Goal: Task Accomplishment & Management: Manage account settings

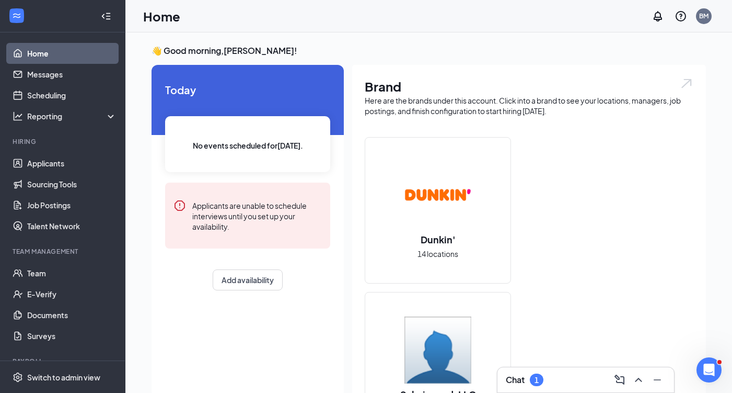
click at [553, 377] on div "Chat 1" at bounding box center [586, 379] width 160 height 17
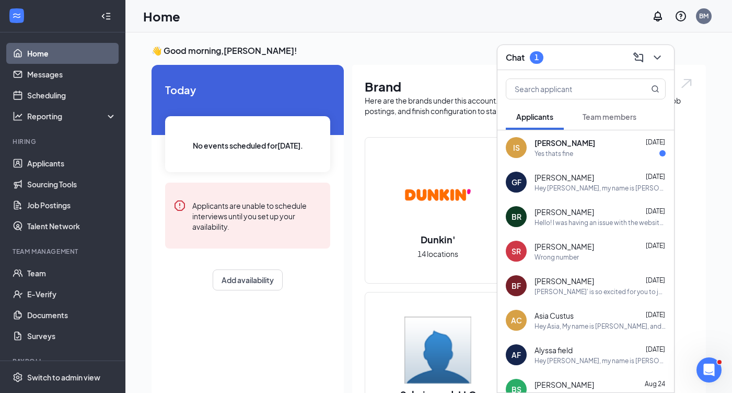
click at [605, 149] on div "Yes thats fine" at bounding box center [600, 153] width 131 height 9
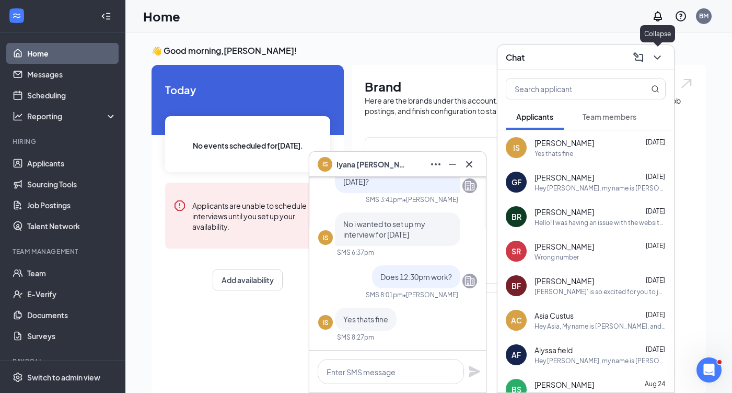
click at [657, 56] on icon "ChevronDown" at bounding box center [657, 57] width 13 height 13
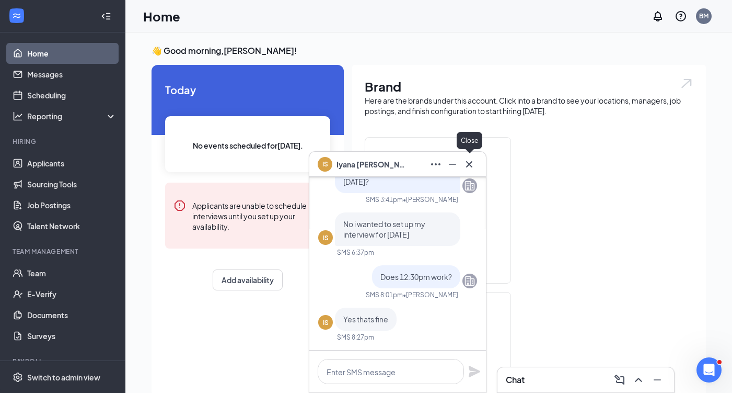
click at [475, 166] on icon "Cross" at bounding box center [469, 164] width 13 height 13
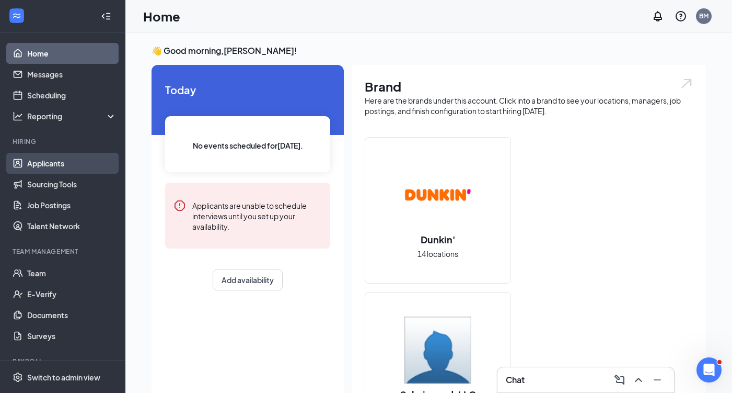
click at [71, 163] on link "Applicants" at bounding box center [71, 163] width 89 height 21
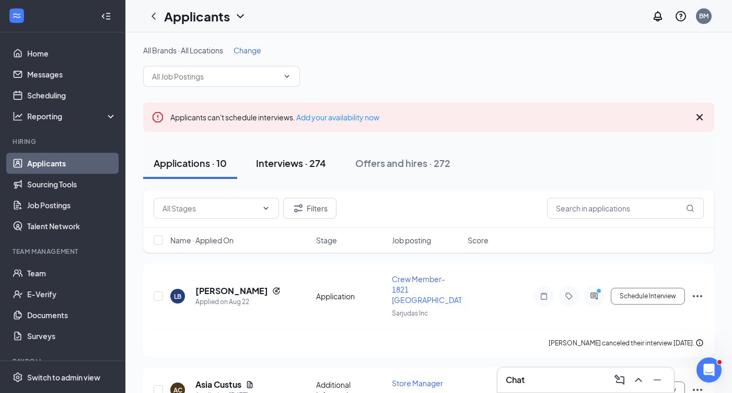
click at [291, 164] on div "Interviews · 274" at bounding box center [291, 162] width 70 height 13
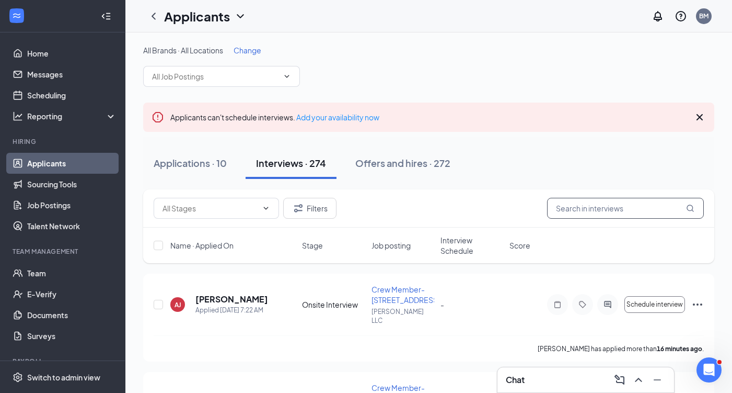
click at [587, 212] on input "text" at bounding box center [625, 208] width 157 height 21
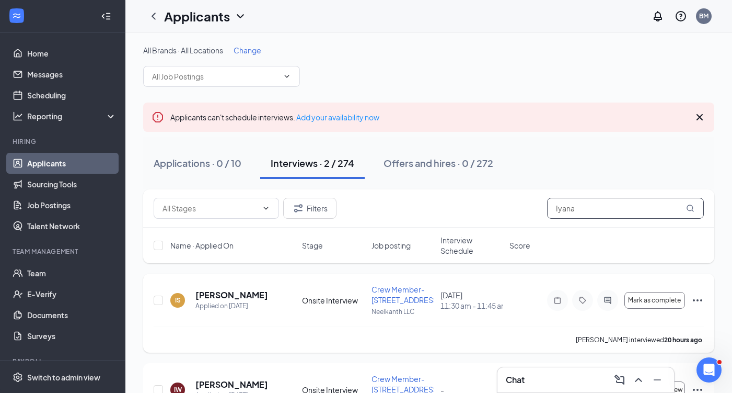
scroll to position [72, 0]
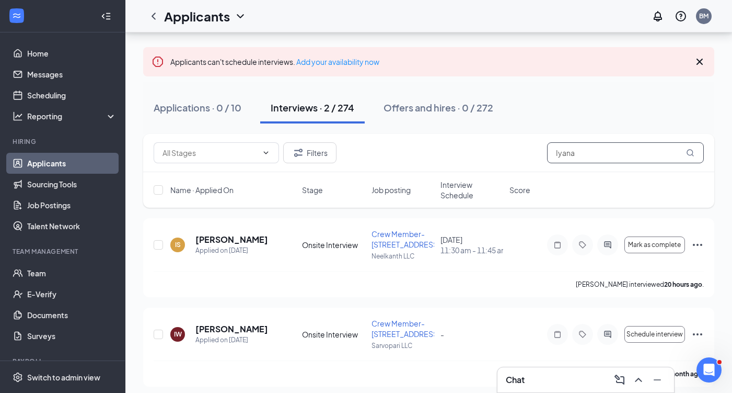
scroll to position [61, 0]
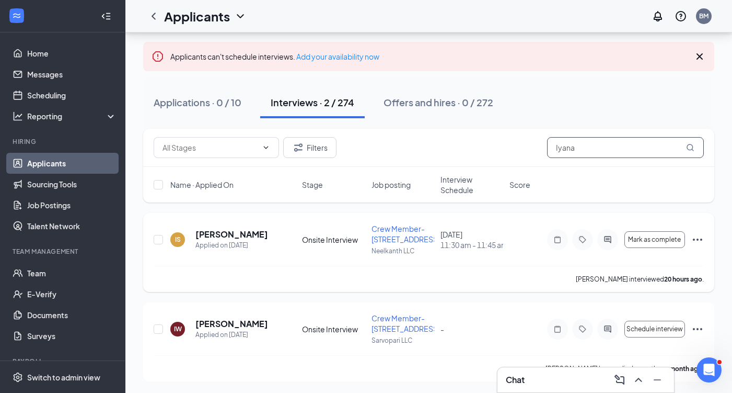
type input "Iyana"
click at [702, 239] on icon "Ellipses" at bounding box center [697, 239] width 9 height 2
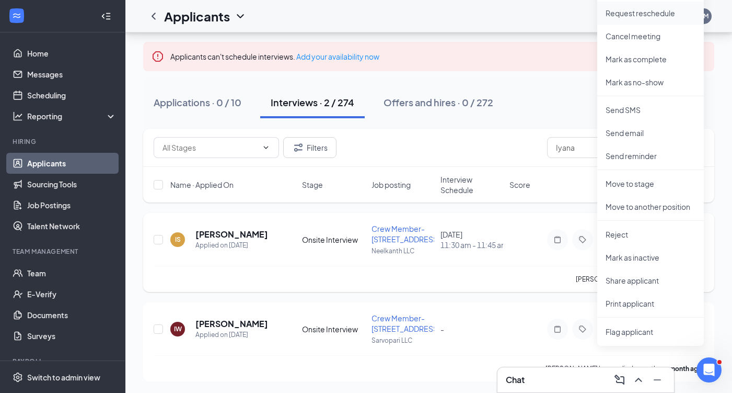
click at [657, 19] on li "Request reschedule" at bounding box center [650, 13] width 107 height 23
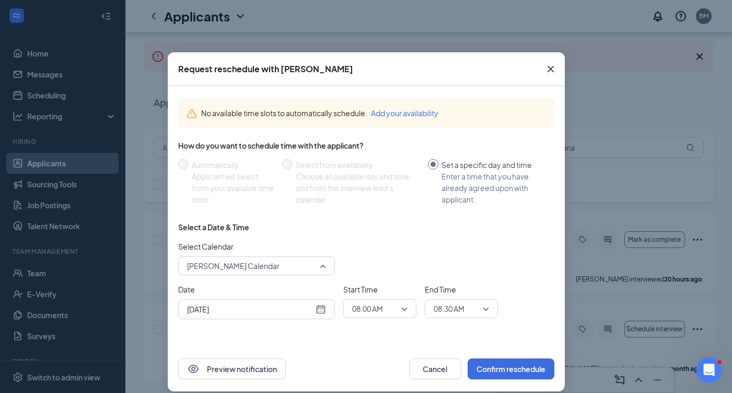
click at [316, 263] on span "Brian Mascaro's Calendar" at bounding box center [252, 266] width 130 height 16
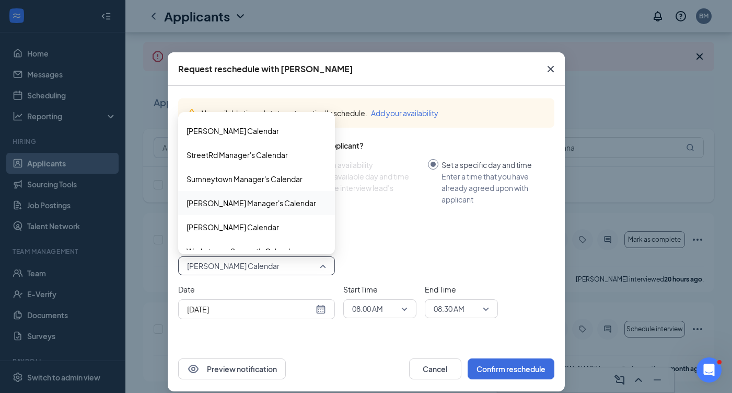
scroll to position [504, 0]
click at [263, 207] on span "Trombo Manager's Calendar" at bounding box center [252, 202] width 130 height 11
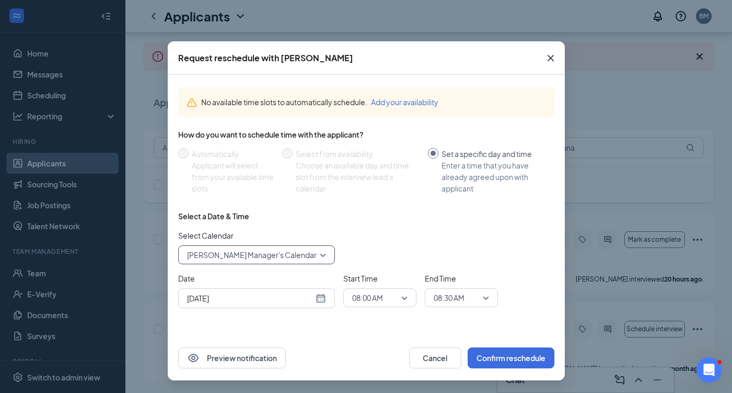
scroll to position [11, 0]
click at [383, 294] on span "08:00 AM" at bounding box center [367, 298] width 31 height 16
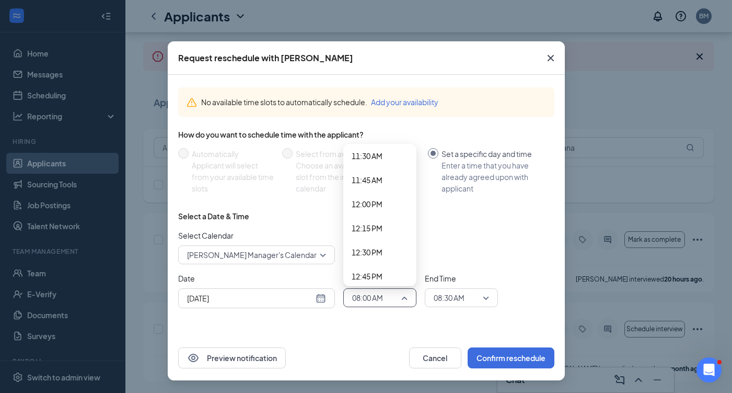
scroll to position [1117, 0]
click at [380, 247] on span "12:30 PM" at bounding box center [367, 245] width 31 height 11
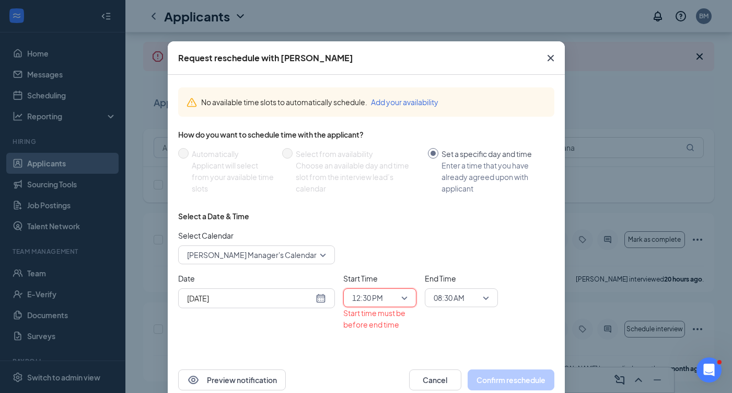
click at [472, 296] on span "08:30 AM" at bounding box center [457, 298] width 46 height 16
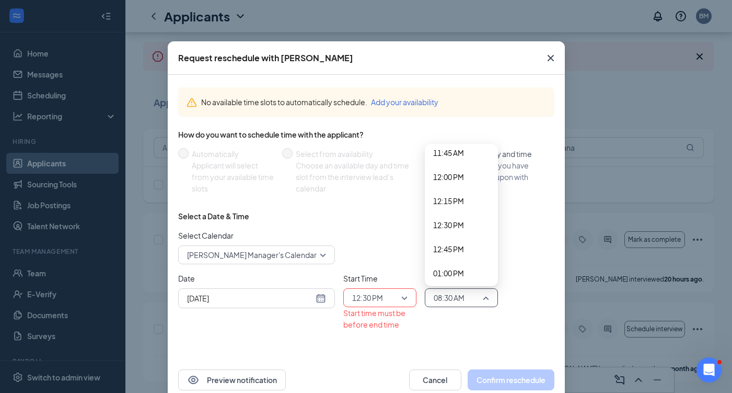
scroll to position [1142, 0]
click at [469, 270] on span "01:00 PM" at bounding box center [461, 268] width 56 height 11
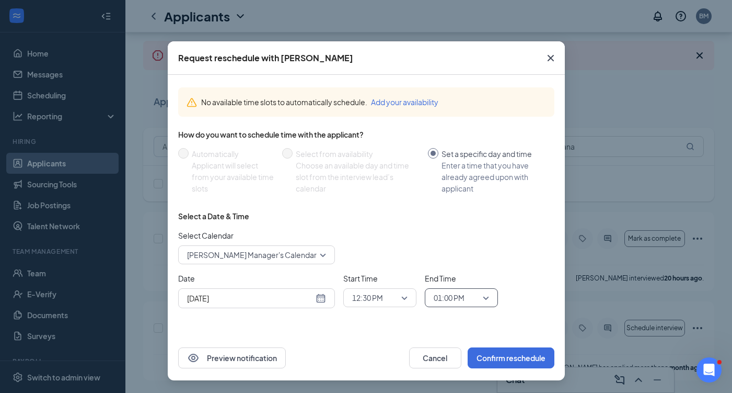
scroll to position [72, 0]
click at [517, 358] on button "Confirm reschedule" at bounding box center [511, 357] width 87 height 21
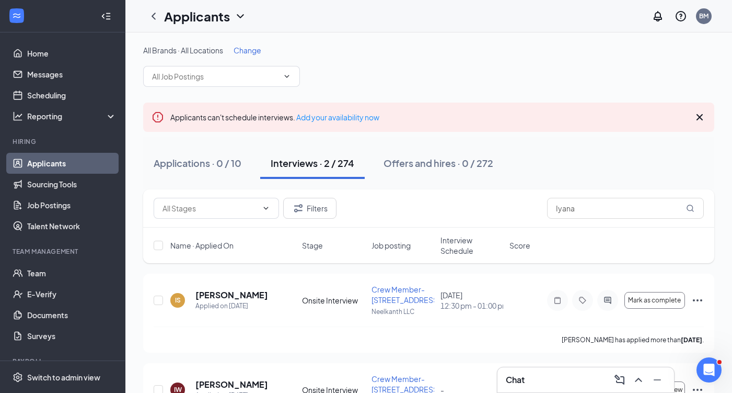
scroll to position [0, 0]
click at [45, 276] on link "Team" at bounding box center [71, 272] width 89 height 21
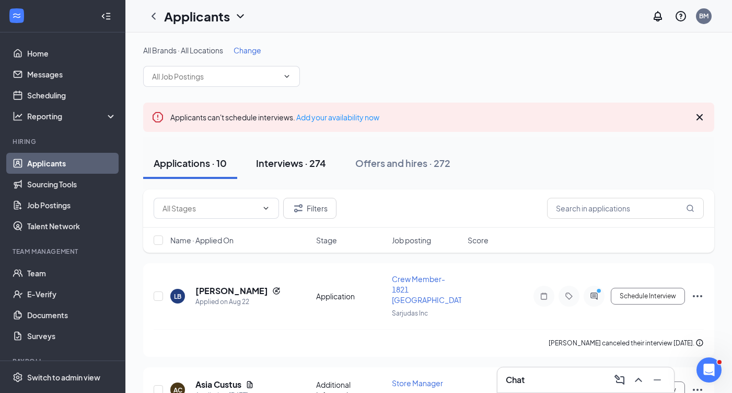
click at [305, 167] on div "Interviews · 274" at bounding box center [291, 162] width 70 height 13
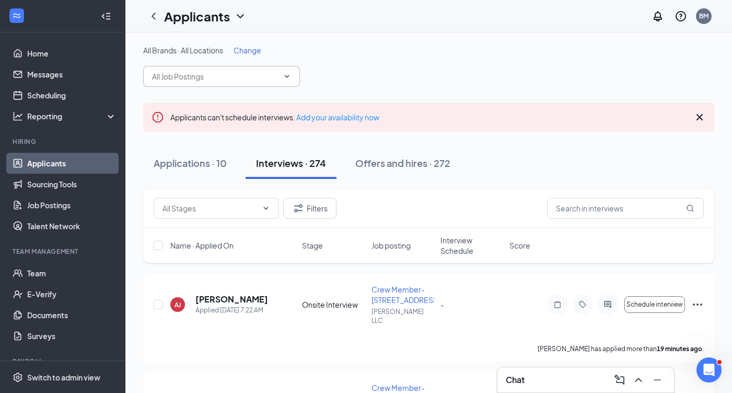
click at [288, 78] on icon "ChevronDown" at bounding box center [287, 76] width 8 height 8
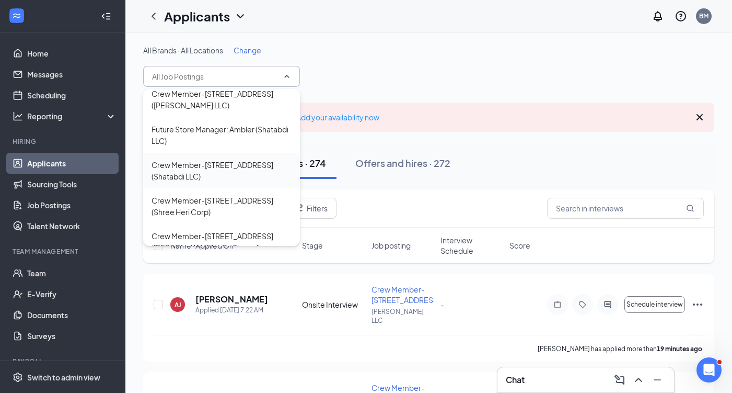
scroll to position [450, 0]
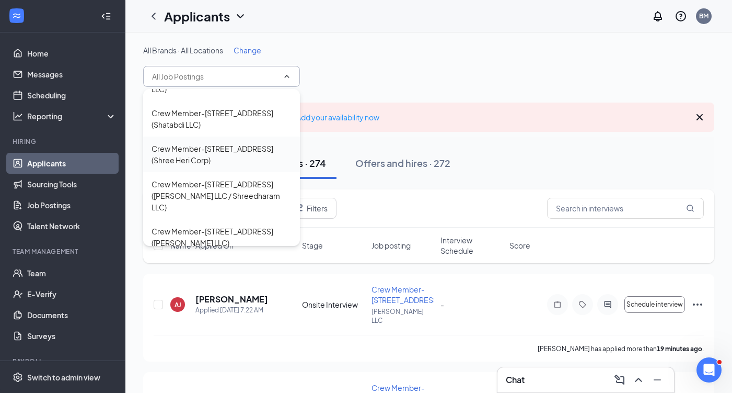
click at [233, 154] on div "Crew Member-[STREET_ADDRESS] (Shree Heri Corp)" at bounding box center [222, 154] width 140 height 23
type input "Crew Member-[STREET_ADDRESS] (Shree Heri Corp)"
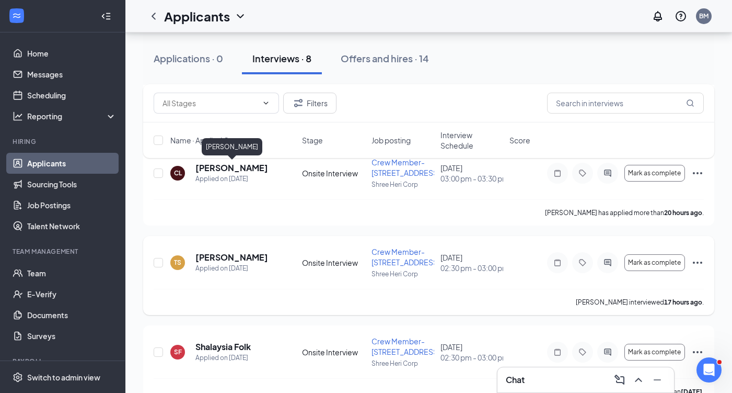
scroll to position [271, 0]
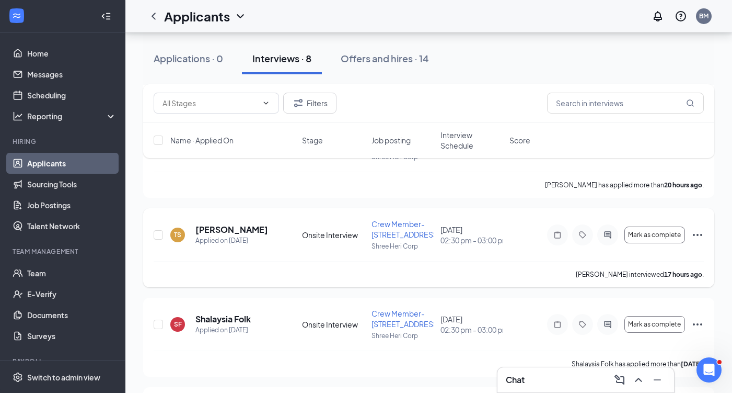
click at [616, 233] on div at bounding box center [607, 234] width 21 height 21
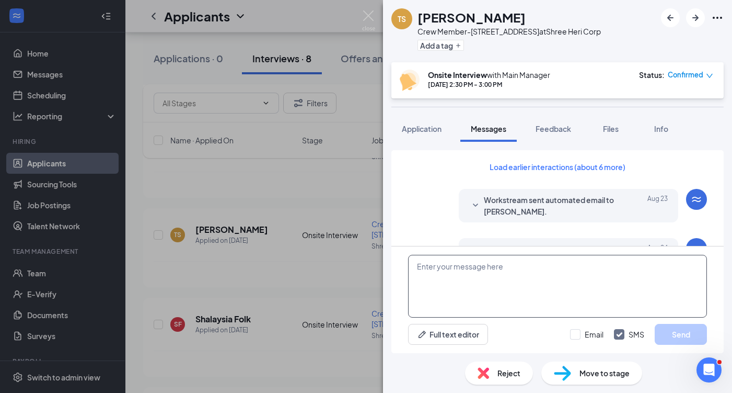
scroll to position [410, 0]
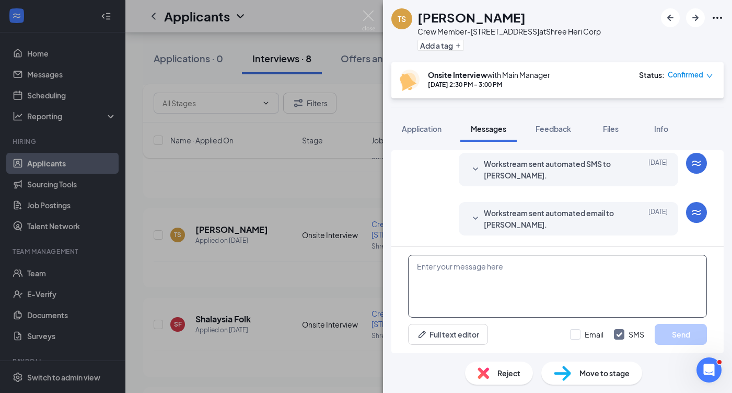
click at [521, 278] on textarea at bounding box center [557, 286] width 299 height 63
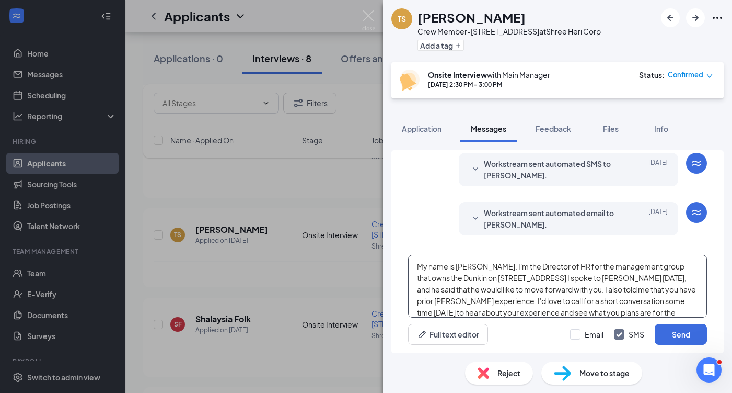
scroll to position [41, 0]
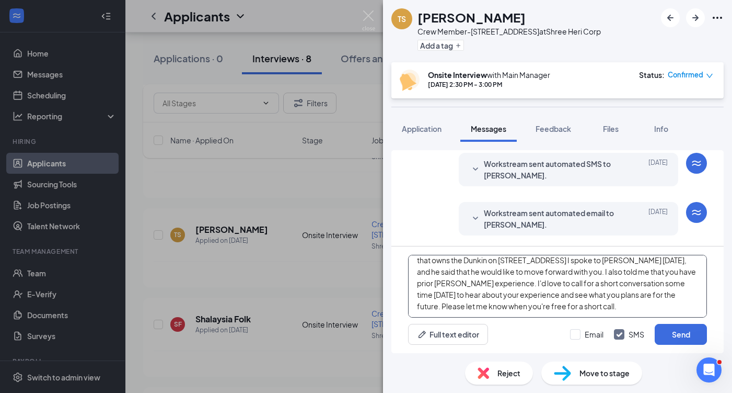
click at [526, 294] on textarea "Hey Thiara, My name is Brian Mascaro. I'm the Director of HR for the management…" at bounding box center [557, 286] width 299 height 63
click at [532, 297] on textarea "Hey Thiara, My name is Brian Mascaro. I'm the Director of HR for the management…" at bounding box center [557, 286] width 299 height 63
click at [533, 307] on textarea "Hey Thiara, My name is Brian Mascaro. I'm the Director of HR for the management…" at bounding box center [557, 286] width 299 height 63
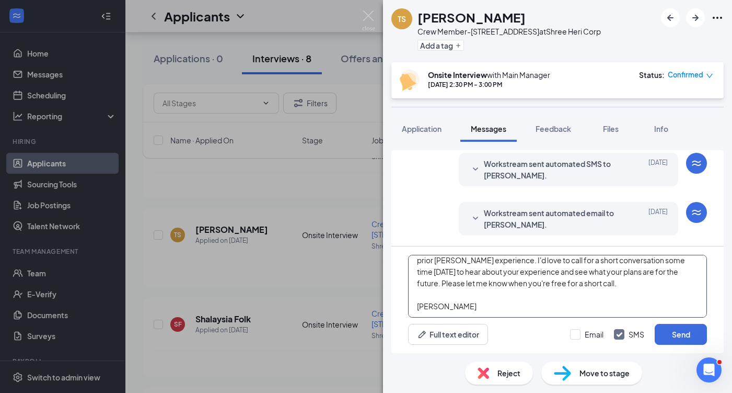
scroll to position [87, 0]
click at [436, 295] on textarea "Hey Thiara, My name is Brian Mascaro. I'm the Director of HR for the management…" at bounding box center [557, 286] width 299 height 63
type textarea "Hey Thiara, My name is Brian Mascaro. I'm the Director of HR for the management…"
click at [663, 331] on button "Send" at bounding box center [681, 334] width 52 height 21
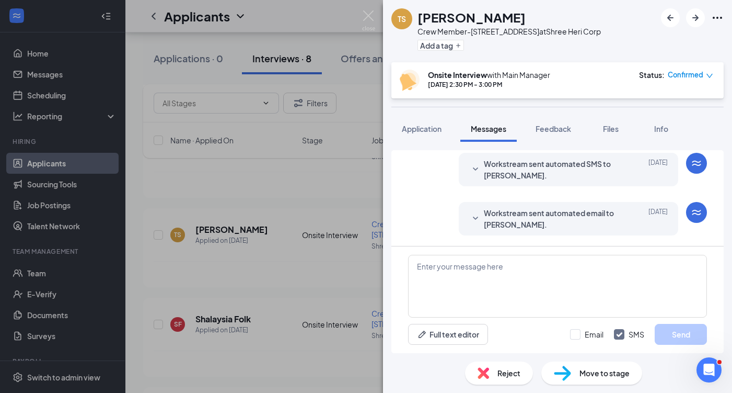
scroll to position [615, 0]
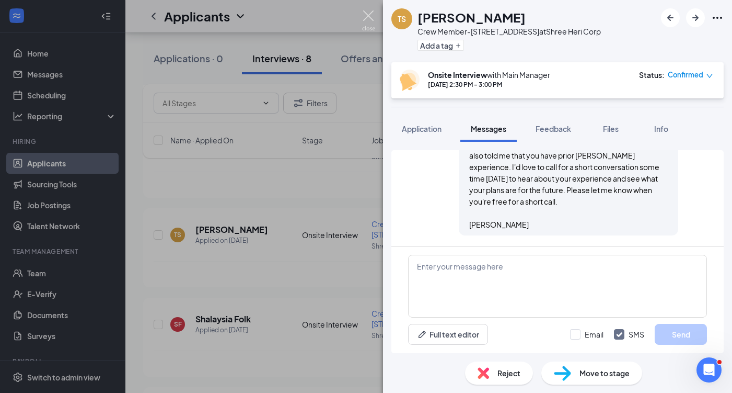
click at [367, 22] on img at bounding box center [368, 20] width 13 height 20
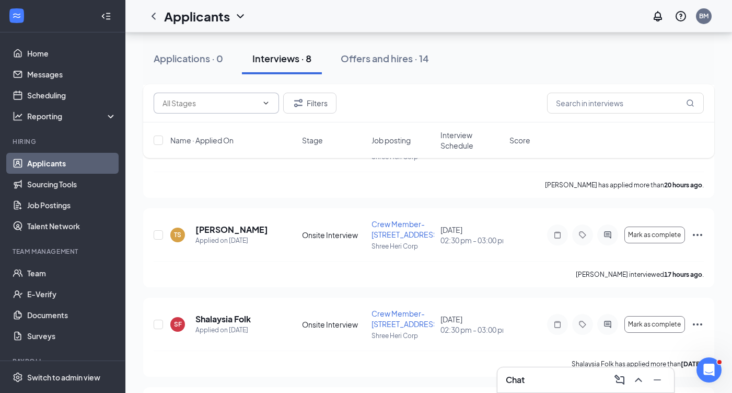
click at [264, 104] on icon "ChevronDown" at bounding box center [266, 103] width 8 height 8
click at [264, 104] on icon "ChevronUp" at bounding box center [266, 102] width 5 height 3
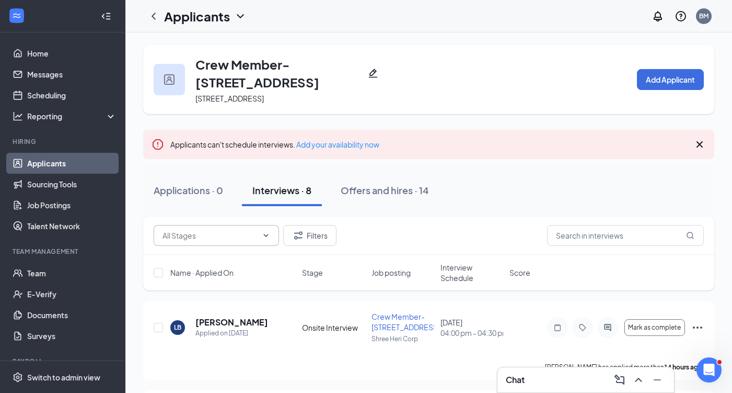
click at [230, 15] on h1 "Applicants" at bounding box center [197, 16] width 66 height 18
click at [375, 71] on icon "Pencil" at bounding box center [373, 73] width 10 height 10
click at [158, 17] on icon "ChevronLeft" at bounding box center [153, 16] width 13 height 13
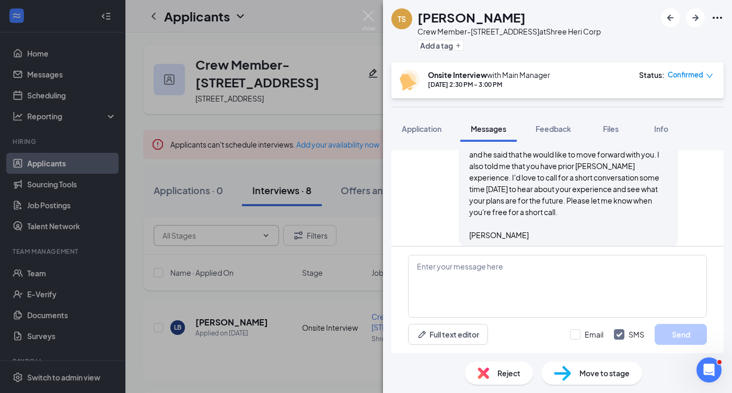
scroll to position [566, 0]
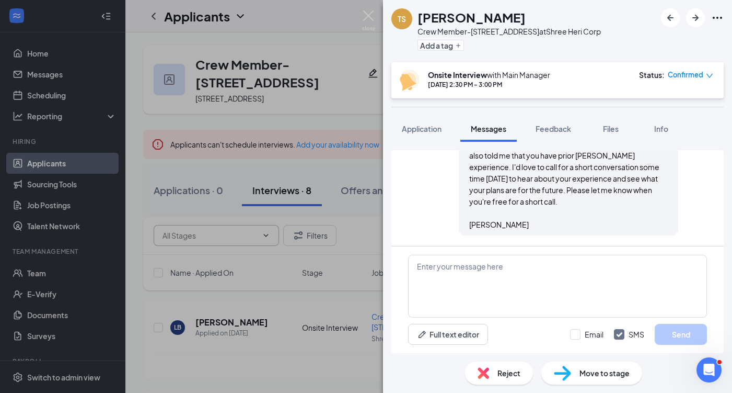
click at [368, 25] on img at bounding box center [368, 20] width 13 height 20
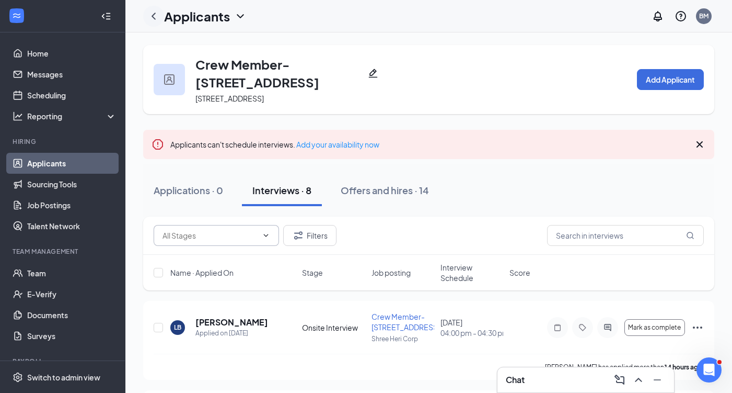
click at [154, 19] on icon "ChevronLeft" at bounding box center [153, 16] width 13 height 13
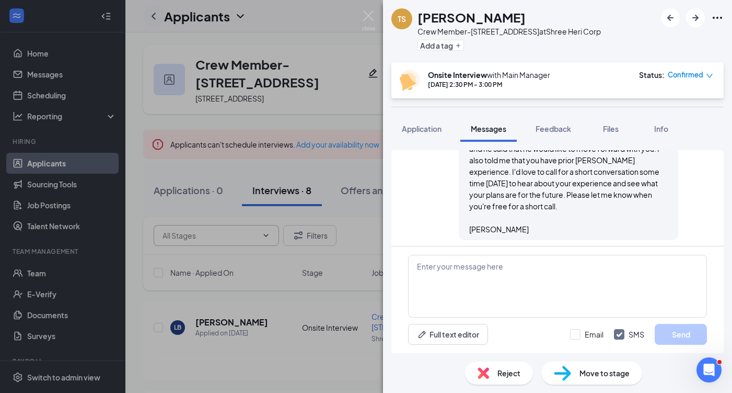
scroll to position [566, 0]
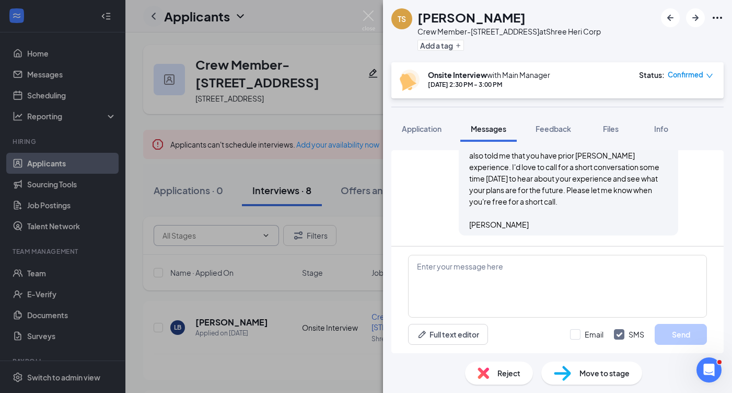
click at [154, 19] on div "TS Thiara Savage Crew Member-1035 Easton Rd at Shree Heri Corp Add a tag Onsite…" at bounding box center [366, 196] width 732 height 393
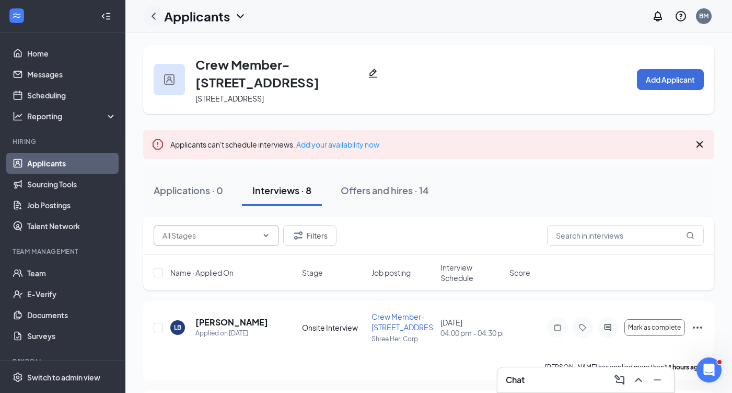
click at [155, 17] on icon "ChevronLeft" at bounding box center [153, 16] width 13 height 13
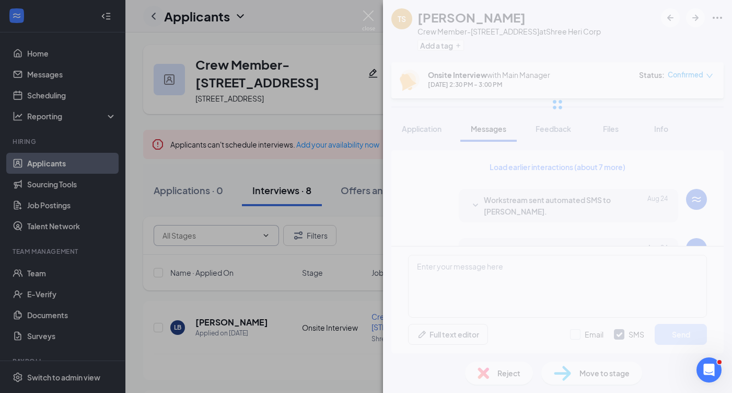
scroll to position [566, 0]
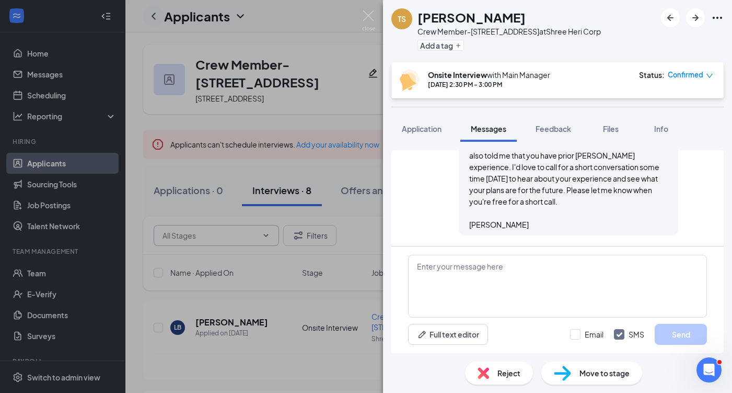
click at [155, 17] on div "TS Thiara Savage Crew Member-1035 Easton Rd at Shree Heri Corp Add a tag Onsite…" at bounding box center [366, 196] width 732 height 393
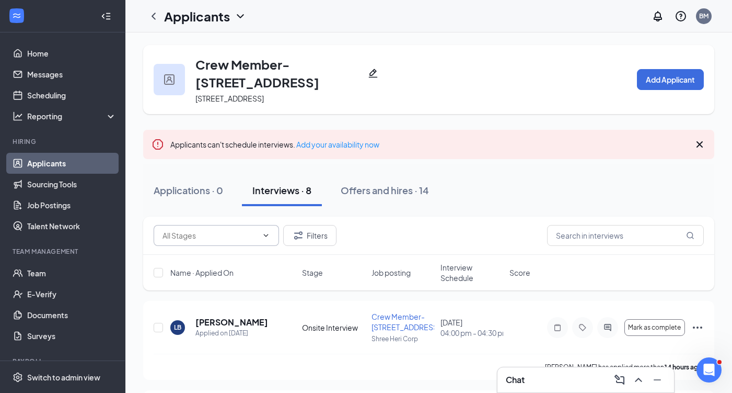
click at [75, 166] on link "Applicants" at bounding box center [71, 163] width 89 height 21
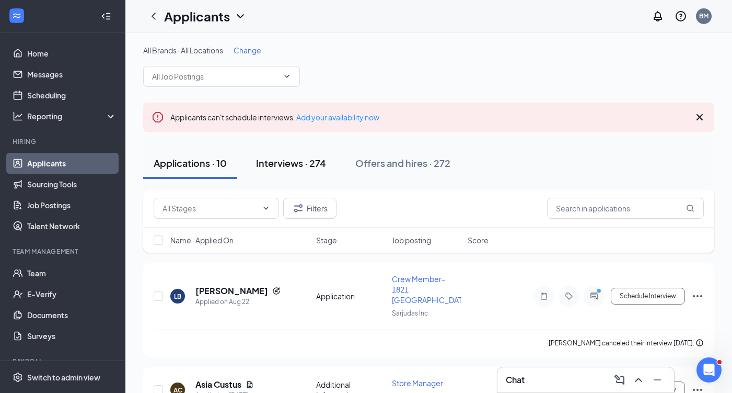
click at [300, 170] on button "Interviews · 274" at bounding box center [291, 162] width 91 height 31
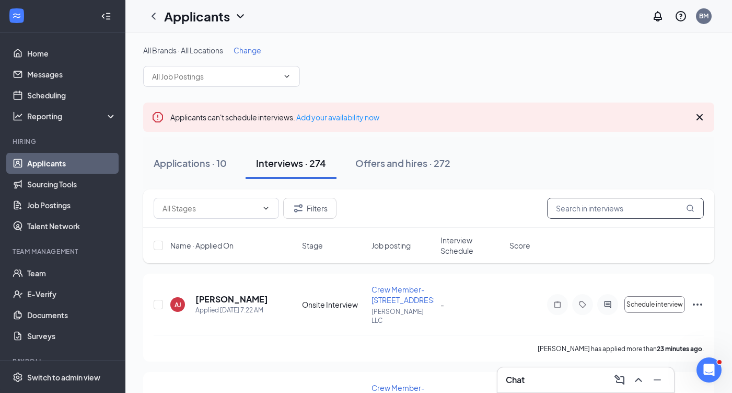
click at [598, 211] on input "text" at bounding box center [625, 208] width 157 height 21
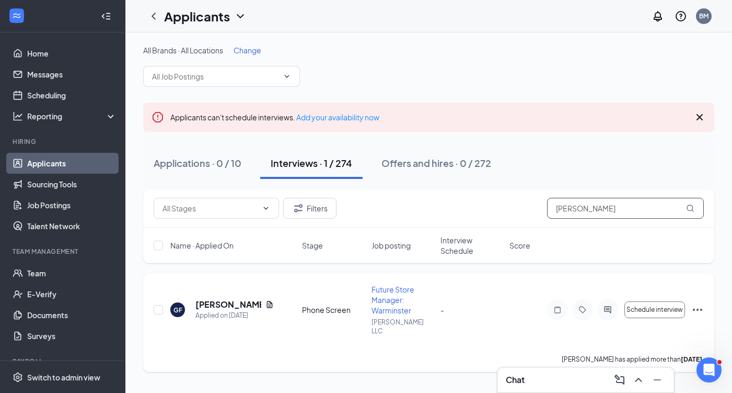
type input "gino"
click at [602, 306] on icon "ActiveChat" at bounding box center [608, 309] width 13 height 8
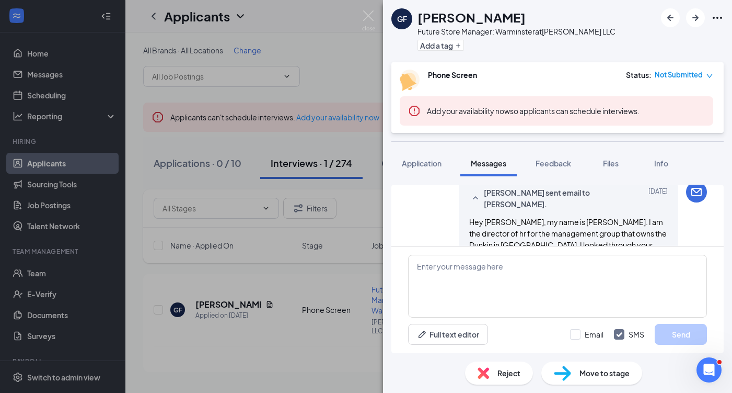
scroll to position [325, 0]
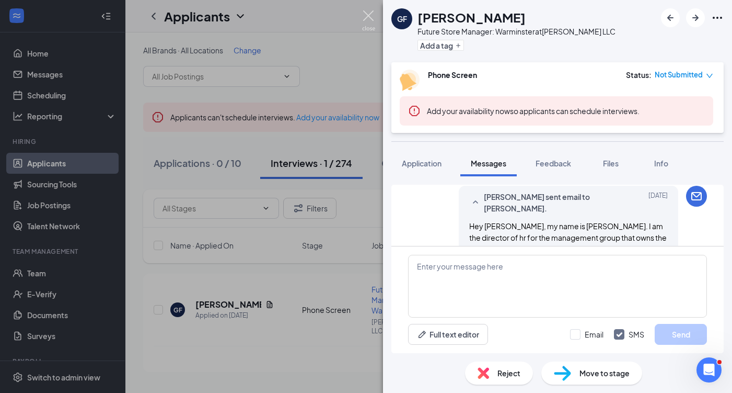
click at [366, 18] on img at bounding box center [368, 20] width 13 height 20
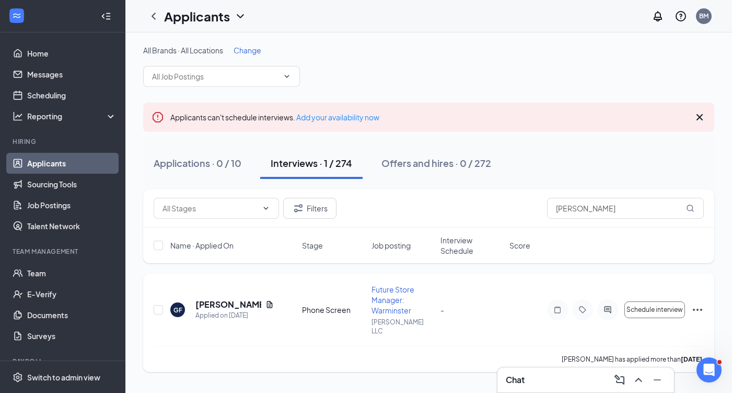
click at [695, 310] on icon "Ellipses" at bounding box center [697, 309] width 13 height 13
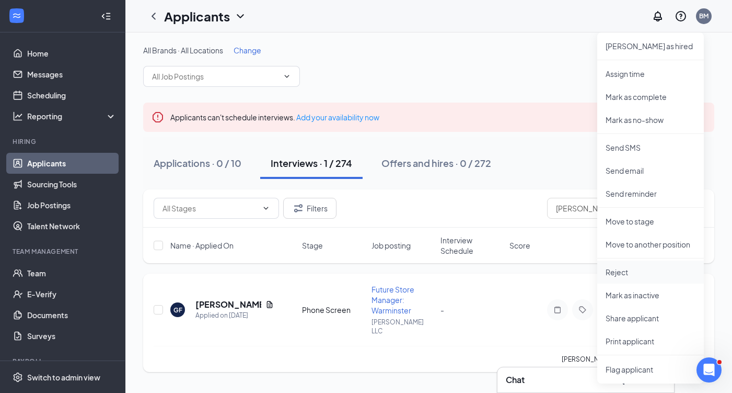
click at [652, 273] on p "Reject" at bounding box center [651, 272] width 90 height 10
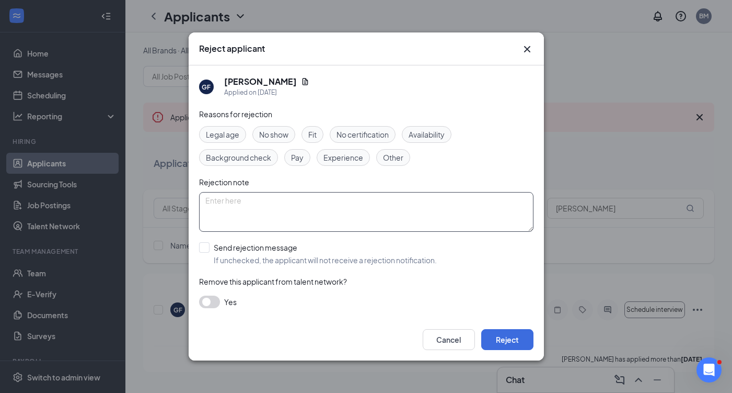
click at [349, 217] on textarea at bounding box center [366, 212] width 334 height 40
type textarea "No response"
click at [204, 247] on input "Send rejection message If unchecked, the applicant will not receive a rejection…" at bounding box center [318, 253] width 238 height 23
checkbox input "true"
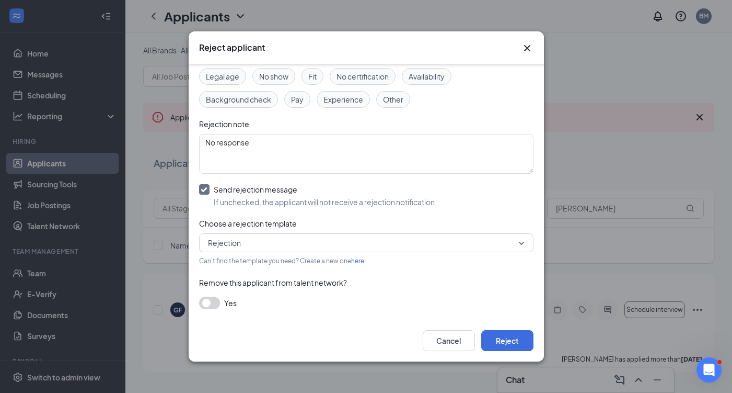
scroll to position [56, 0]
click at [210, 301] on button "button" at bounding box center [209, 303] width 21 height 13
click at [516, 343] on button "Reject" at bounding box center [507, 340] width 52 height 21
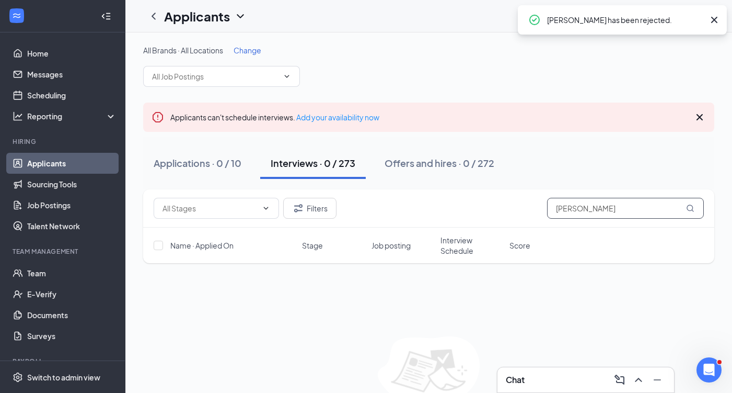
click at [597, 217] on input "gino" at bounding box center [625, 208] width 157 height 21
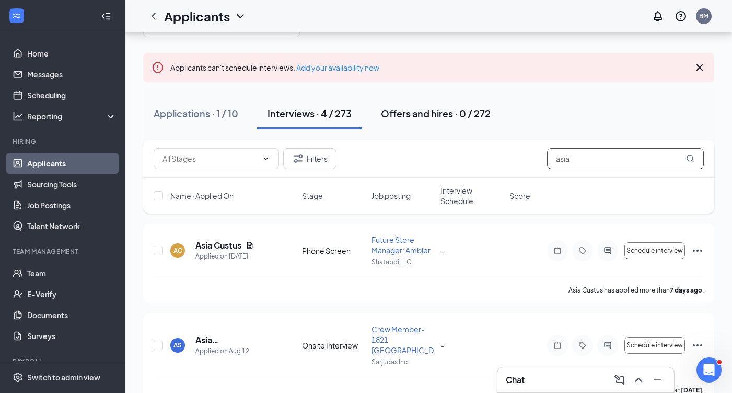
scroll to position [103, 0]
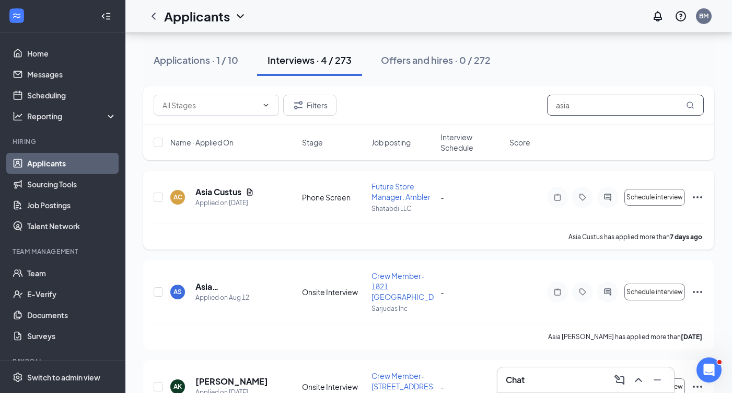
type input "asia"
click at [702, 198] on icon "Ellipses" at bounding box center [697, 197] width 13 height 13
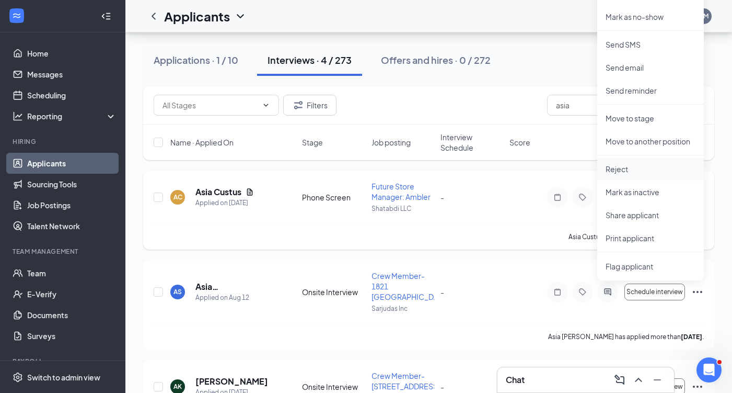
click at [649, 172] on p "Reject" at bounding box center [651, 169] width 90 height 10
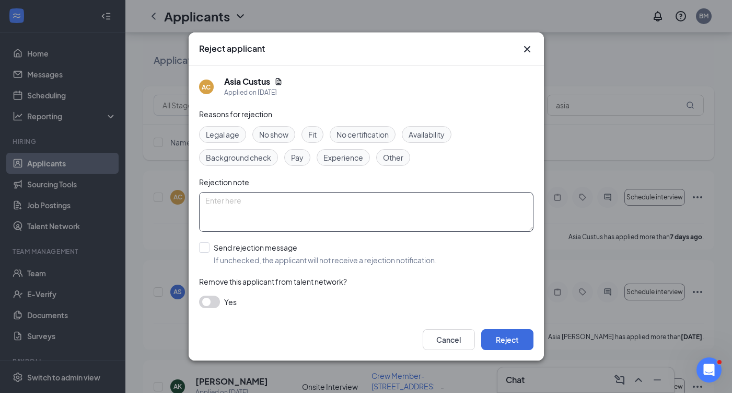
click at [323, 223] on textarea at bounding box center [366, 212] width 334 height 40
type textarea "n"
type textarea "No response"
click at [206, 244] on div at bounding box center [204, 247] width 10 height 10
click at [206, 244] on input "Send rejection message If unchecked, the applicant will not receive a rejection…" at bounding box center [318, 253] width 238 height 23
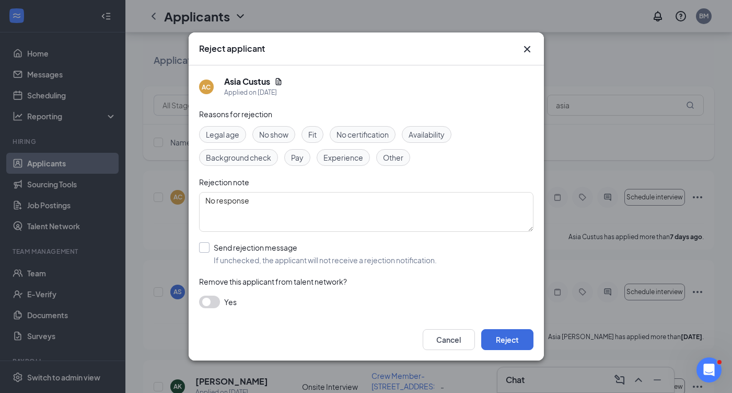
checkbox input "true"
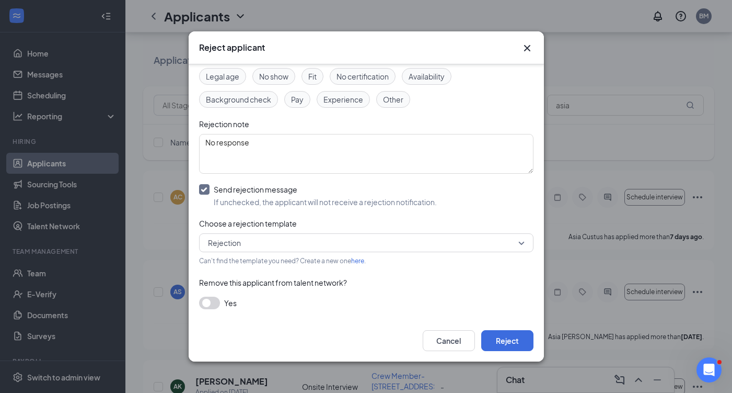
scroll to position [56, 0]
click at [209, 299] on button "button" at bounding box center [209, 303] width 21 height 13
click at [502, 336] on button "Reject" at bounding box center [507, 340] width 52 height 21
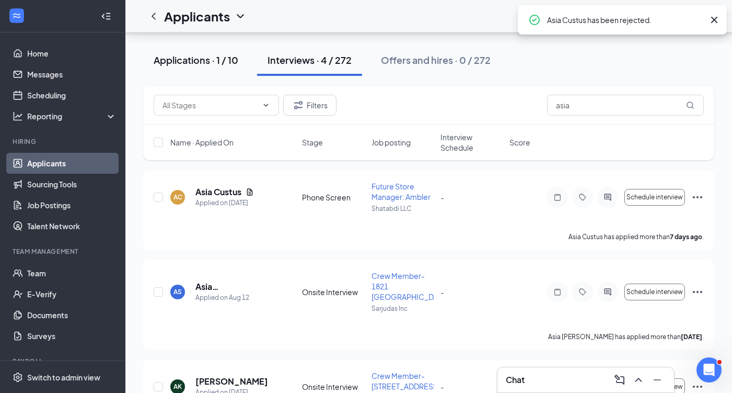
click at [215, 59] on div "Applications · 1 / 10" at bounding box center [196, 59] width 85 height 13
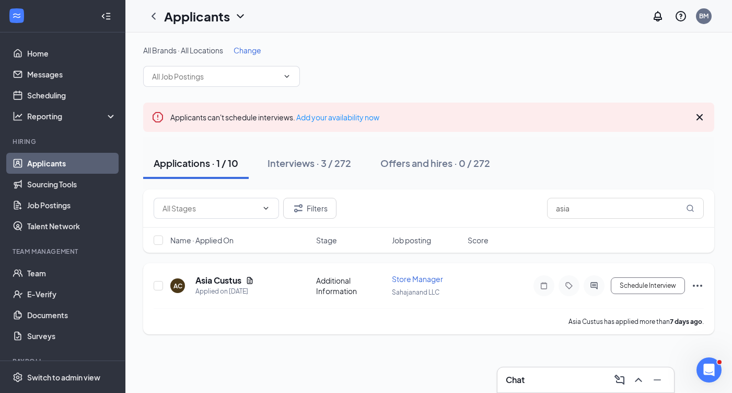
click at [705, 286] on div "AC Asia Custus Applied on Aug 20 Additional Information Store Manager Sahajanan…" at bounding box center [428, 298] width 571 height 71
click at [700, 286] on icon "Ellipses" at bounding box center [697, 285] width 13 height 13
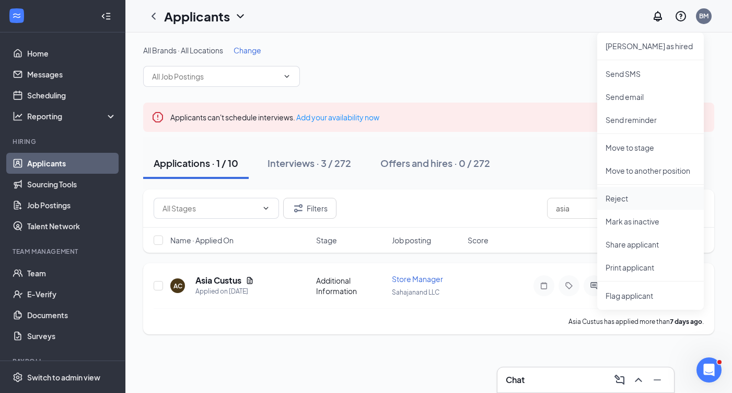
click at [632, 201] on p "Reject" at bounding box center [651, 198] width 90 height 10
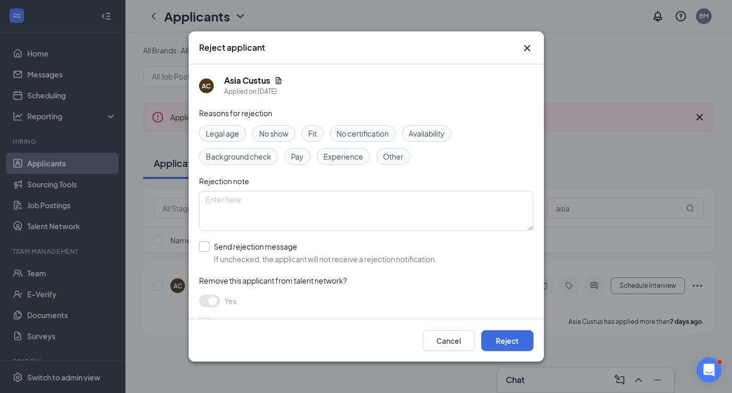
click at [211, 246] on label "Send rejection message If unchecked, the applicant will not receive a rejection…" at bounding box center [318, 252] width 238 height 23
click at [211, 246] on input "Send rejection message If unchecked, the applicant will not receive a rejection…" at bounding box center [318, 252] width 238 height 23
checkbox input "true"
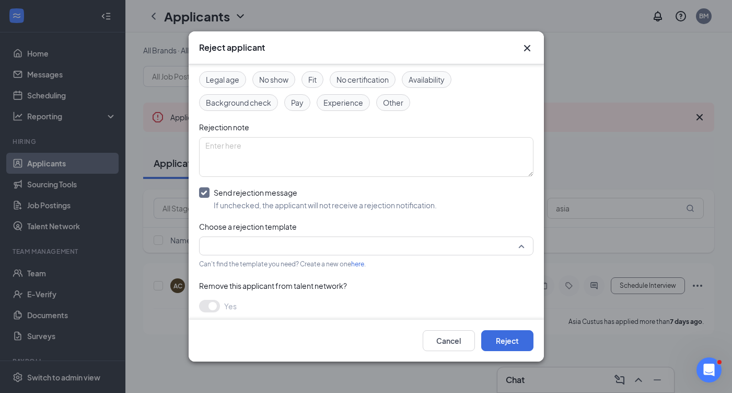
click at [303, 246] on input "search" at bounding box center [362, 246] width 315 height 18
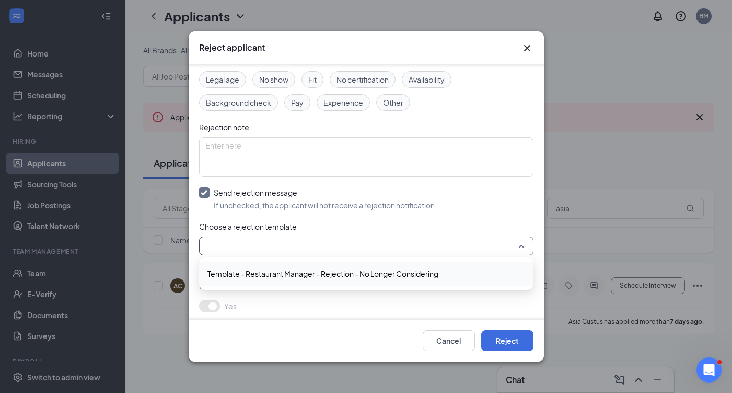
click at [333, 275] on span "Template - Restaurant Manager - Rejection - No Longer Considering" at bounding box center [322, 273] width 231 height 11
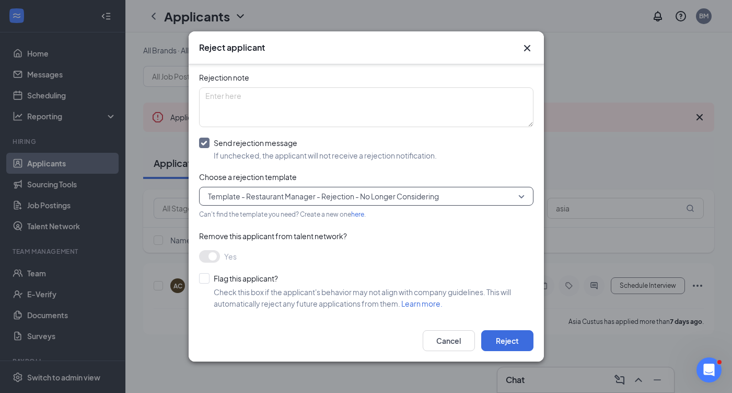
scroll to position [103, 0]
click at [523, 341] on button "Reject" at bounding box center [507, 340] width 52 height 21
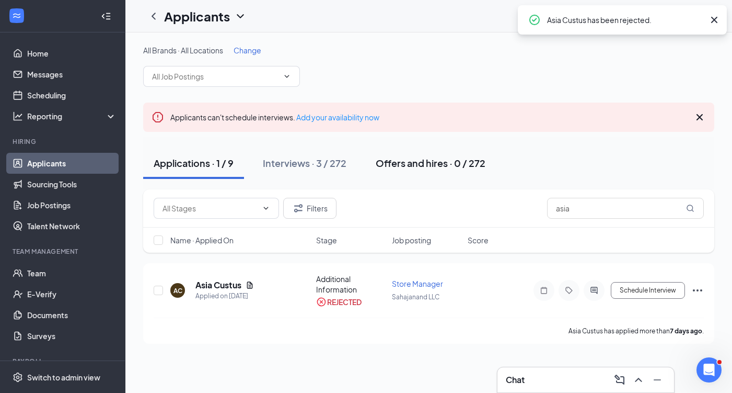
scroll to position [0, 0]
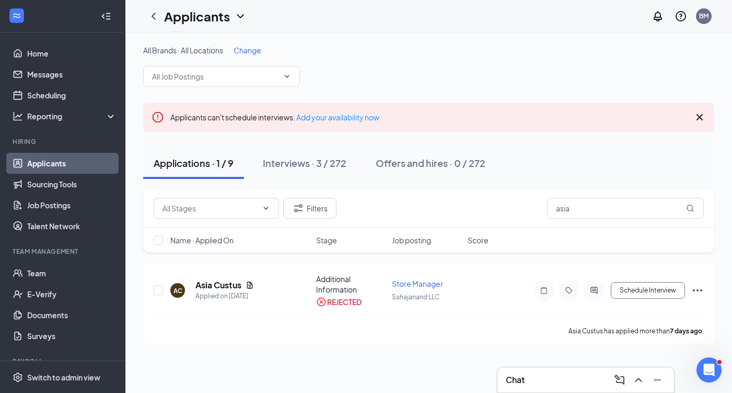
click at [68, 164] on link "Applicants" at bounding box center [71, 163] width 89 height 21
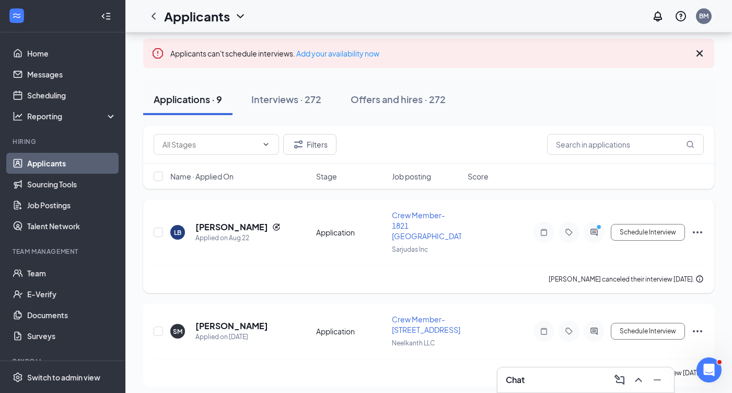
scroll to position [126, 0]
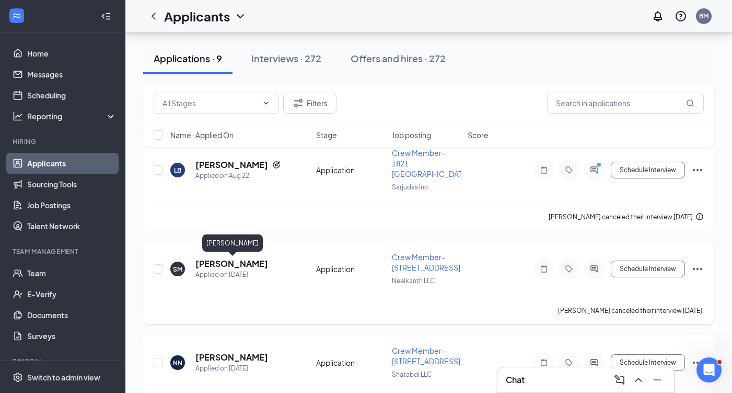
click at [255, 262] on h5 "shyla mines-carter" at bounding box center [231, 263] width 73 height 11
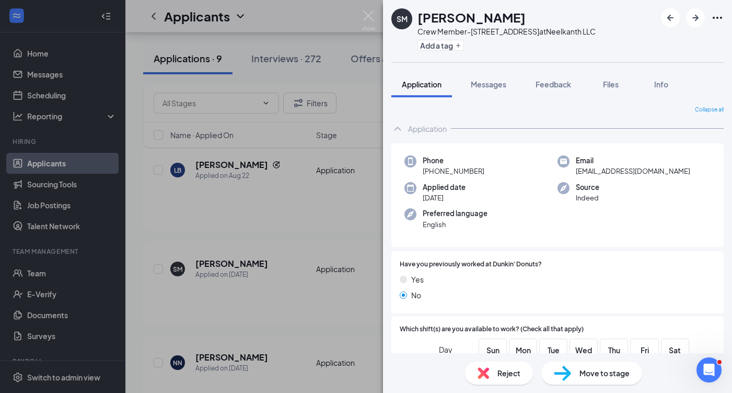
click at [361, 22] on div "SM shyla mines-carter Crew Member-2618 Easton Rd at Neelkanth LLC Add a tag App…" at bounding box center [366, 196] width 732 height 393
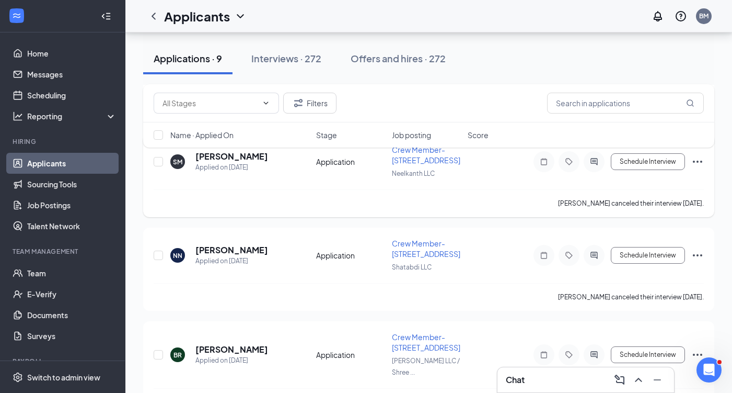
scroll to position [183, 0]
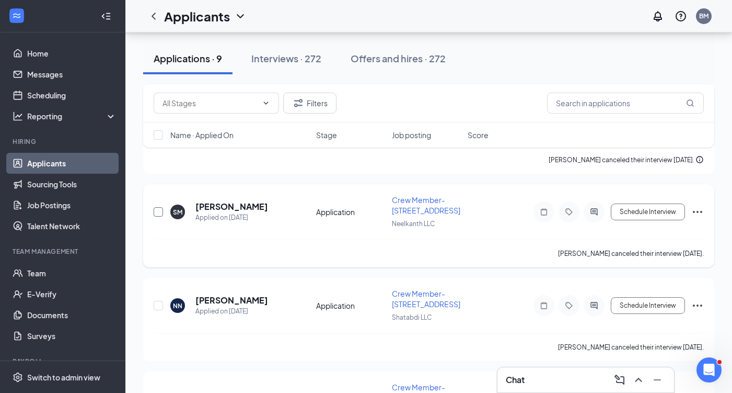
click at [159, 212] on input "checkbox" at bounding box center [158, 211] width 9 height 9
checkbox input "true"
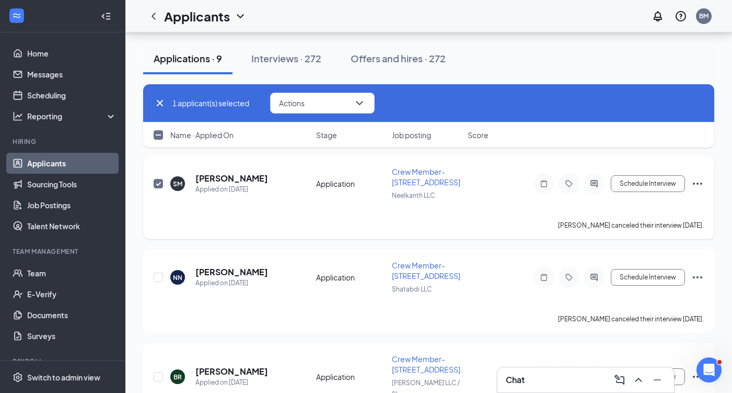
scroll to position [212, 0]
click at [156, 274] on input "checkbox" at bounding box center [158, 276] width 9 height 9
checkbox input "true"
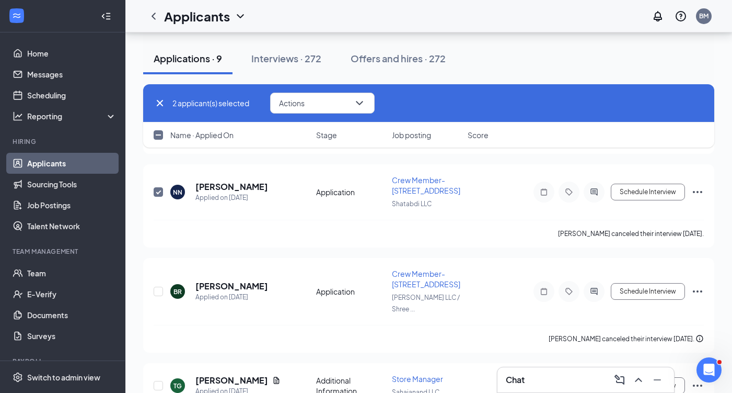
scroll to position [308, 0]
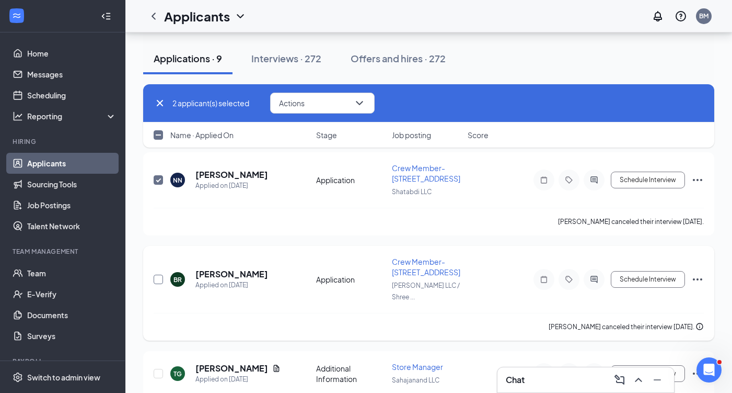
click at [158, 274] on input "checkbox" at bounding box center [158, 278] width 9 height 9
checkbox input "true"
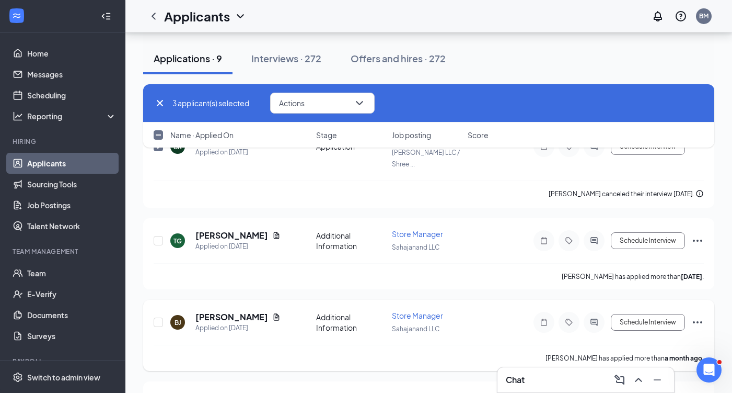
scroll to position [442, 0]
click at [165, 228] on div "TG Tina Grasso Applied on Aug 3 Additional Information Store Manager Sahajanand…" at bounding box center [429, 245] width 550 height 34
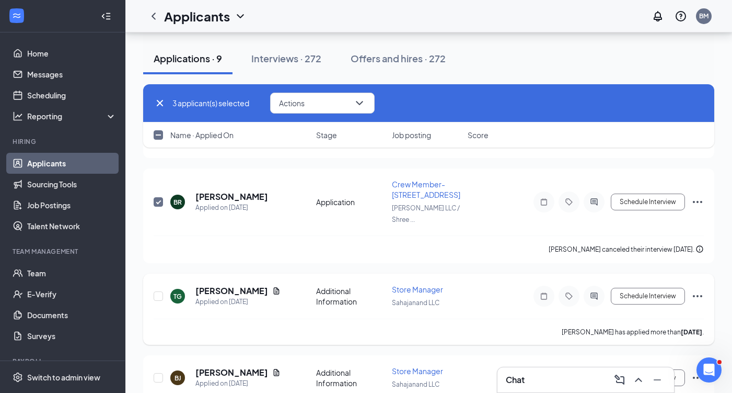
scroll to position [385, 1]
click at [155, 292] on input "checkbox" at bounding box center [158, 296] width 9 height 9
checkbox input "true"
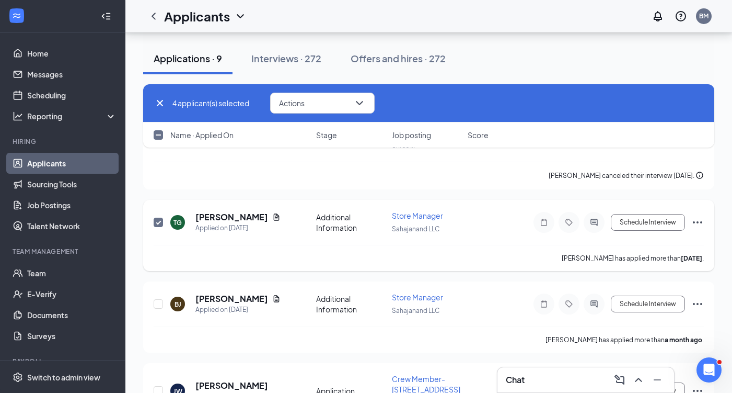
scroll to position [517, 0]
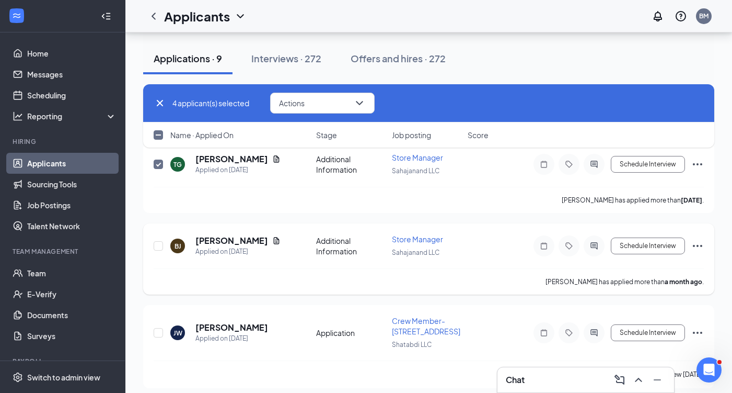
click at [156, 234] on div at bounding box center [159, 246] width 10 height 24
click at [158, 241] on input "checkbox" at bounding box center [158, 245] width 9 height 9
checkbox input "true"
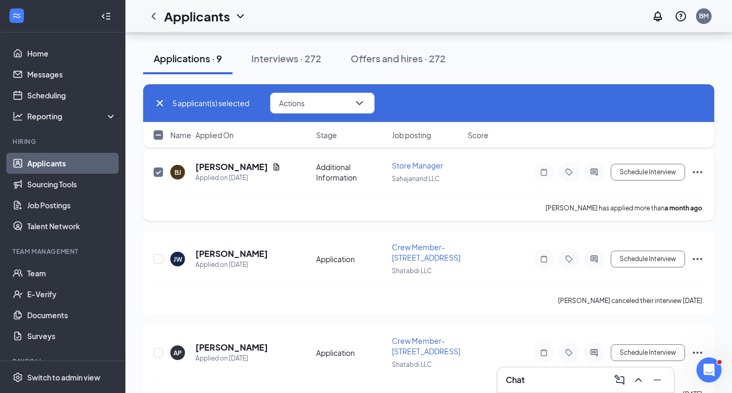
scroll to position [602, 0]
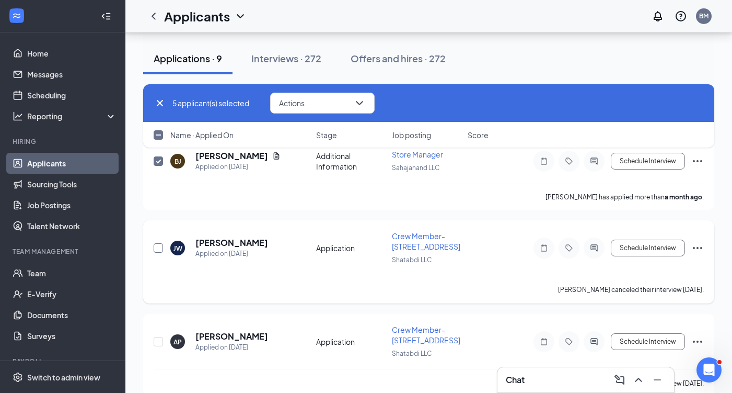
click at [159, 243] on input "checkbox" at bounding box center [158, 247] width 9 height 9
checkbox input "true"
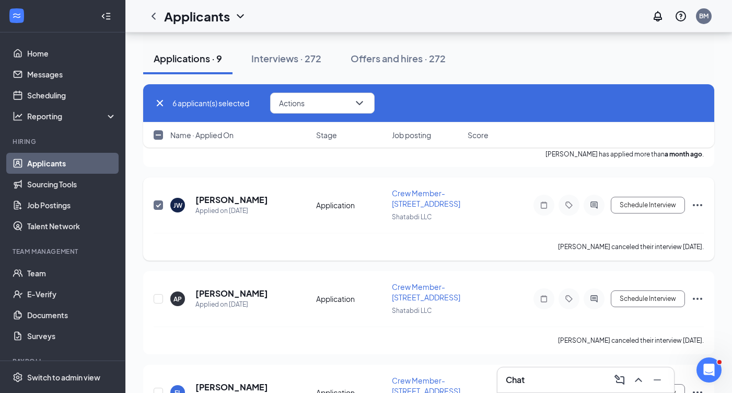
scroll to position [667, 0]
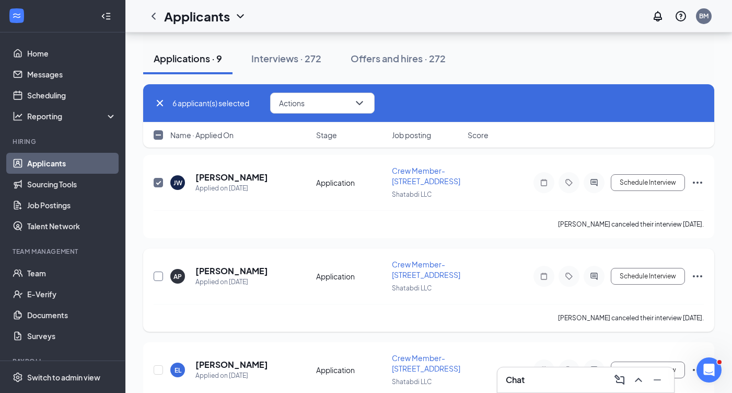
click at [156, 271] on input "checkbox" at bounding box center [158, 275] width 9 height 9
checkbox input "true"
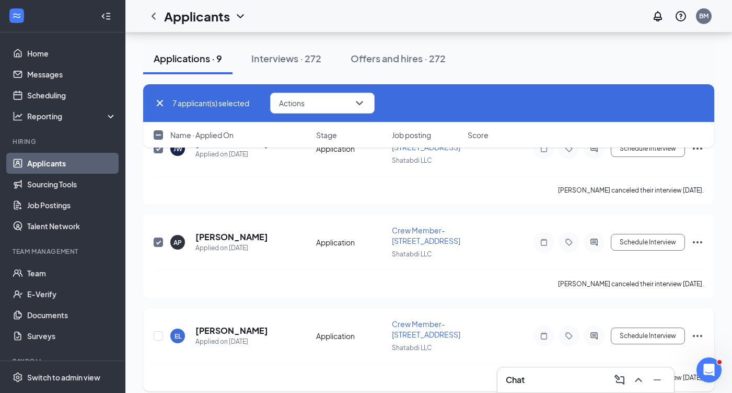
scroll to position [701, 0]
click at [158, 331] on input "checkbox" at bounding box center [158, 335] width 9 height 9
checkbox input "true"
click at [364, 108] on icon "ChevronDown" at bounding box center [359, 103] width 13 height 13
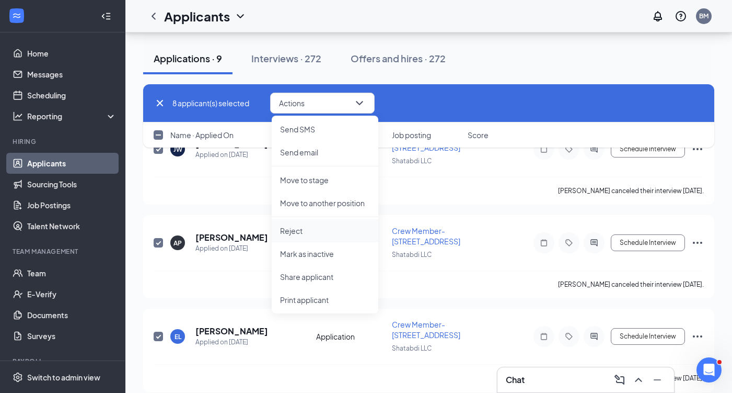
click at [317, 229] on p "Reject" at bounding box center [325, 230] width 90 height 10
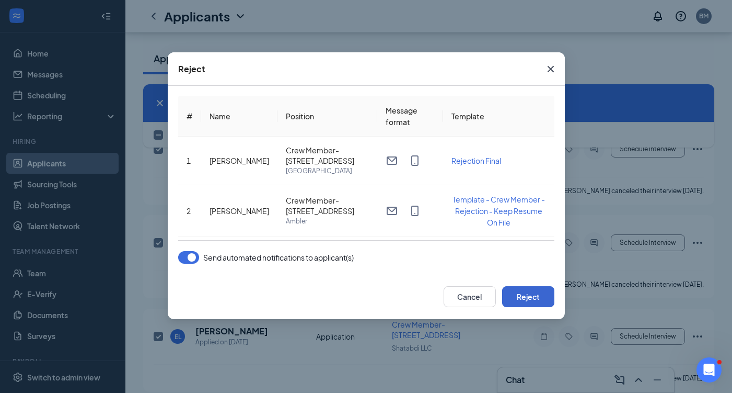
click at [528, 294] on button "Reject" at bounding box center [528, 296] width 52 height 21
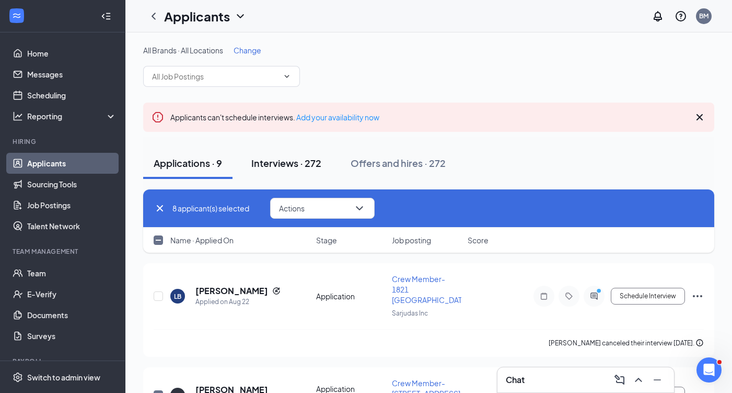
scroll to position [0, 0]
click at [157, 297] on input "checkbox" at bounding box center [158, 295] width 9 height 9
checkbox input "true"
click at [348, 206] on button "Actions" at bounding box center [322, 208] width 105 height 21
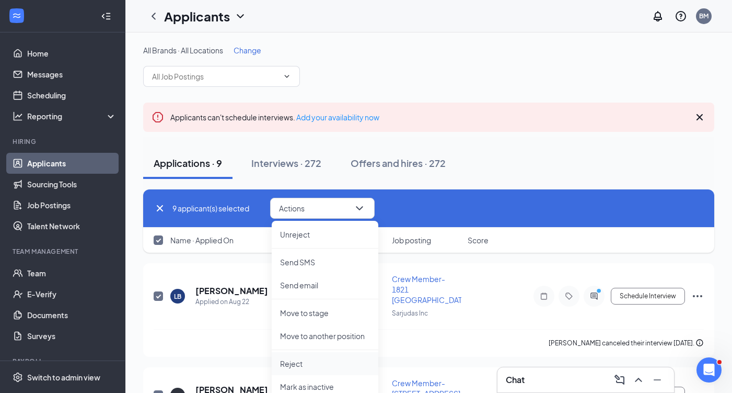
click at [307, 362] on p "Reject" at bounding box center [325, 363] width 90 height 10
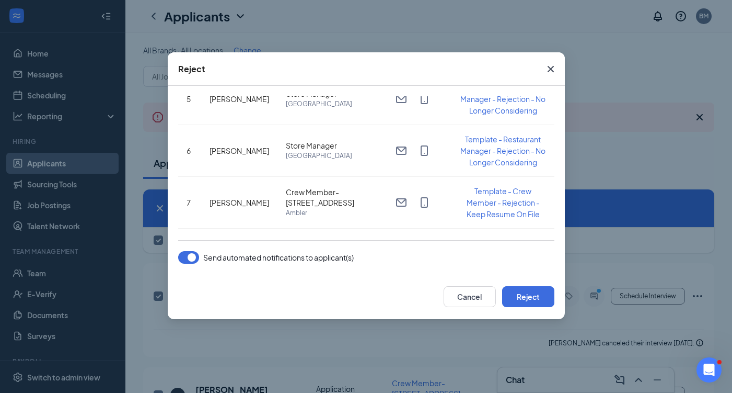
scroll to position [274, 0]
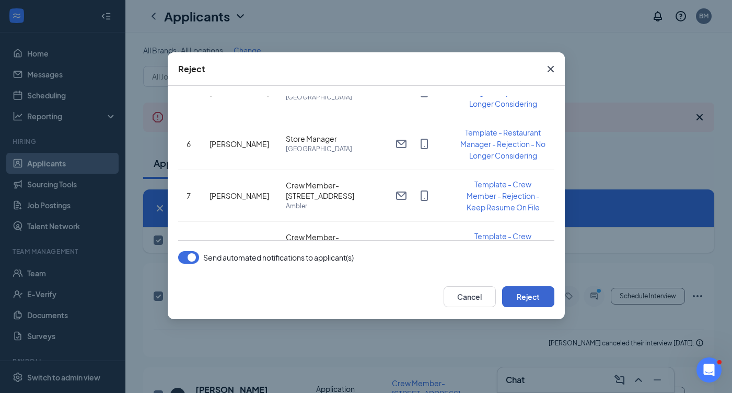
click at [534, 296] on button "Reject" at bounding box center [528, 296] width 52 height 21
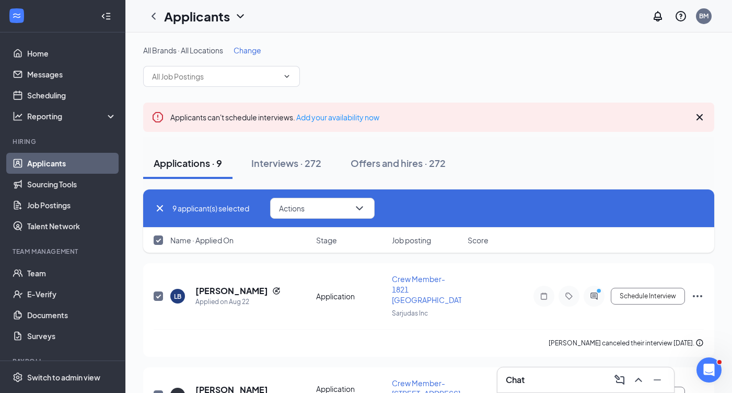
checkbox input "false"
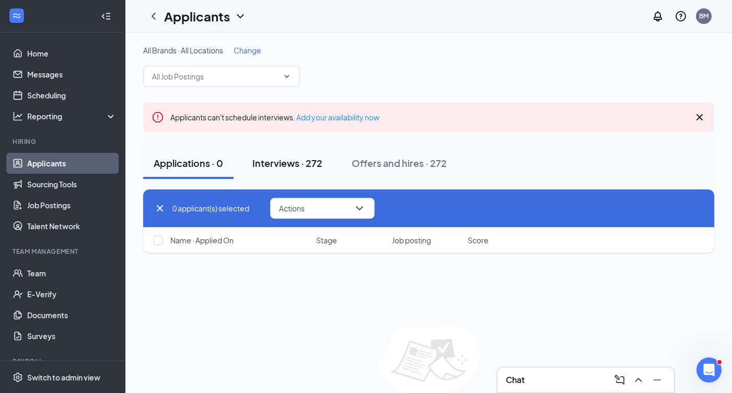
scroll to position [0, 0]
click at [273, 159] on div "Interviews · 272" at bounding box center [287, 162] width 70 height 13
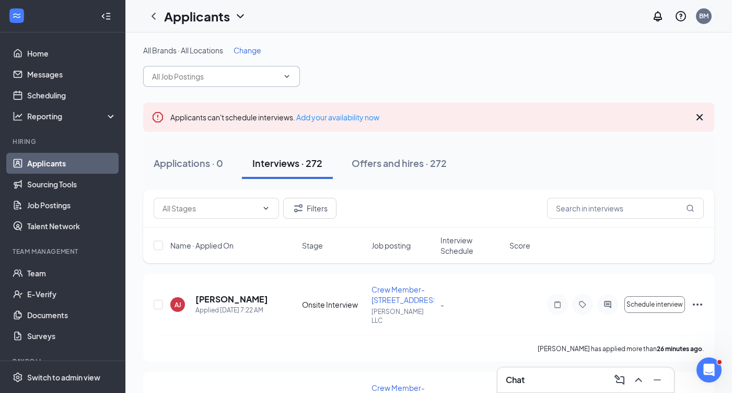
click at [284, 71] on span at bounding box center [221, 76] width 157 height 21
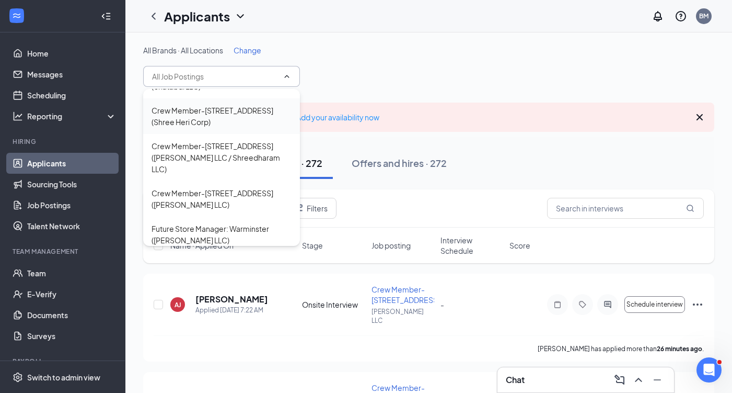
scroll to position [497, 0]
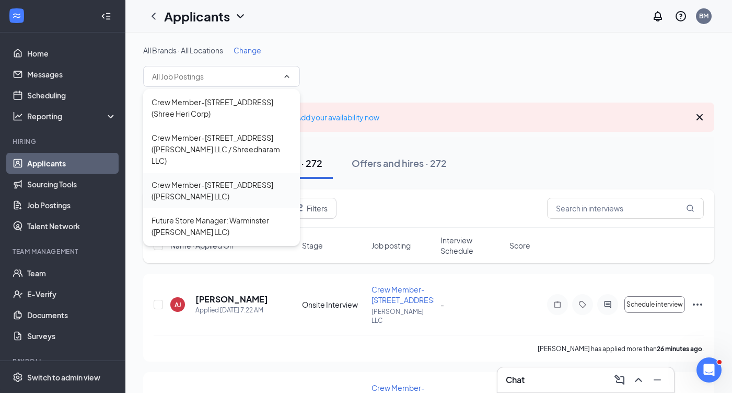
click at [248, 179] on div "Crew Member-1055 York Rd (Smruti LLC)" at bounding box center [222, 190] width 140 height 23
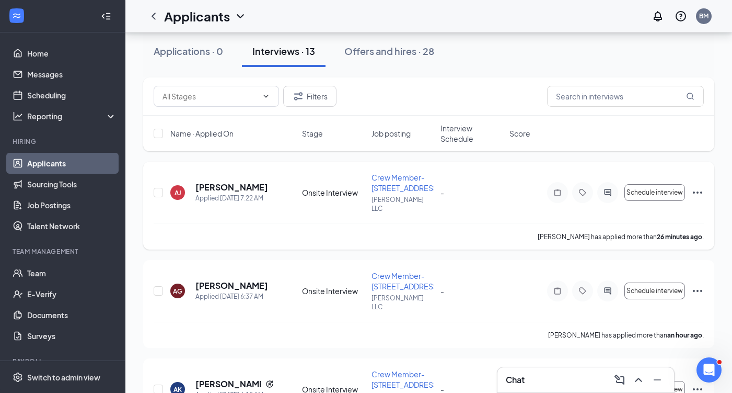
scroll to position [132, 0]
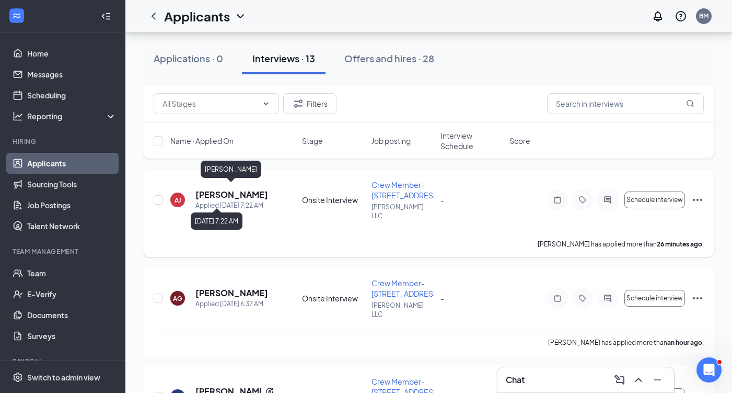
click at [241, 200] on div "Applied Today 7:22 AM" at bounding box center [231, 205] width 73 height 10
click at [235, 190] on h5 "Abdullah Johnson" at bounding box center [231, 194] width 73 height 11
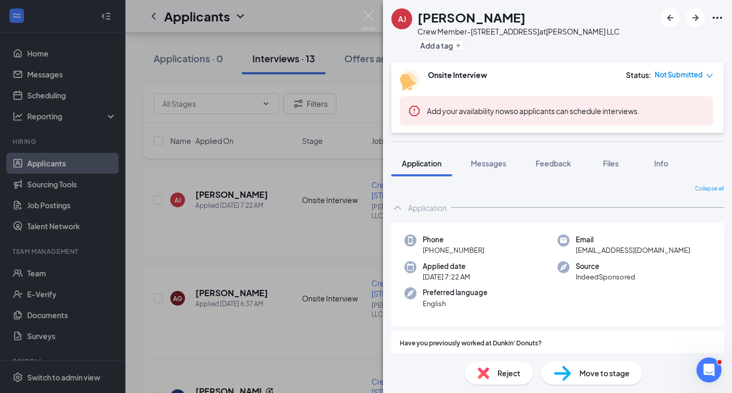
scroll to position [172, 0]
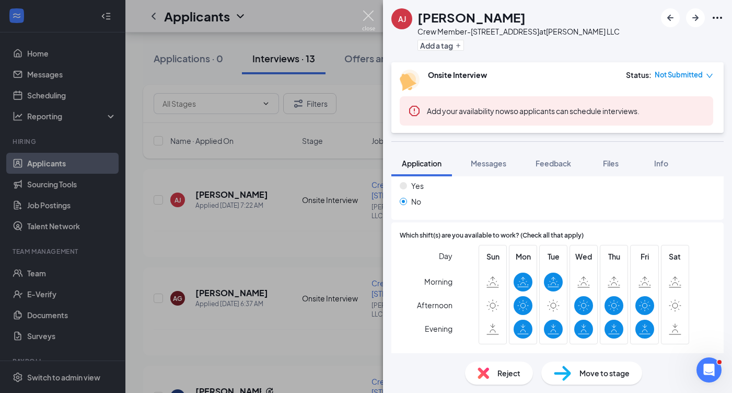
click at [367, 19] on img at bounding box center [368, 20] width 13 height 20
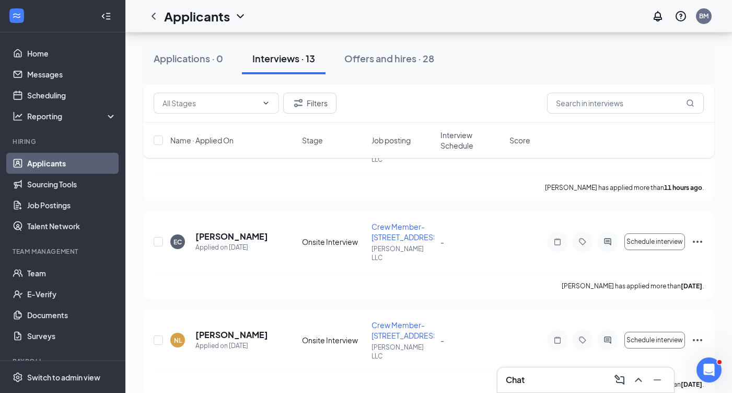
scroll to position [1072, 0]
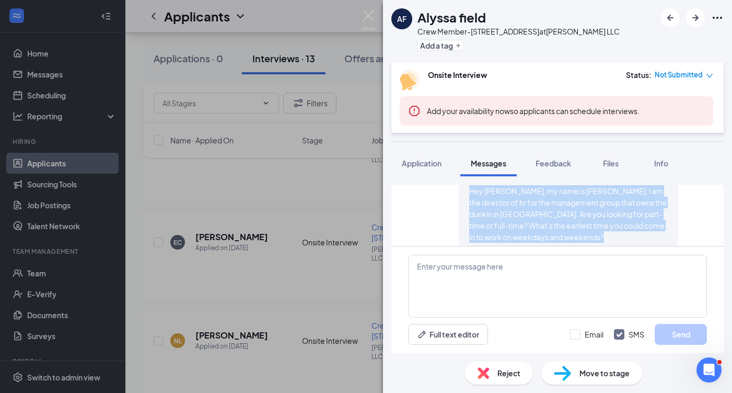
scroll to position [306, 0]
drag, startPoint x: 470, startPoint y: 211, endPoint x: 563, endPoint y: 222, distance: 94.1
click at [563, 222] on div "Hey Alyssa, my name is Brian Mascaro. I am the director of hr for the managemen…" at bounding box center [568, 211] width 199 height 57
click at [370, 15] on img at bounding box center [368, 20] width 13 height 20
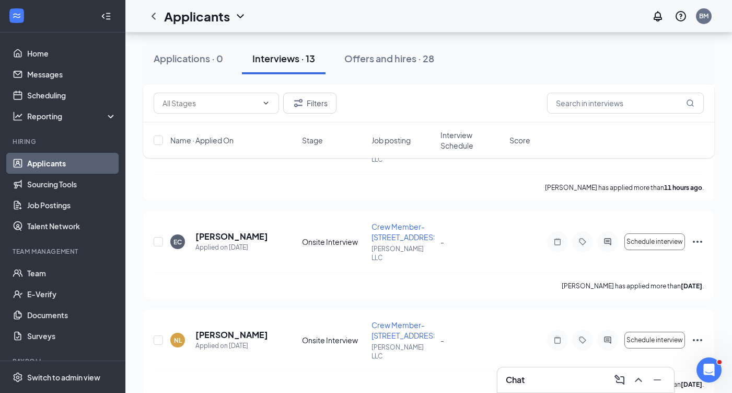
scroll to position [1072, 0]
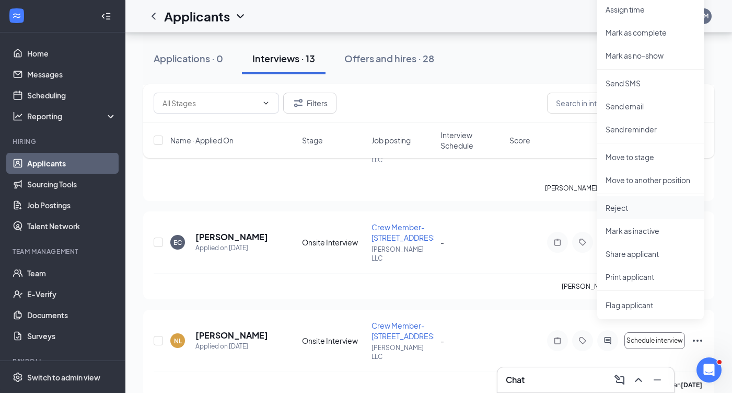
click at [651, 204] on p "Reject" at bounding box center [651, 207] width 90 height 10
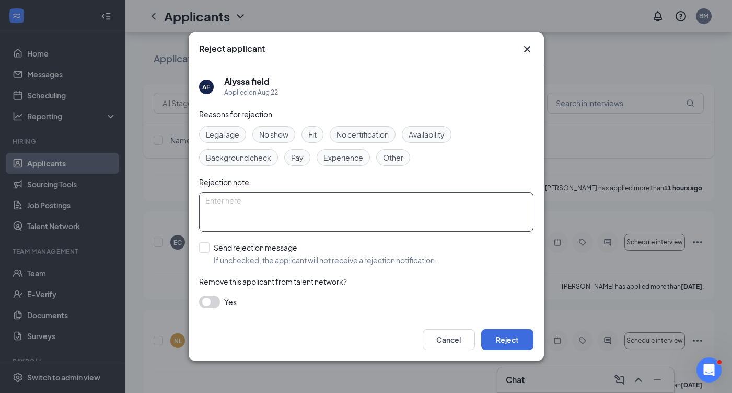
click at [351, 209] on textarea at bounding box center [366, 212] width 334 height 40
type textarea "No response"
click at [204, 247] on input "Send rejection message If unchecked, the applicant will not receive a rejection…" at bounding box center [318, 253] width 238 height 23
checkbox input "true"
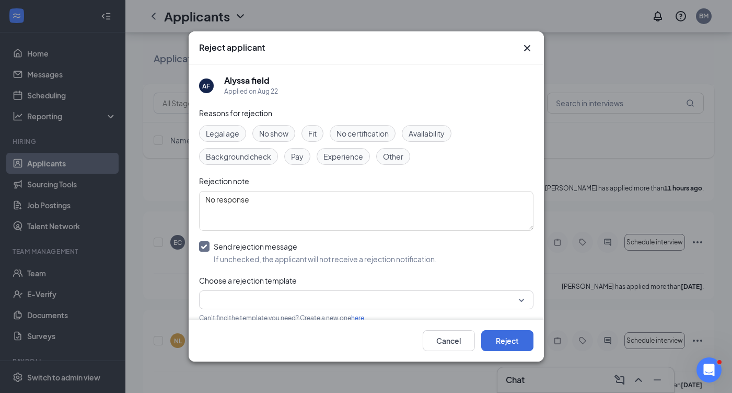
click at [361, 305] on input "search" at bounding box center [362, 300] width 315 height 18
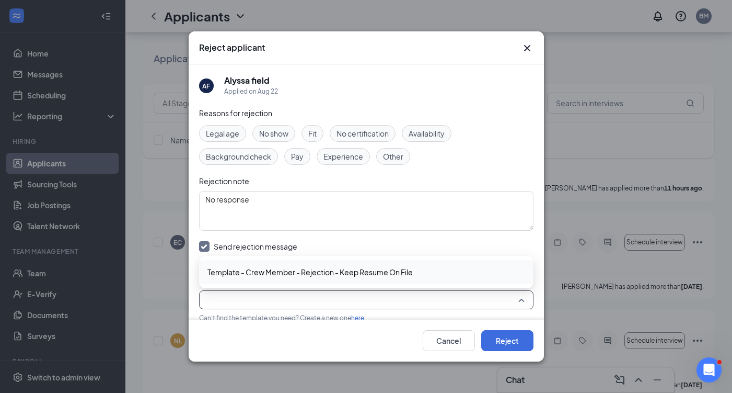
click at [348, 280] on div "Template - Crew Member - Rejection - Keep Resume On File" at bounding box center [366, 272] width 334 height 24
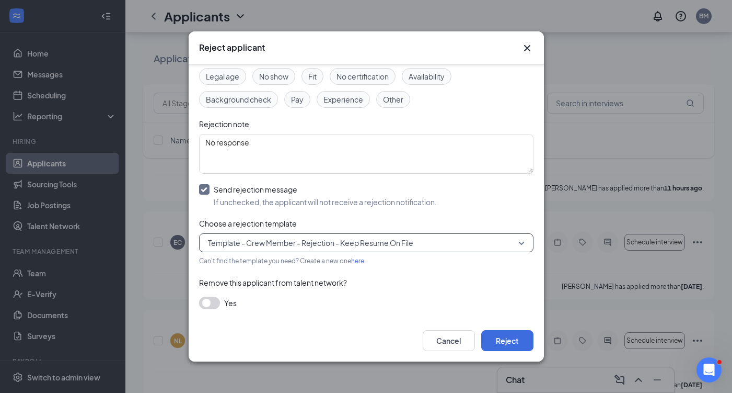
scroll to position [56, 0]
click at [206, 301] on button "button" at bounding box center [209, 303] width 21 height 13
click at [508, 334] on button "Reject" at bounding box center [507, 340] width 52 height 21
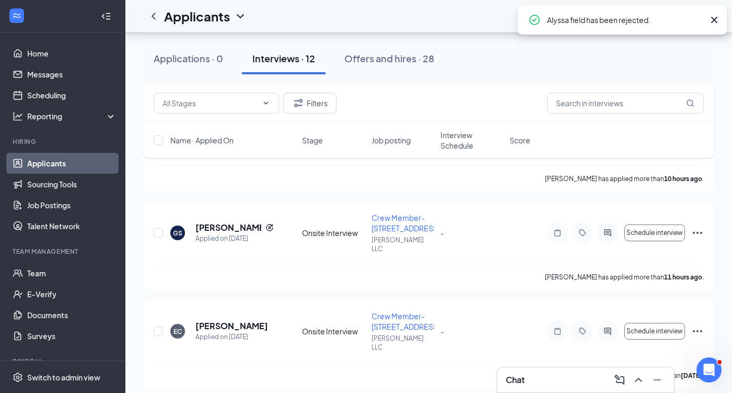
scroll to position [983, 0]
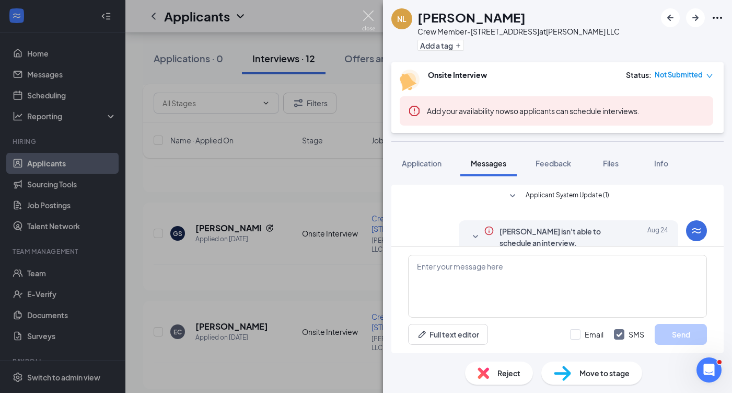
click at [362, 18] on img at bounding box center [368, 20] width 13 height 20
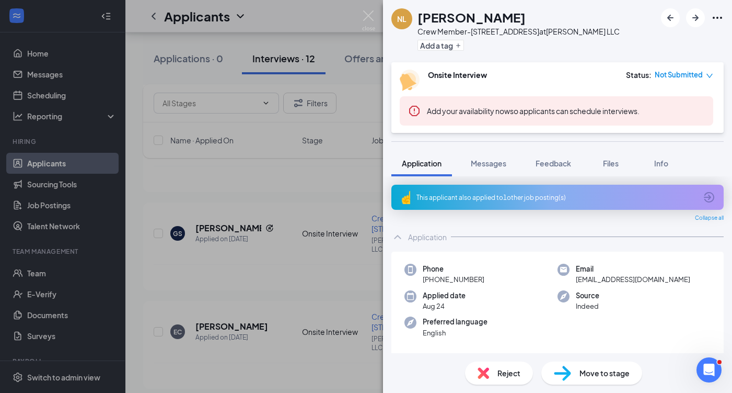
click at [564, 193] on div "This applicant also applied to 1 other job posting(s)" at bounding box center [557, 197] width 280 height 9
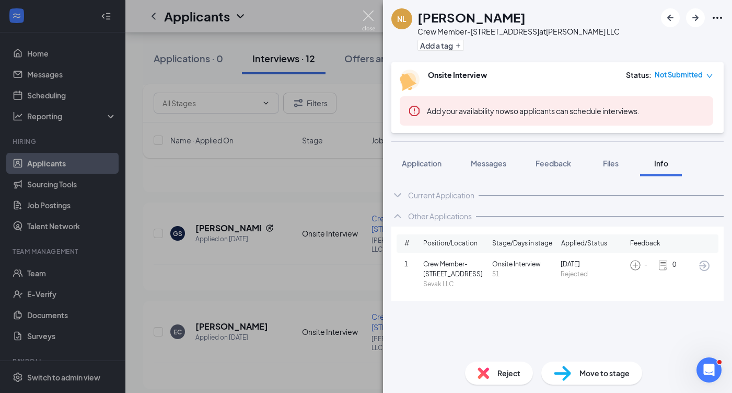
click at [371, 16] on img at bounding box center [368, 20] width 13 height 20
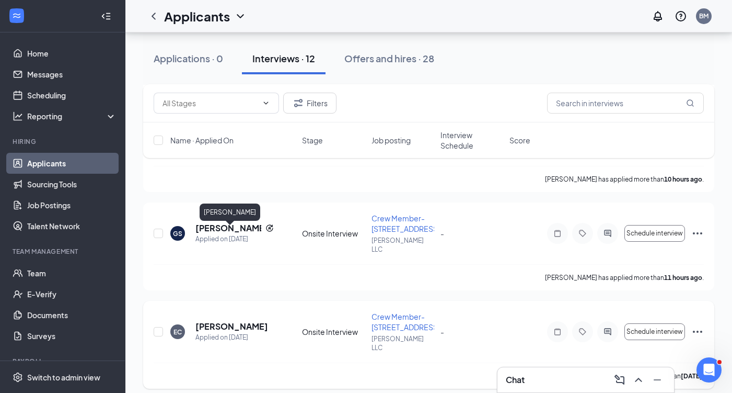
click at [245, 320] on h5 "Emily Campbell" at bounding box center [231, 325] width 73 height 11
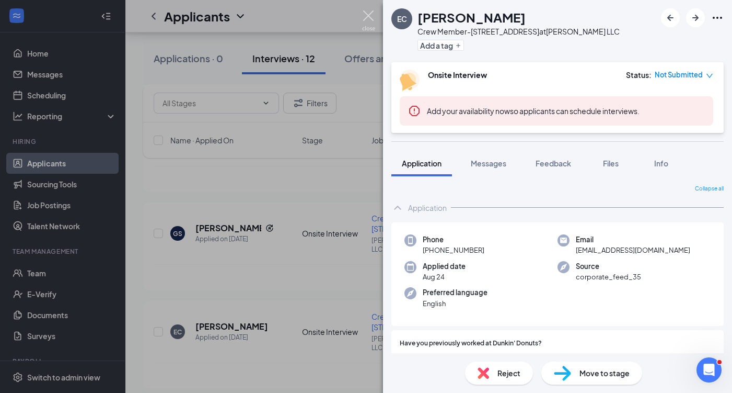
click at [374, 10] on img at bounding box center [368, 20] width 13 height 20
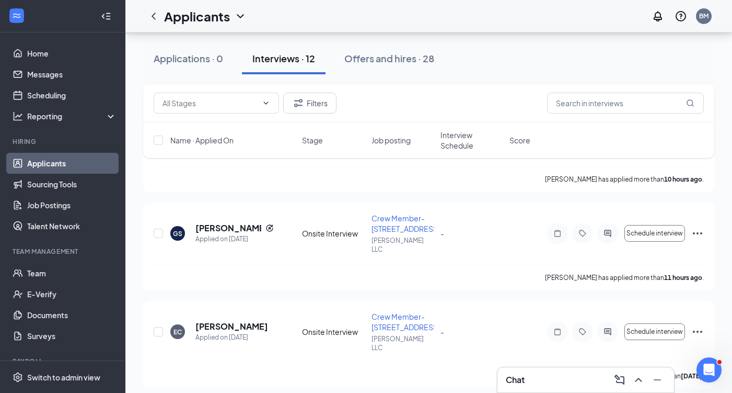
scroll to position [899, 0]
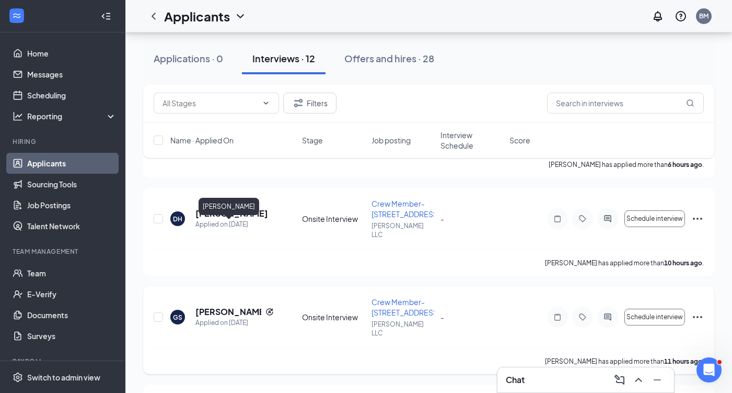
click at [220, 306] on h5 "Geoffrey Schurer" at bounding box center [228, 311] width 66 height 11
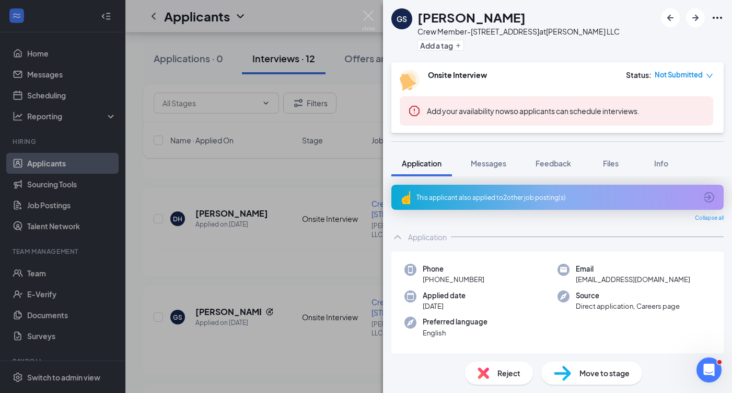
click at [567, 201] on div "This applicant also applied to 2 other job posting(s)" at bounding box center [557, 197] width 280 height 9
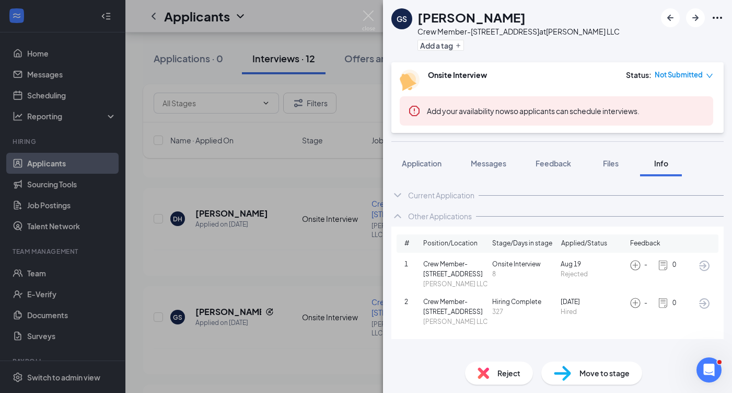
click at [377, 21] on div "GS Geoffrey Schurer Crew Member-1055 York Rd at Smruti LLC Add a tag Onsite Int…" at bounding box center [366, 196] width 732 height 393
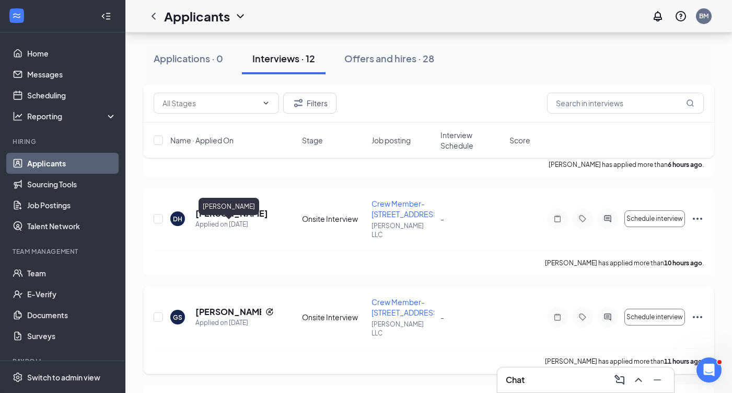
click at [211, 306] on h5 "Geoffrey Schurer" at bounding box center [228, 311] width 66 height 11
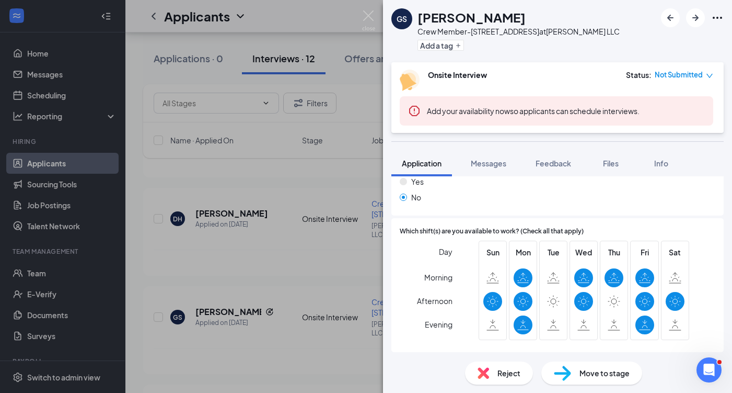
scroll to position [228, 0]
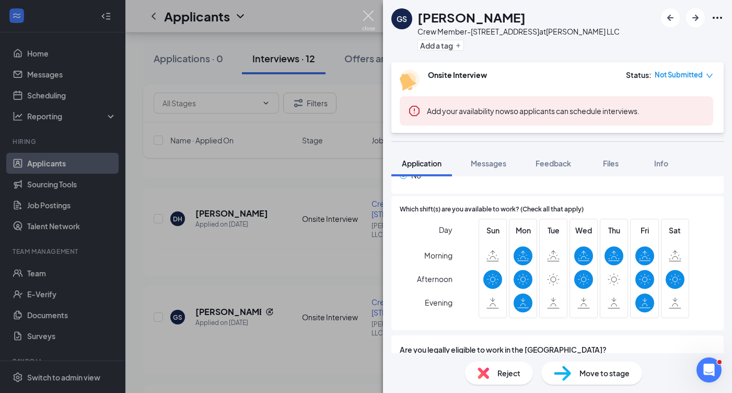
click at [372, 18] on img at bounding box center [368, 20] width 13 height 20
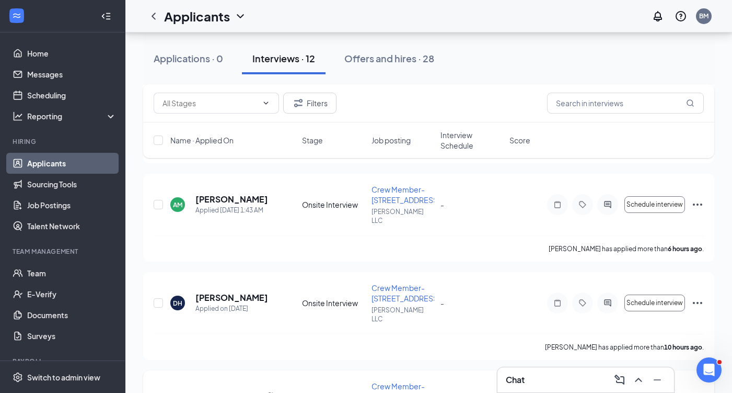
scroll to position [812, 0]
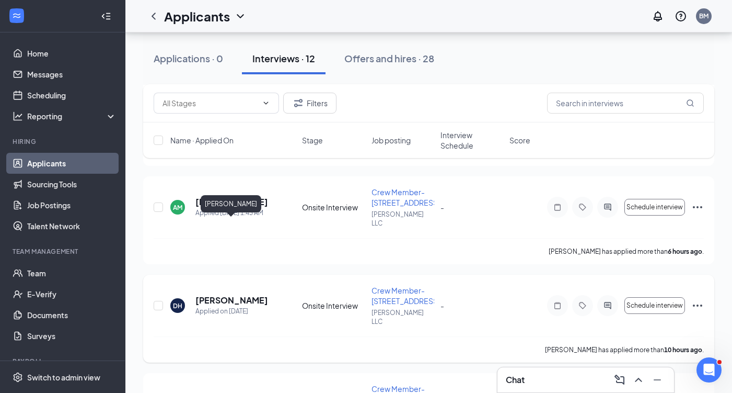
click at [235, 294] on h5 "Doniyor Hodjaev" at bounding box center [231, 299] width 73 height 11
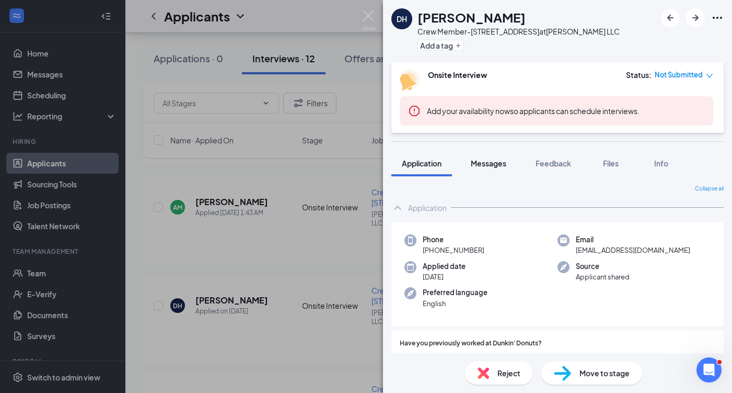
click at [480, 169] on button "Messages" at bounding box center [488, 163] width 56 height 26
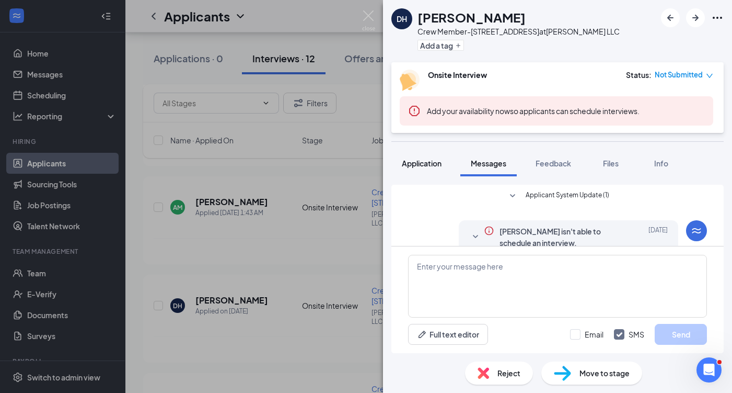
click at [429, 163] on span "Application" at bounding box center [422, 162] width 40 height 9
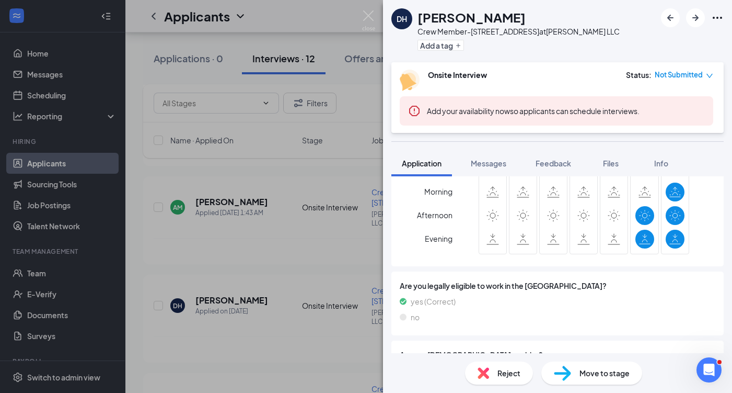
scroll to position [236, 0]
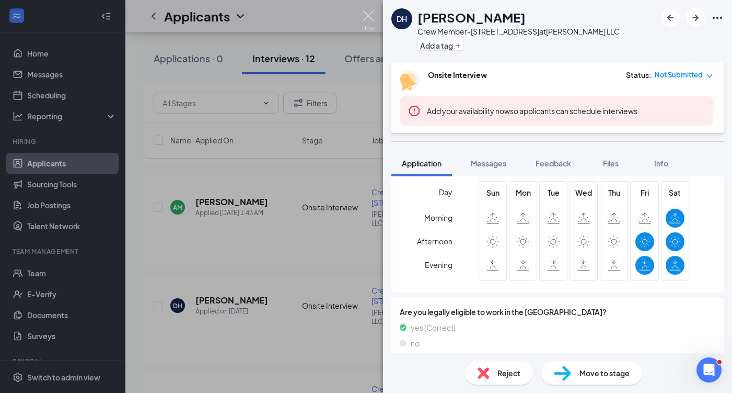
click at [364, 20] on img at bounding box center [368, 20] width 13 height 20
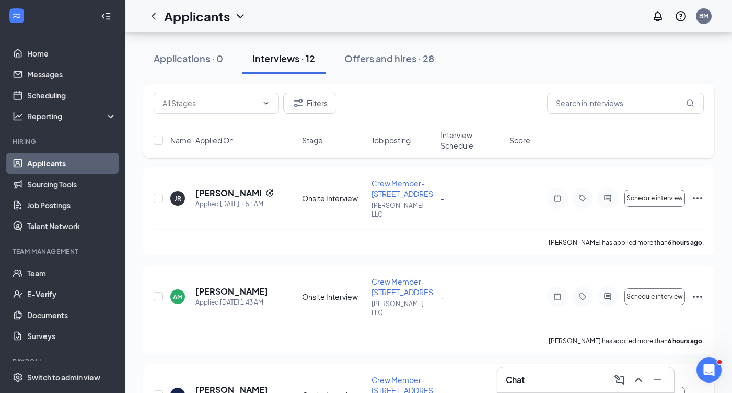
scroll to position [716, 0]
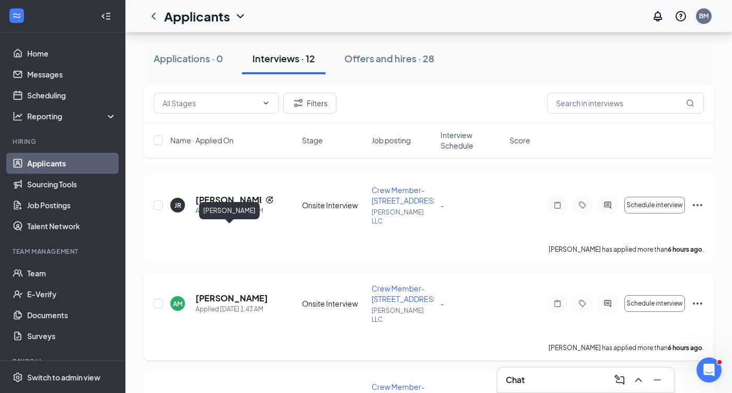
click at [229, 292] on h5 "Ava McCarty" at bounding box center [231, 297] width 73 height 11
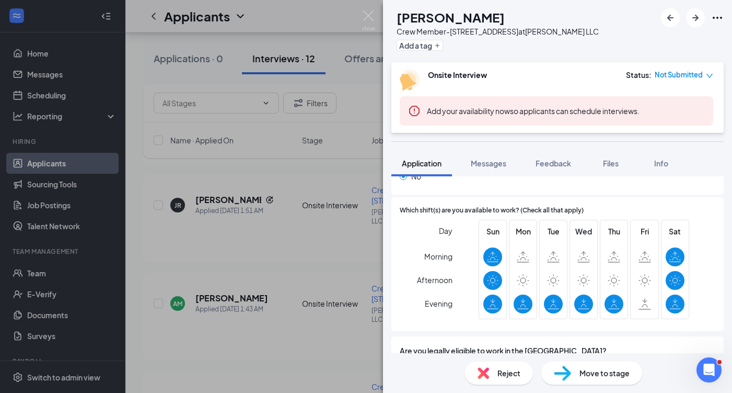
scroll to position [207, 0]
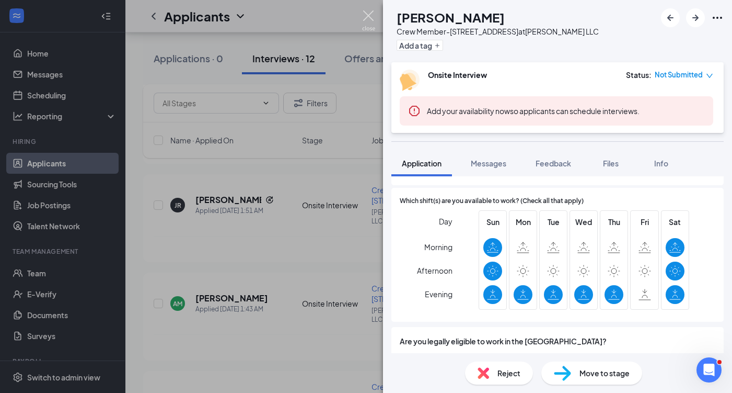
click at [372, 21] on img at bounding box center [368, 20] width 13 height 20
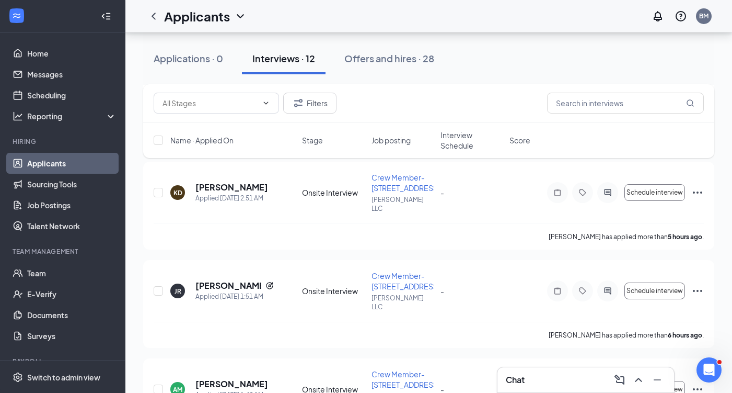
scroll to position [611, 0]
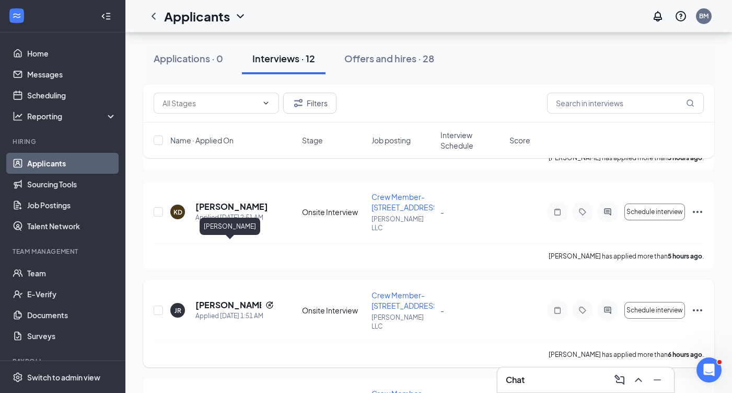
click at [229, 299] on h5 "Joanna Rachlin" at bounding box center [228, 304] width 66 height 11
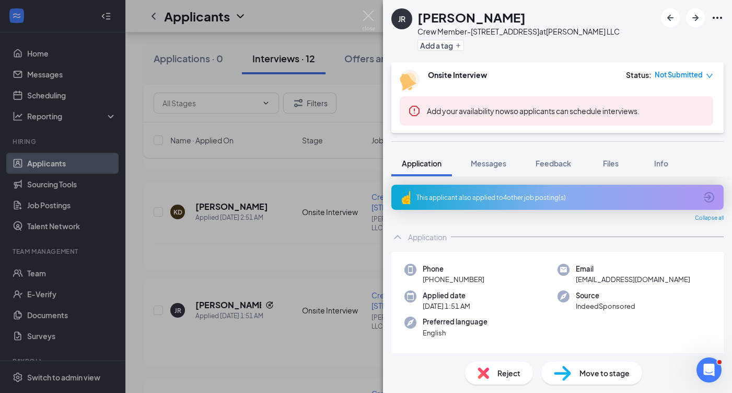
click at [541, 199] on div "This applicant also applied to 4 other job posting(s)" at bounding box center [557, 197] width 280 height 9
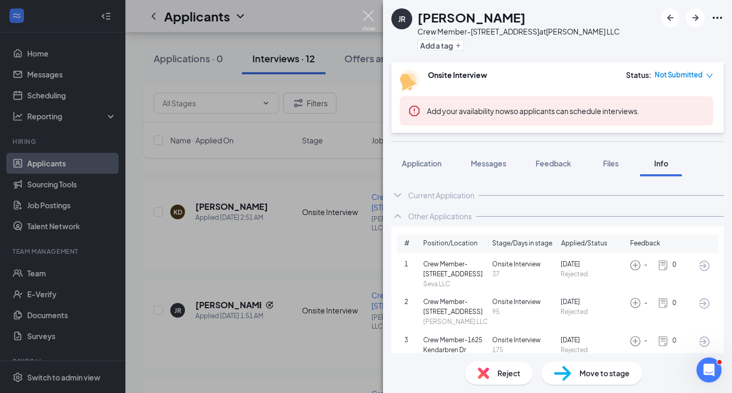
click at [367, 17] on img at bounding box center [368, 20] width 13 height 20
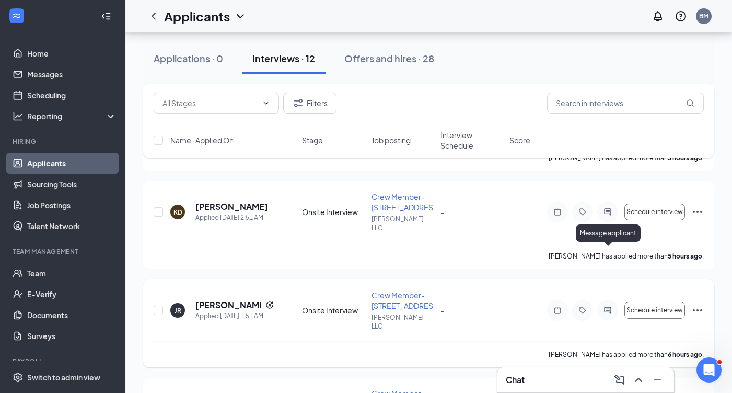
click at [605, 306] on icon "ActiveChat" at bounding box center [608, 310] width 13 height 8
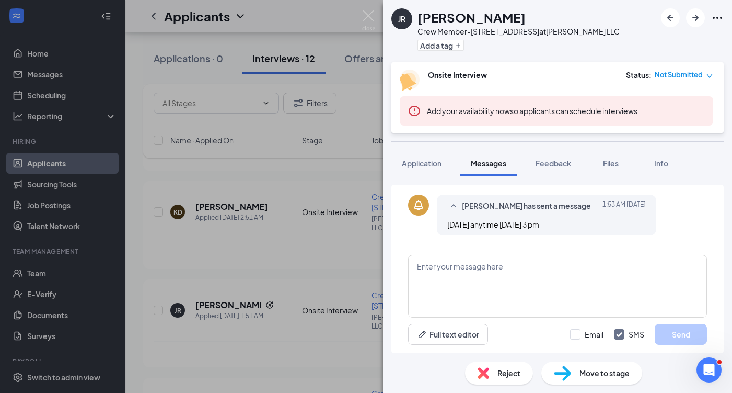
scroll to position [209, 0]
click at [369, 22] on img at bounding box center [368, 20] width 13 height 20
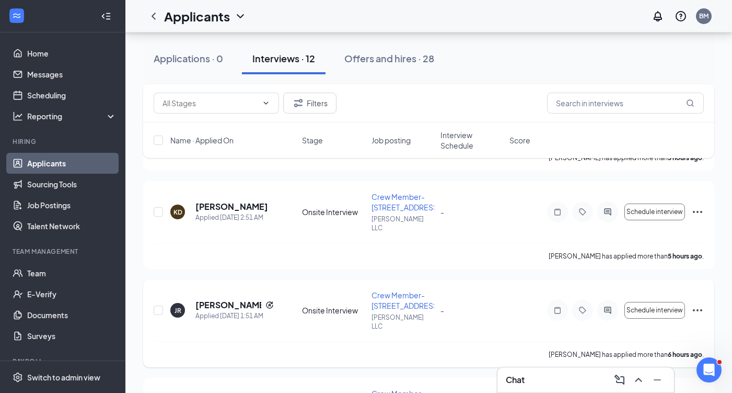
click at [700, 304] on icon "Ellipses" at bounding box center [697, 310] width 13 height 13
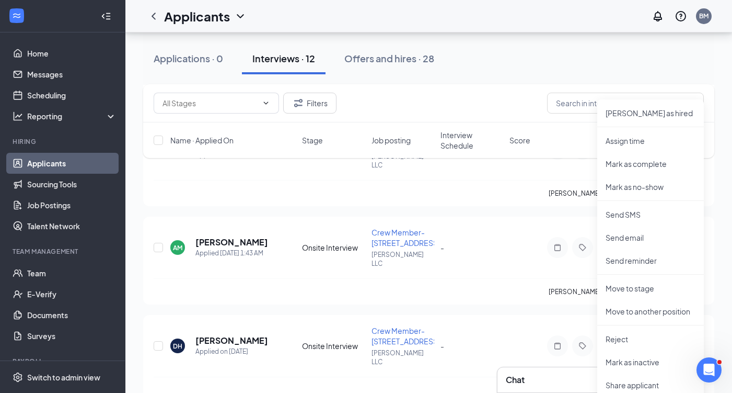
scroll to position [805, 0]
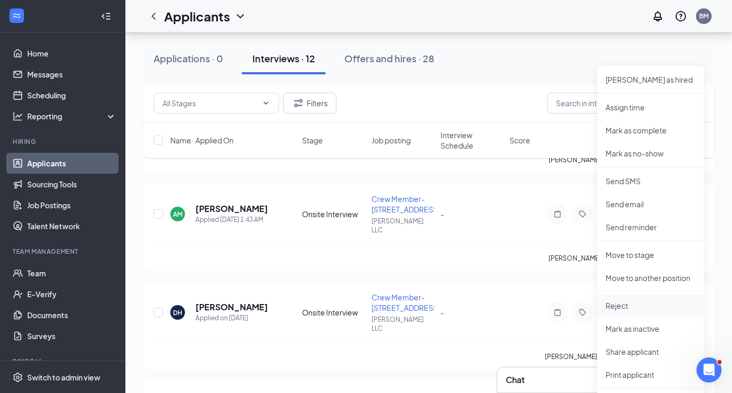
click at [623, 307] on p "Reject" at bounding box center [651, 305] width 90 height 10
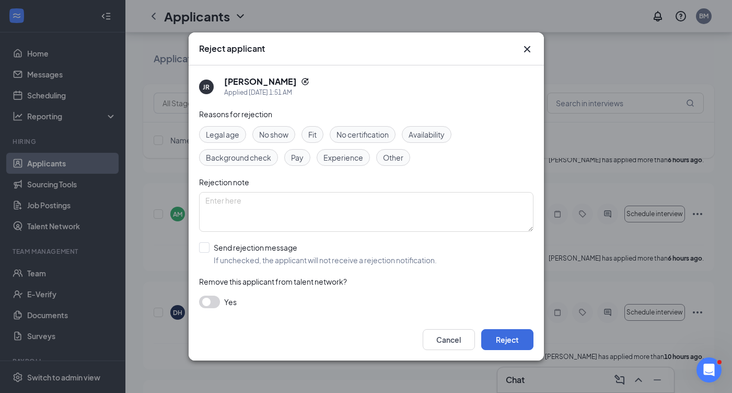
click at [265, 133] on span "No show" at bounding box center [273, 134] width 29 height 11
click at [206, 246] on div at bounding box center [204, 247] width 10 height 10
click at [206, 246] on input "Send rejection message If unchecked, the applicant will not receive a rejection…" at bounding box center [318, 253] width 238 height 23
checkbox input "true"
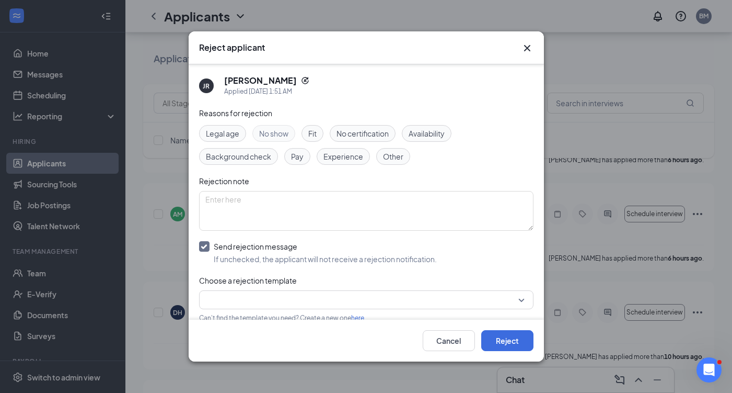
scroll to position [45, 0]
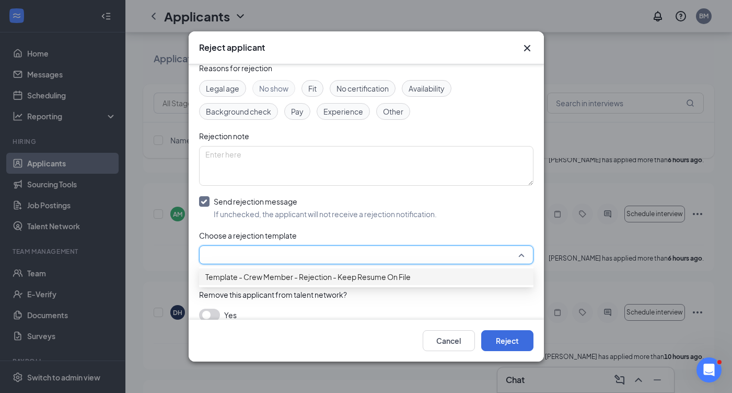
click at [261, 257] on input "search" at bounding box center [362, 255] width 315 height 18
click at [269, 278] on span "Template - Crew Member - Rejection - Keep Resume On File" at bounding box center [307, 276] width 205 height 11
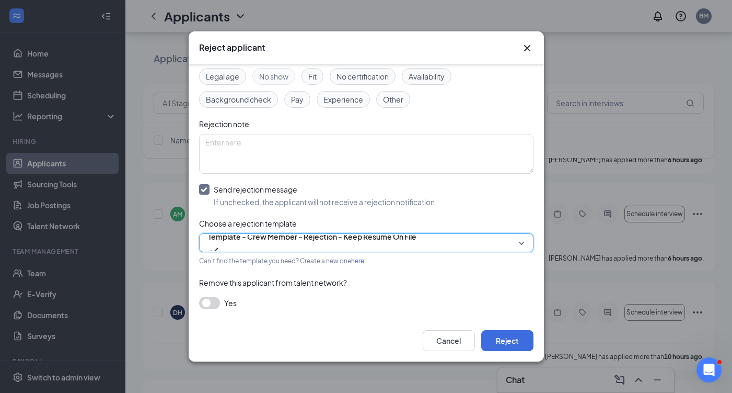
scroll to position [56, 0]
click at [211, 302] on button "button" at bounding box center [209, 303] width 21 height 13
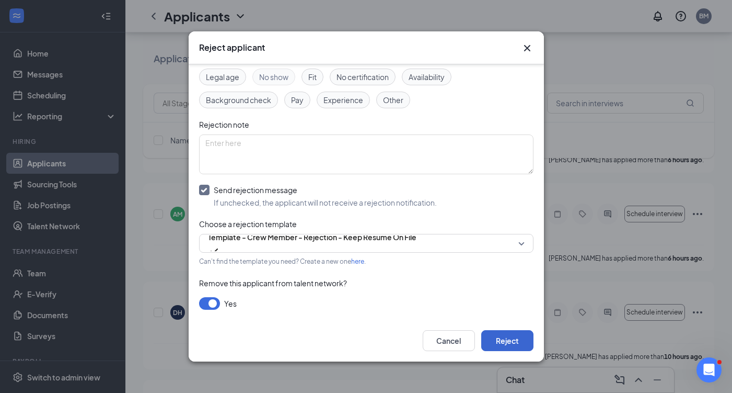
click at [488, 337] on button "Reject" at bounding box center [507, 340] width 52 height 21
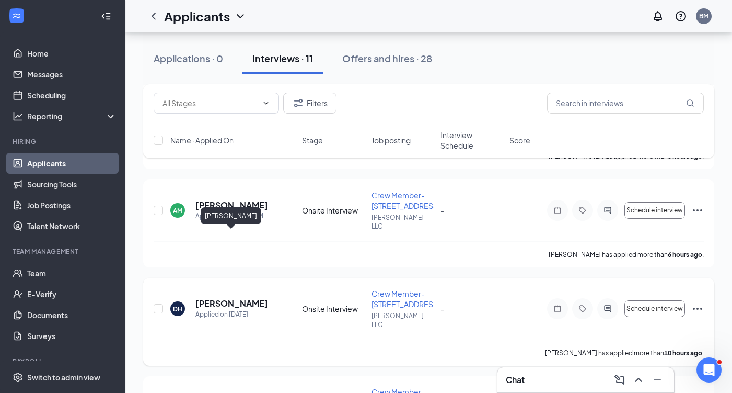
scroll to position [601, 0]
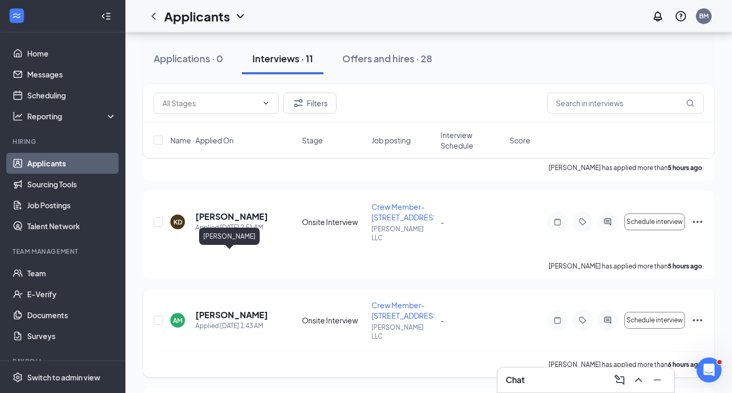
click at [228, 309] on h5 "Ava McCarty" at bounding box center [231, 314] width 73 height 11
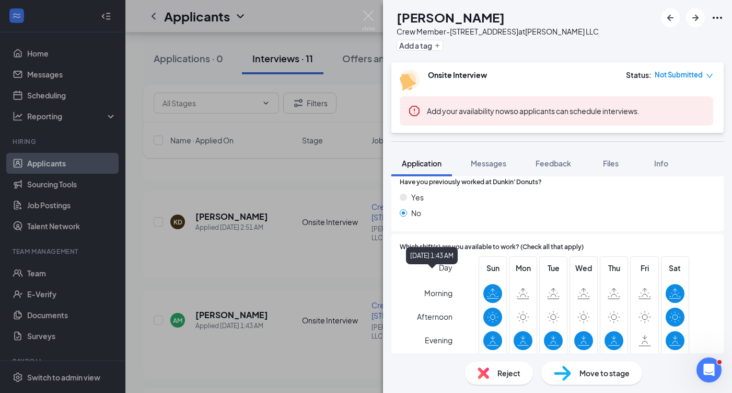
scroll to position [195, 0]
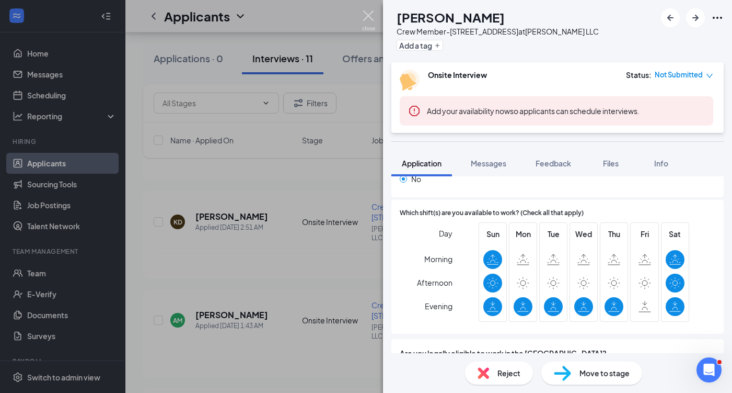
click at [373, 14] on img at bounding box center [368, 20] width 13 height 20
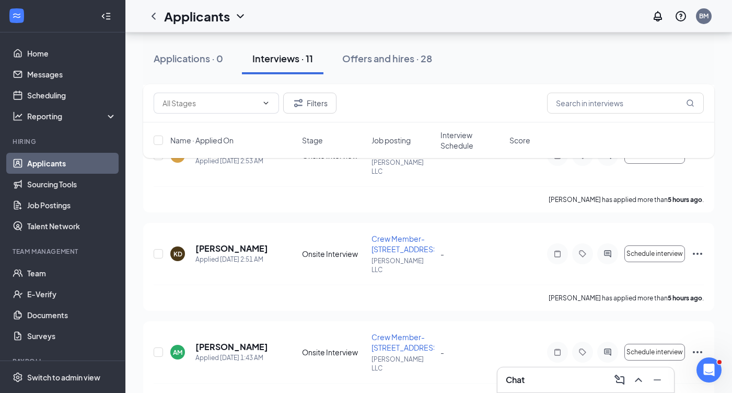
scroll to position [535, 0]
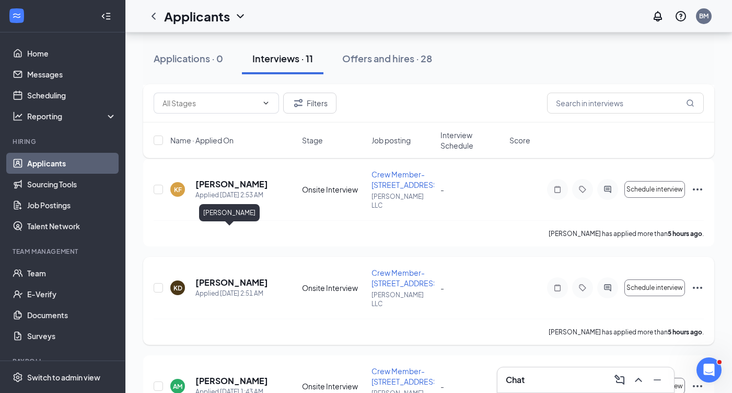
click at [242, 276] on h5 "Kayla Durham" at bounding box center [231, 281] width 73 height 11
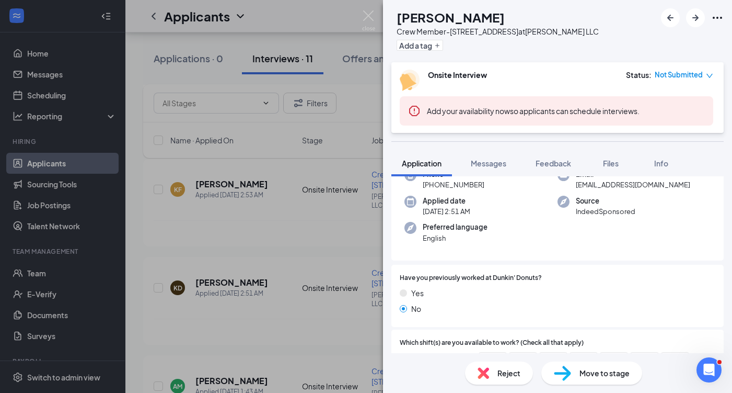
scroll to position [156, 0]
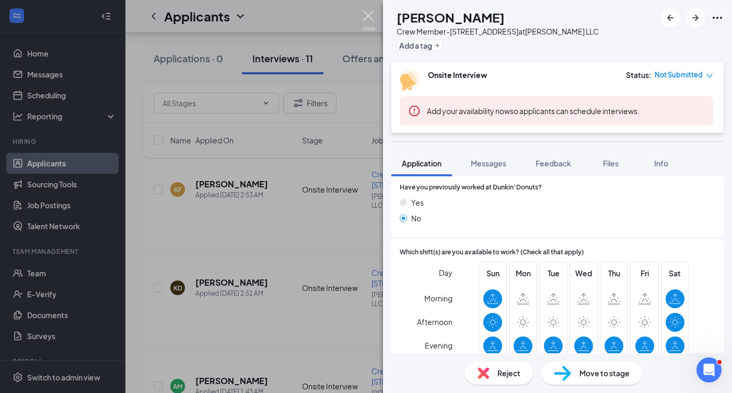
click at [372, 16] on img at bounding box center [368, 20] width 13 height 20
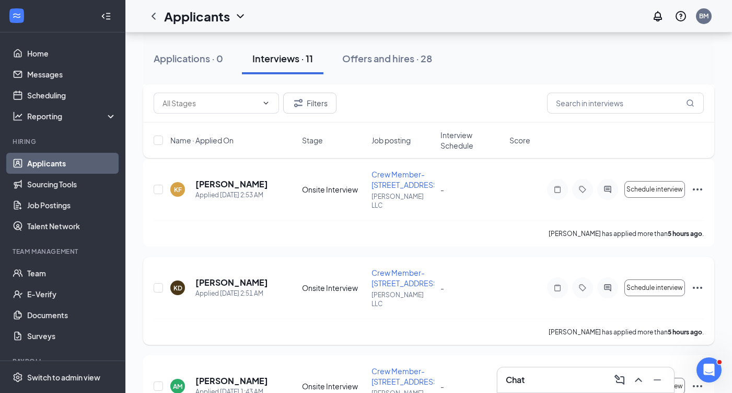
scroll to position [465, 0]
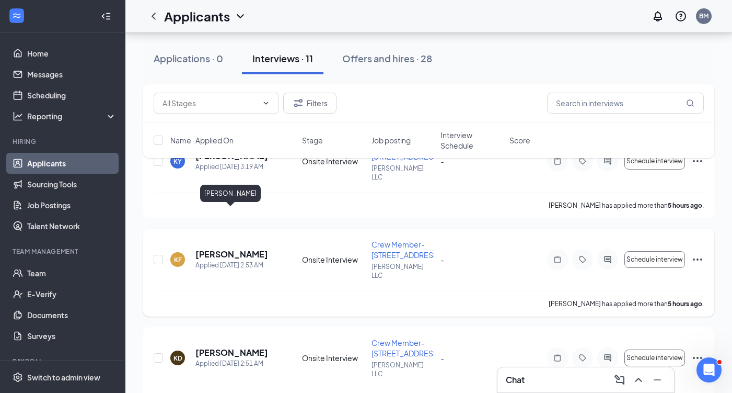
click at [237, 248] on h5 "Kaitrill Flanagan" at bounding box center [231, 253] width 73 height 11
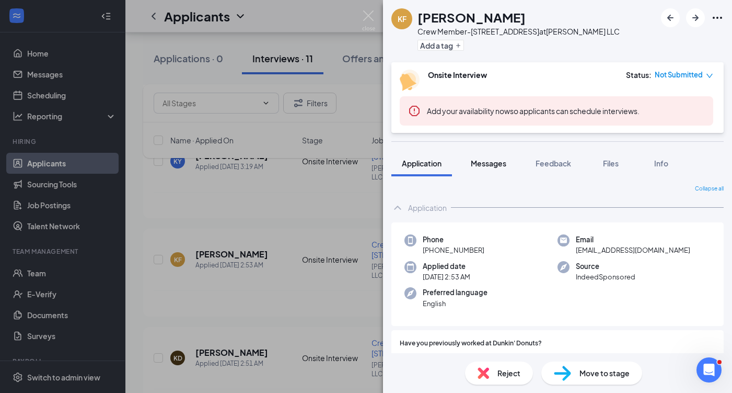
click at [495, 168] on div "Messages" at bounding box center [489, 163] width 36 height 10
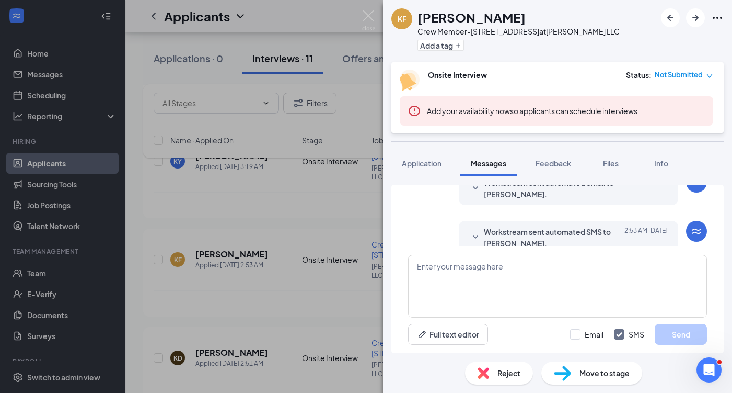
scroll to position [147, 0]
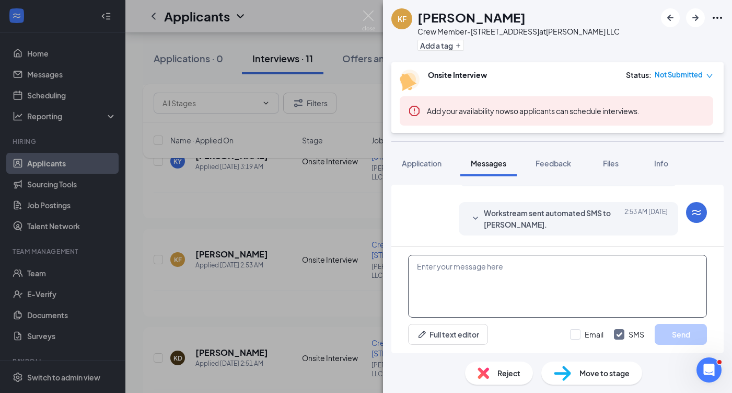
click at [540, 280] on textarea at bounding box center [557, 286] width 299 height 63
paste textarea "Hey Alyssa, my name is Brian Mascaro. I am the director of hr for the managemen…"
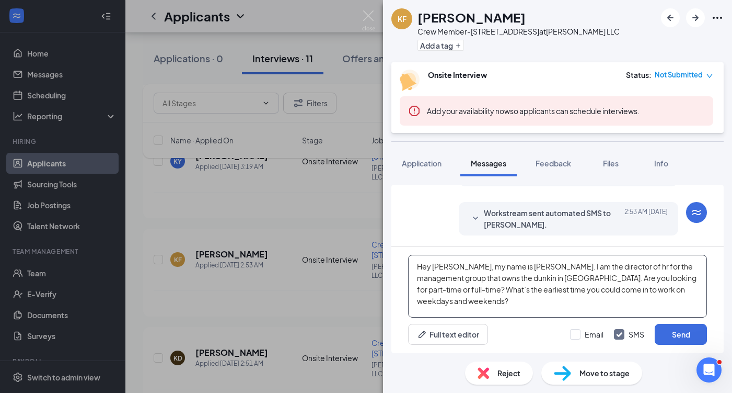
click at [443, 265] on textarea "Hey Alyssa, my name is Brian Mascaro. I am the director of hr for the managemen…" at bounding box center [557, 286] width 299 height 63
drag, startPoint x: 466, startPoint y: 280, endPoint x: 480, endPoint y: 295, distance: 20.4
click at [480, 295] on textarea "Hey Kaitrill, my name is Brian Mascaro. I am the director of hr for the managem…" at bounding box center [557, 286] width 299 height 63
type textarea "Hey Kaitrill, my name is Brian Mascaro. I am the director of hr for the managem…"
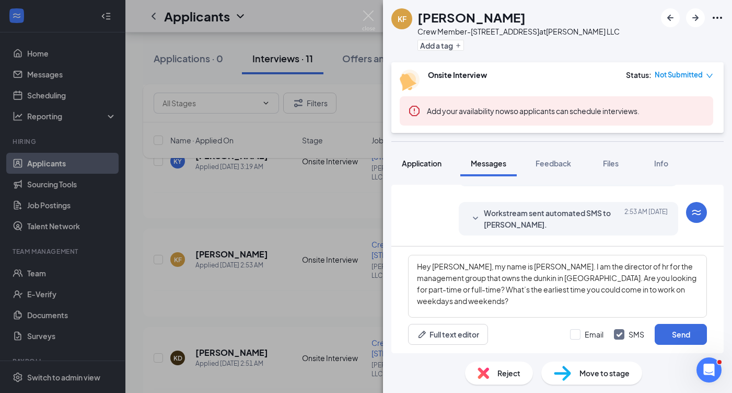
click at [423, 162] on span "Application" at bounding box center [422, 162] width 40 height 9
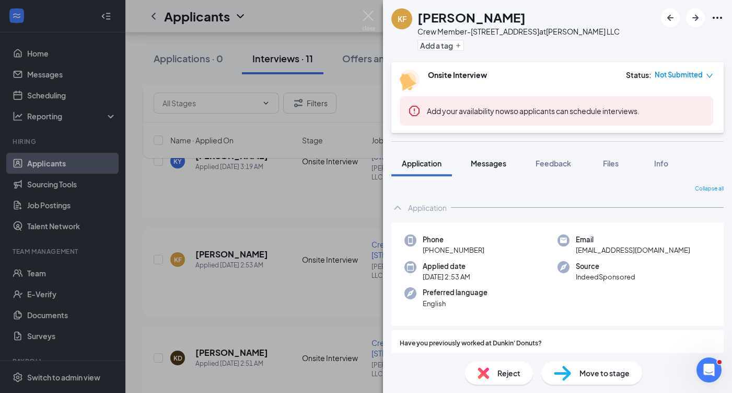
click at [482, 158] on span "Messages" at bounding box center [489, 162] width 36 height 9
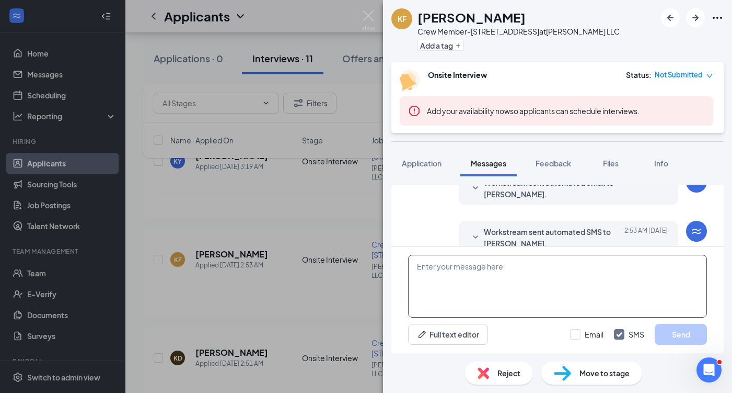
scroll to position [147, 0]
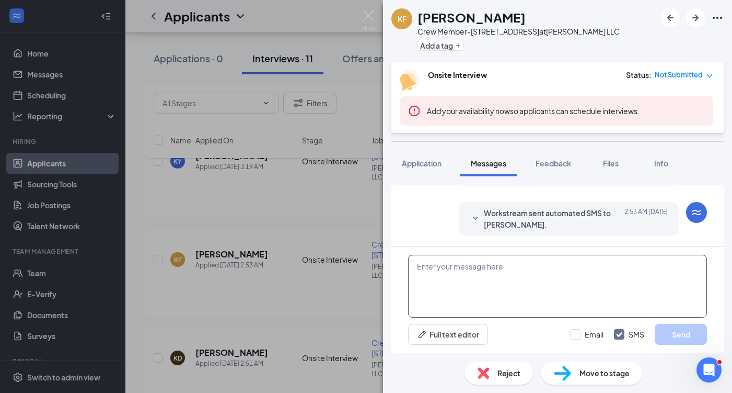
click at [501, 282] on textarea at bounding box center [557, 286] width 299 height 63
paste textarea "Hey Alyssa, my name is Brian Mascaro. I am the director of hr for the managemen…"
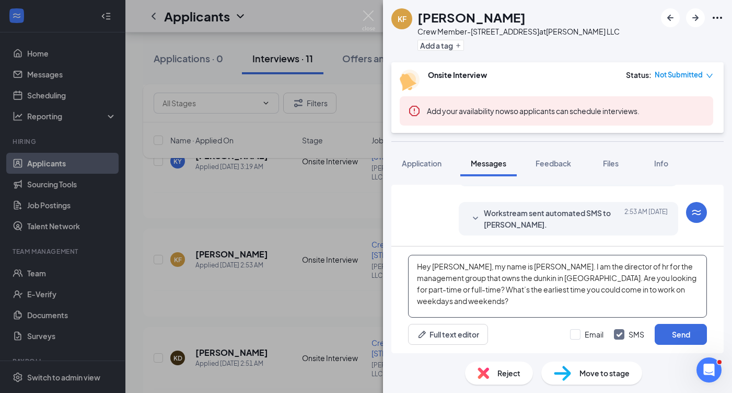
click at [439, 269] on textarea "Hey Alyssa, my name is Brian Mascaro. I am the director of hr for the managemen…" at bounding box center [557, 286] width 299 height 63
drag, startPoint x: 467, startPoint y: 278, endPoint x: 574, endPoint y: 289, distance: 107.2
click at [574, 289] on textarea "Hey Kaitrill, my name is Brian Mascaro. I am the director of hr for the managem…" at bounding box center [557, 286] width 299 height 63
click at [548, 298] on textarea "Hey Kaitrill, my name is Brian Mascaro. I am the director of hr for the managem…" at bounding box center [557, 286] width 299 height 63
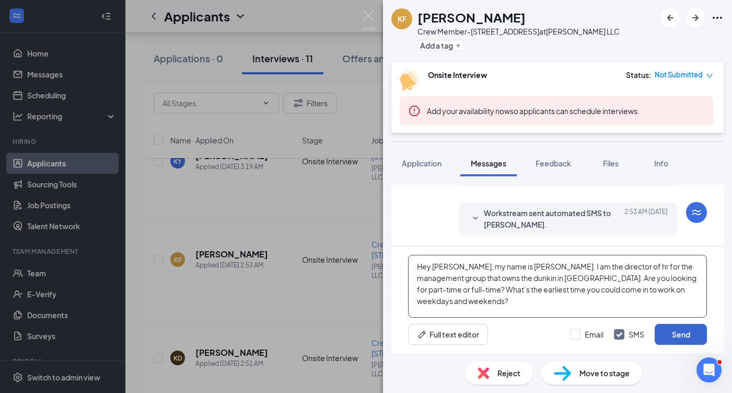
type textarea "Hey Kaitrill, my name is Brian Mascaro. I am the director of hr for the managem…"
click at [679, 338] on button "Send" at bounding box center [681, 334] width 52 height 21
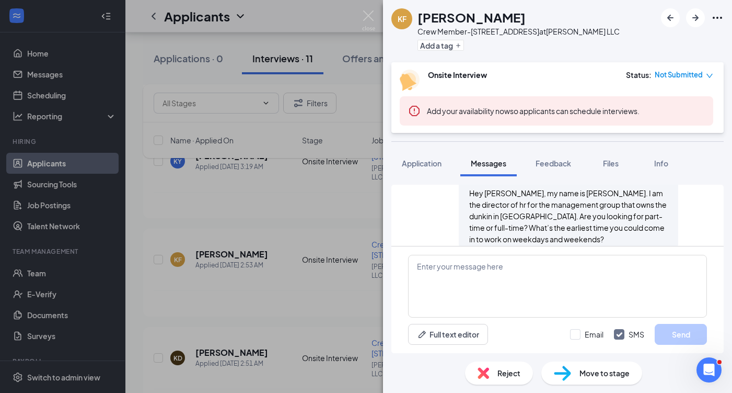
scroll to position [260, 0]
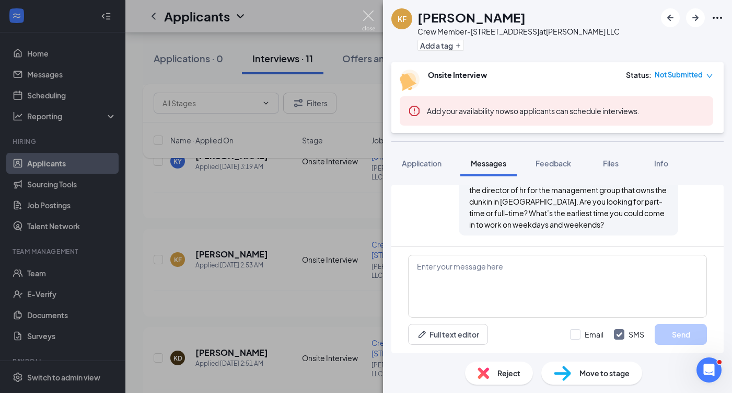
click at [370, 18] on img at bounding box center [368, 20] width 13 height 20
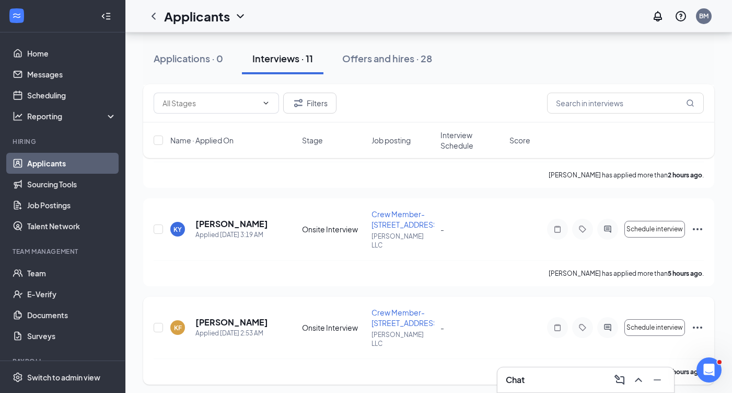
scroll to position [374, 0]
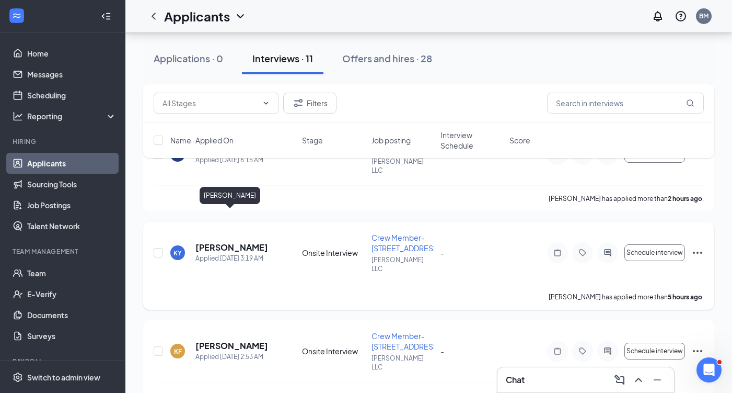
click at [237, 241] on h5 "Karootz Yisrael" at bounding box center [231, 246] width 73 height 11
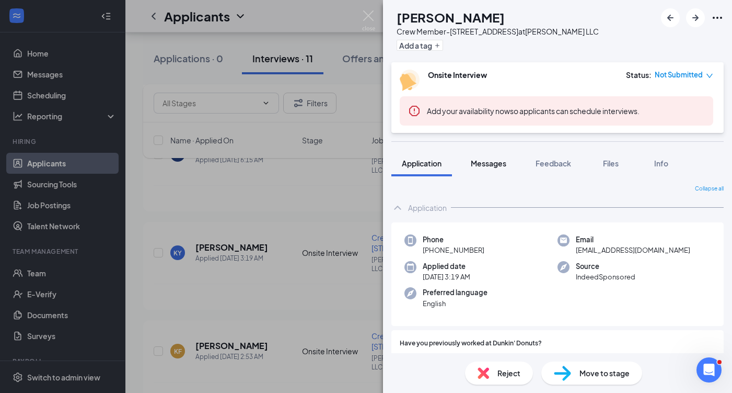
click at [501, 165] on span "Messages" at bounding box center [489, 162] width 36 height 9
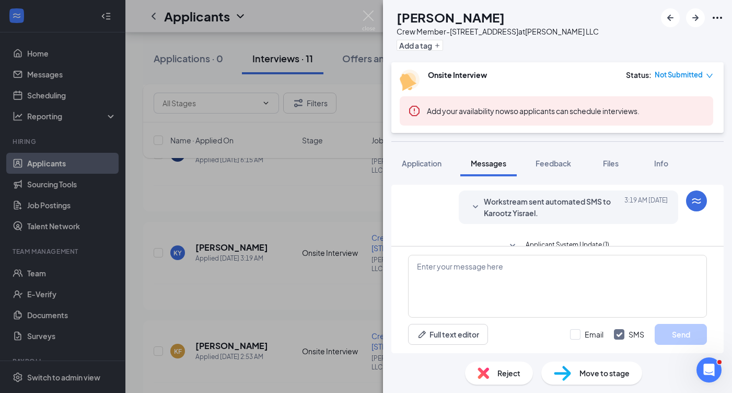
scroll to position [147, 0]
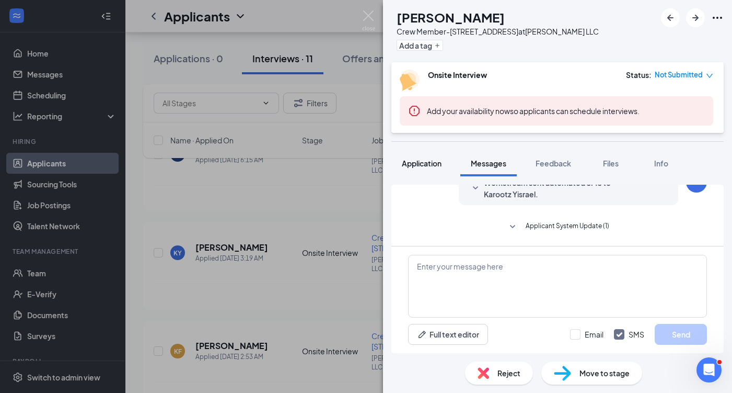
click at [422, 165] on span "Application" at bounding box center [422, 162] width 40 height 9
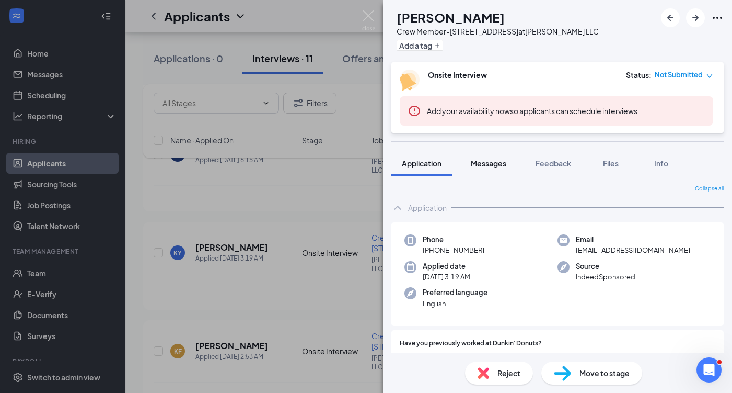
click at [498, 167] on span "Messages" at bounding box center [489, 162] width 36 height 9
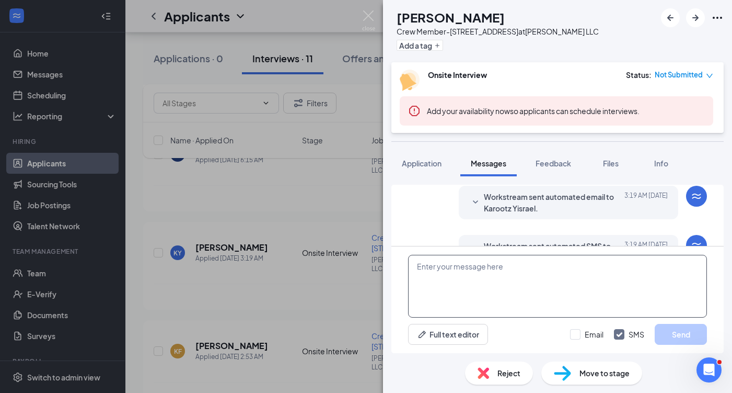
scroll to position [147, 0]
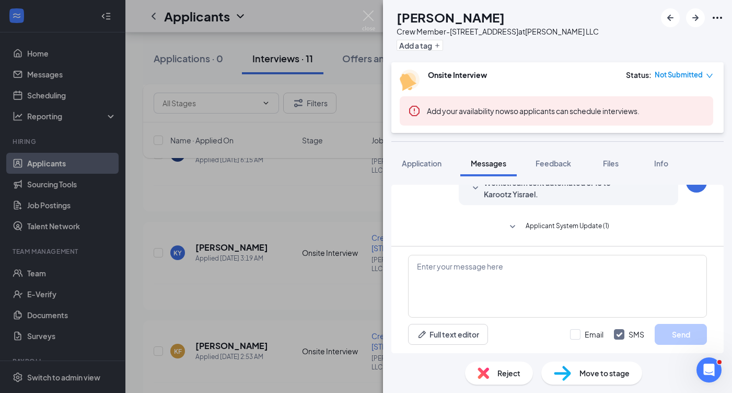
click at [512, 223] on icon "SmallChevronDown" at bounding box center [512, 227] width 13 height 13
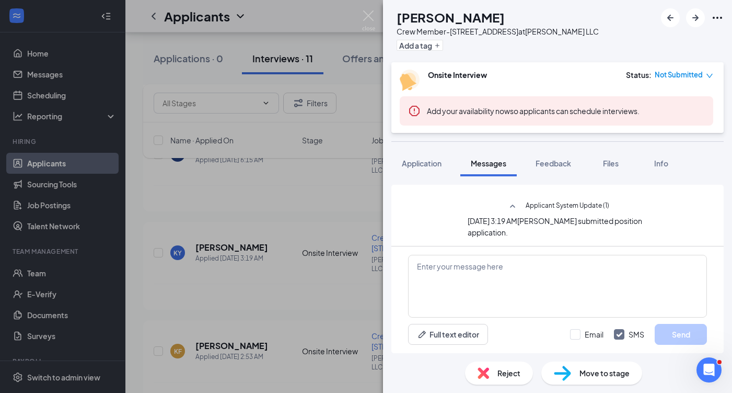
scroll to position [167, 0]
click at [561, 279] on textarea at bounding box center [557, 286] width 299 height 63
paste textarea "Hey Alyssa, my name is Brian Mascaro. I am the director of hr for the managemen…"
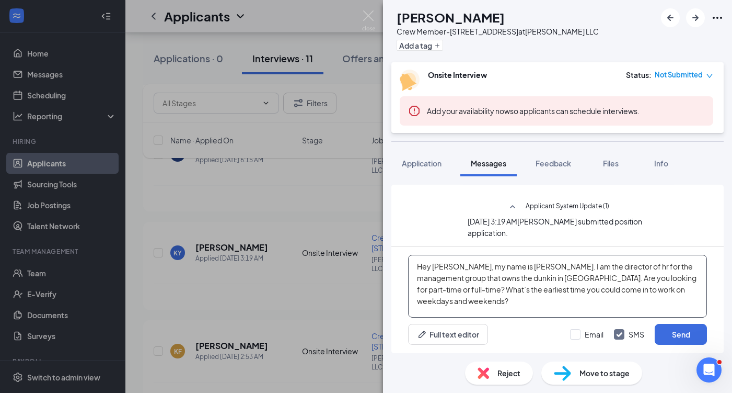
click at [445, 269] on textarea "Hey Alyssa, my name is Brian Mascaro. I am the director of hr for the managemen…" at bounding box center [557, 286] width 299 height 63
type textarea "Hey Karootz, my name is Brian Mascaro. I am the director of hr for the manageme…"
click at [685, 336] on button "Send" at bounding box center [681, 334] width 52 height 21
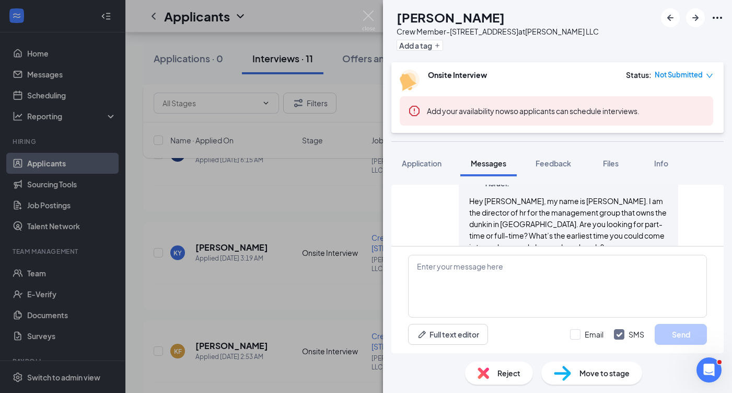
scroll to position [280, 0]
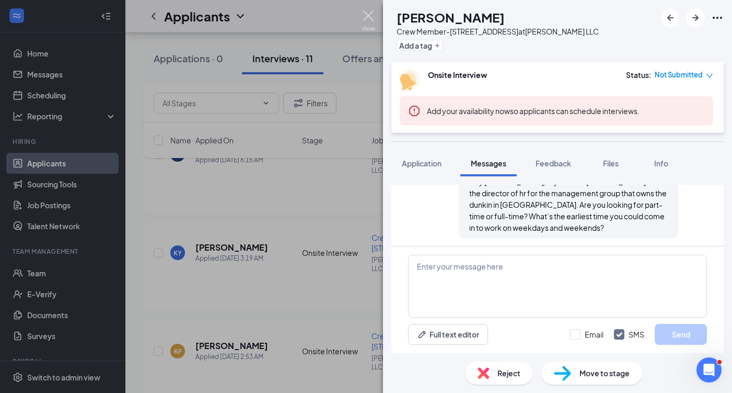
click at [374, 20] on img at bounding box center [368, 20] width 13 height 20
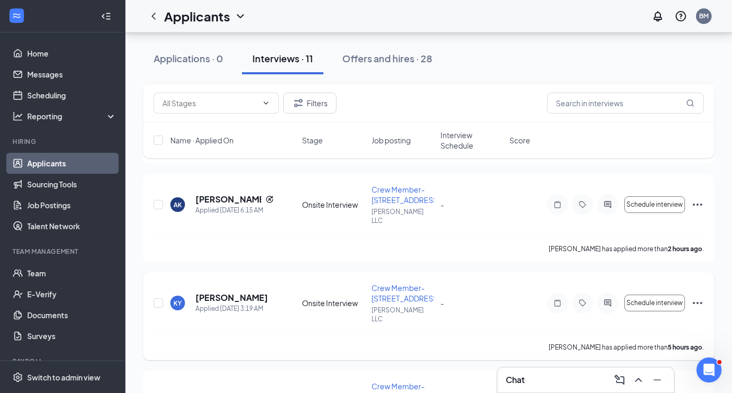
scroll to position [305, 0]
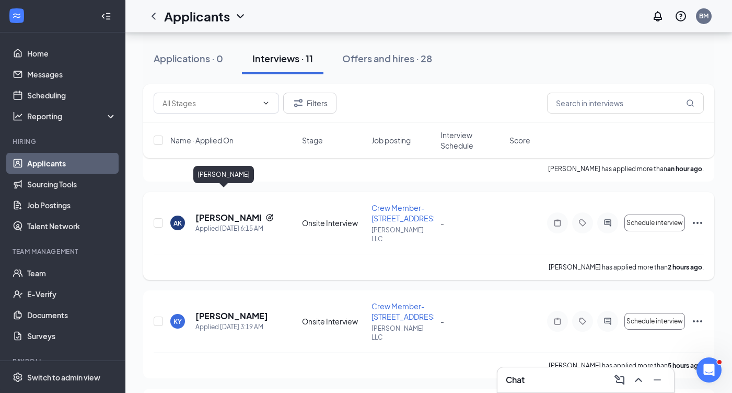
click at [230, 212] on h5 "Ayahna Kirce-Gowdy" at bounding box center [228, 217] width 66 height 11
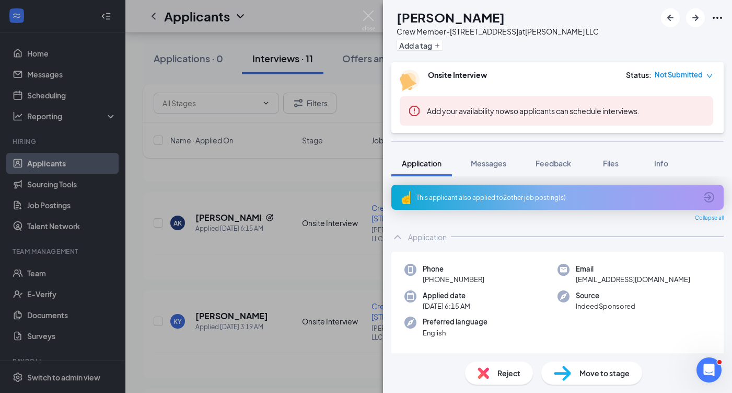
click at [581, 200] on div "This applicant also applied to 2 other job posting(s)" at bounding box center [557, 197] width 280 height 9
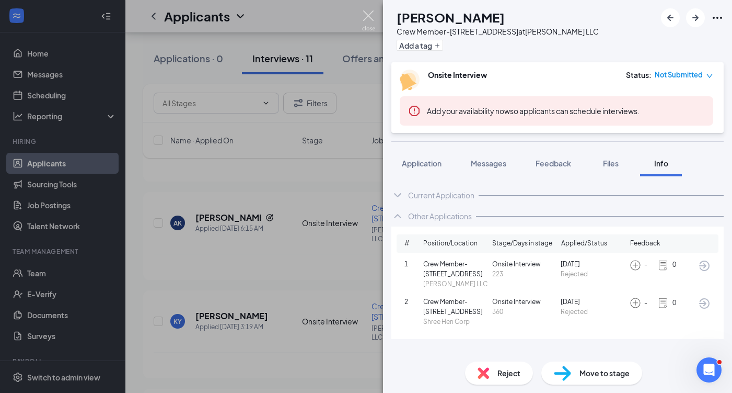
click at [373, 22] on img at bounding box center [368, 20] width 13 height 20
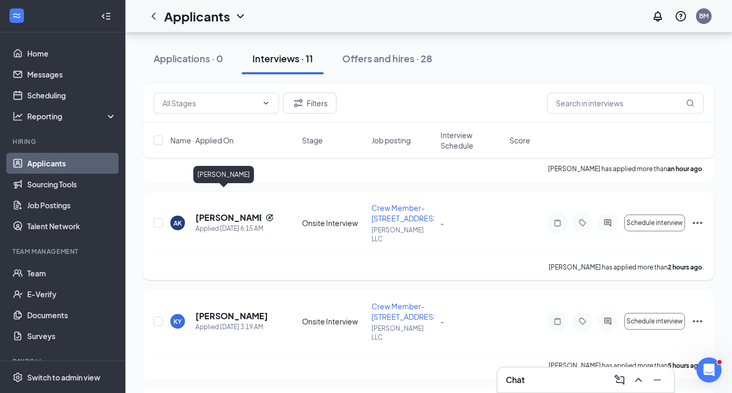
click at [239, 212] on h5 "Ayahna Kirce-Gowdy" at bounding box center [228, 217] width 66 height 11
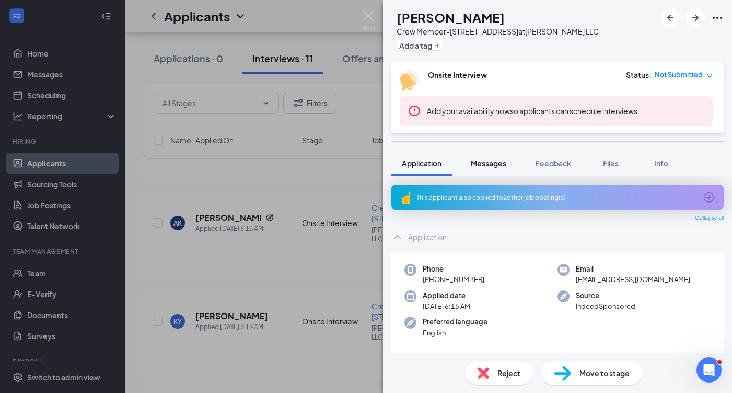
click at [488, 165] on span "Messages" at bounding box center [489, 162] width 36 height 9
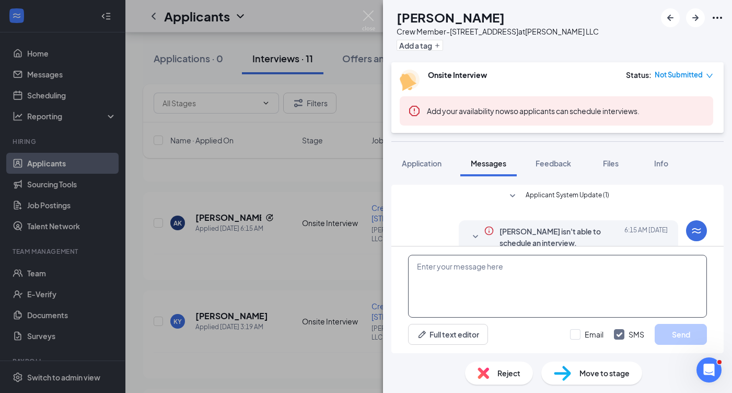
scroll to position [214, 0]
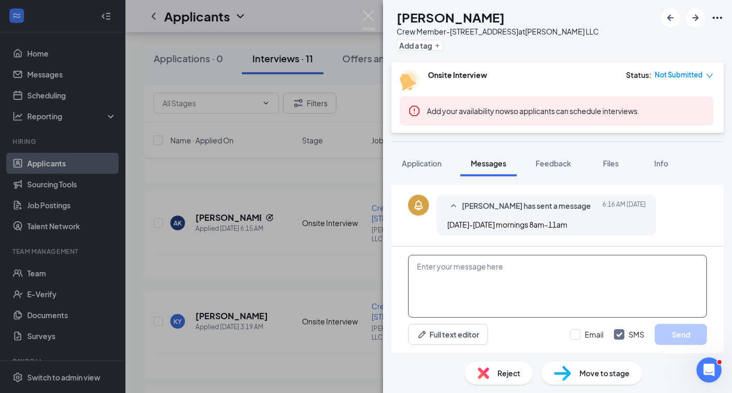
click at [553, 279] on textarea at bounding box center [557, 286] width 299 height 63
paste textarea "Hey Alyssa, my name is Brian Mascaro. I am the director of hr for the managemen…"
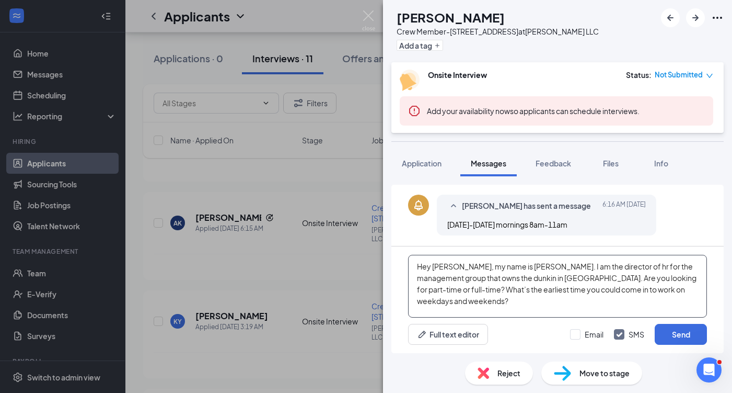
click at [442, 271] on textarea "Hey Alyssa, my name is Brian Mascaro. I am the director of hr for the managemen…" at bounding box center [557, 286] width 299 height 63
click at [442, 261] on textarea "Hey Alyssa, my name is Brian Mascaro. I am the director of hr for the managemen…" at bounding box center [557, 286] width 299 height 63
type textarea "Hey Ayahna, my name is Brian Mascaro. I am the director of hr for the managemen…"
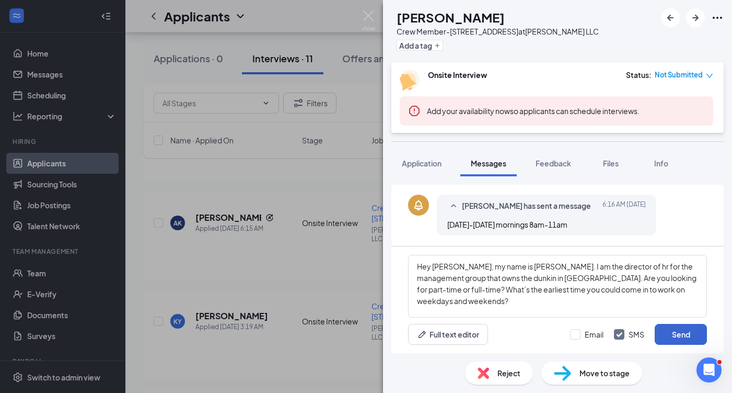
click at [687, 334] on button "Send" at bounding box center [681, 334] width 52 height 21
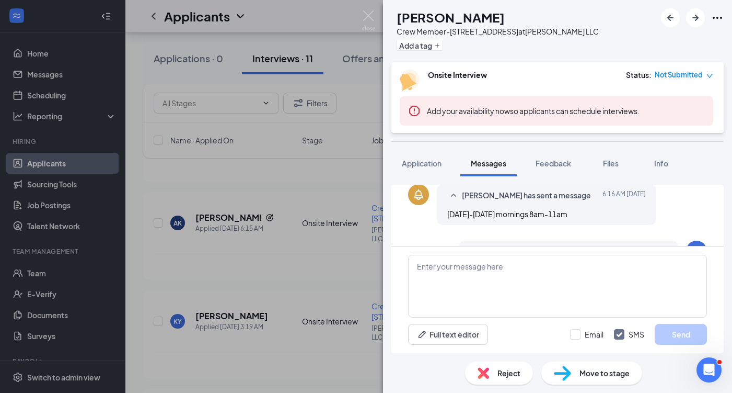
scroll to position [327, 0]
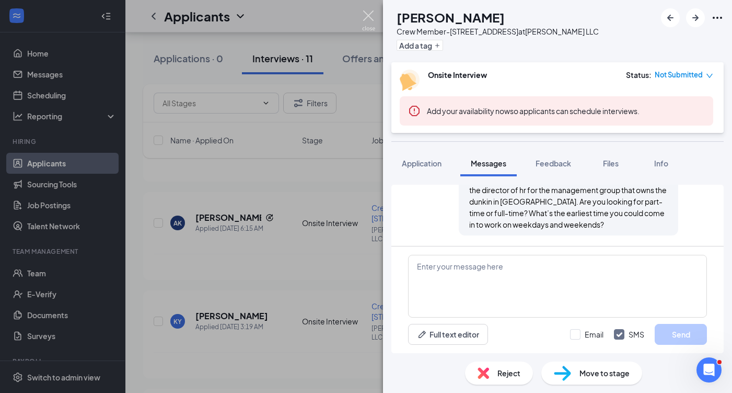
click at [367, 16] on img at bounding box center [368, 20] width 13 height 20
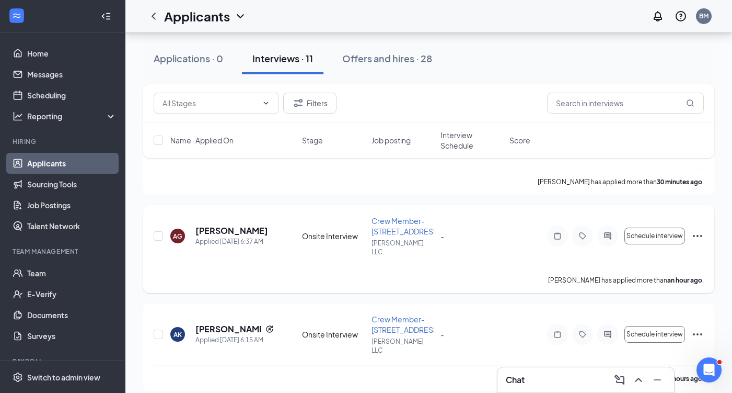
scroll to position [193, 0]
click at [244, 216] on div "AG Antonyo Guzman Applied Today 6:37 AM Onsite Interview Crew Member-1055 York …" at bounding box center [429, 241] width 550 height 51
click at [241, 225] on h5 "Antonyo Guzman" at bounding box center [231, 230] width 73 height 11
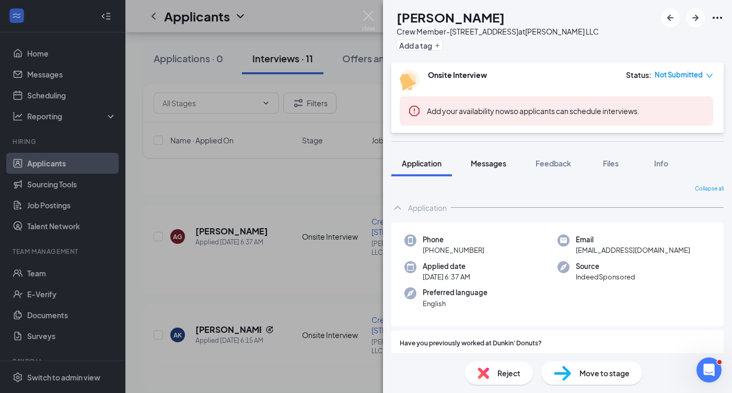
click at [478, 163] on span "Messages" at bounding box center [489, 162] width 36 height 9
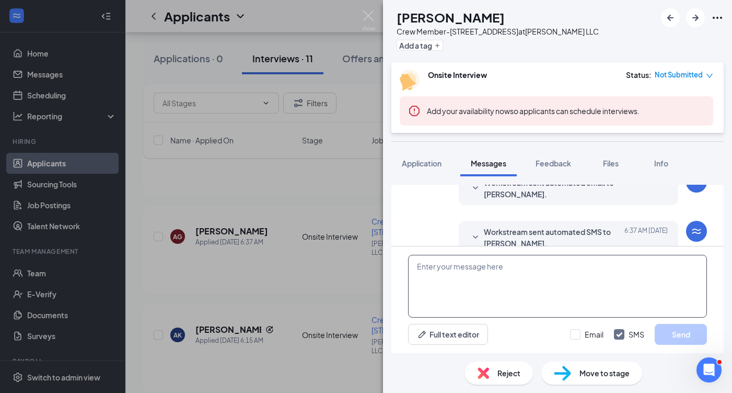
scroll to position [147, 0]
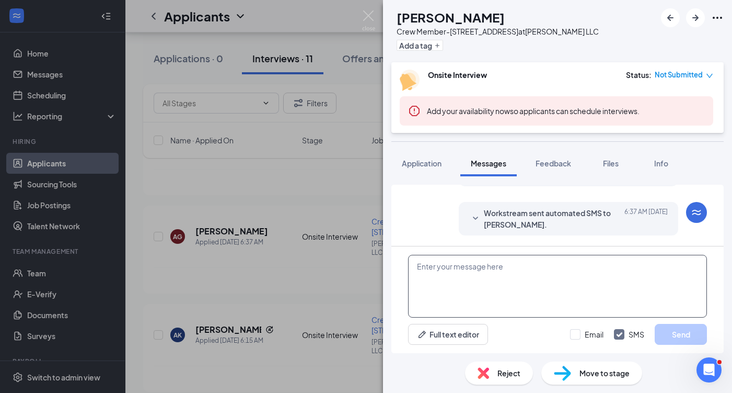
click at [487, 282] on textarea at bounding box center [557, 286] width 299 height 63
paste textarea "Hey Alyssa, my name is Brian Mascaro. I am the director of hr for the managemen…"
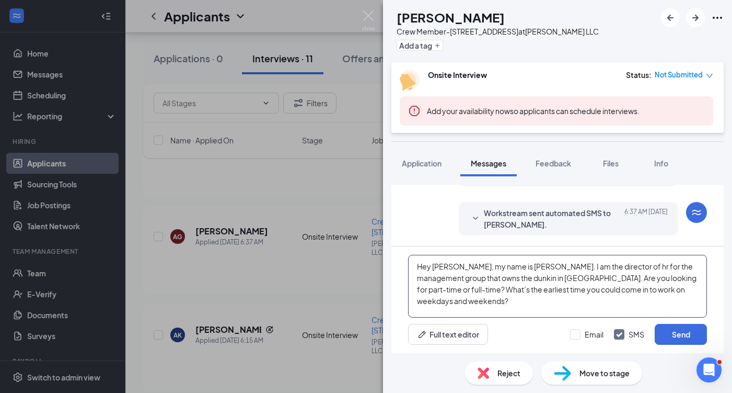
click at [441, 268] on textarea "Hey Alyssa, my name is Brian Mascaro. I am the director of hr for the managemen…" at bounding box center [557, 286] width 299 height 63
type textarea "Hey Antonyo, my name is Brian Mascaro. I am the director of hr for the manageme…"
click at [669, 331] on button "Send" at bounding box center [681, 334] width 52 height 21
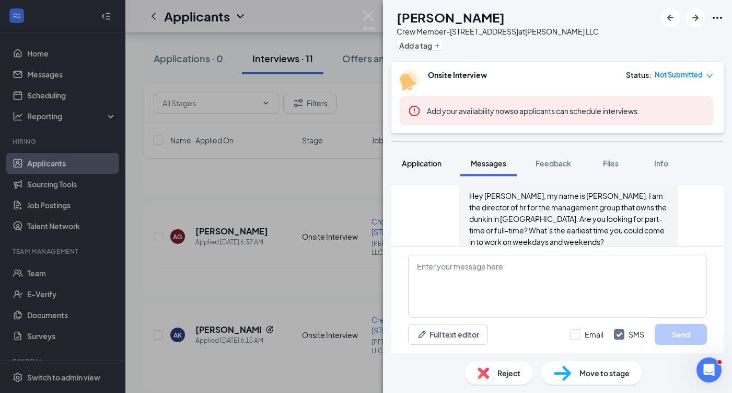
scroll to position [260, 0]
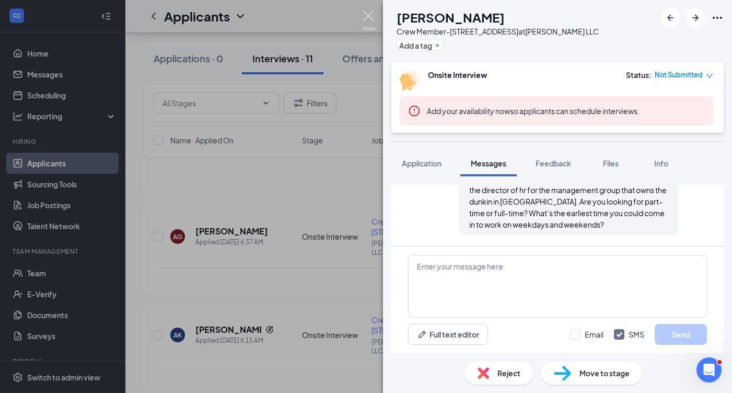
click at [372, 21] on img at bounding box center [368, 20] width 13 height 20
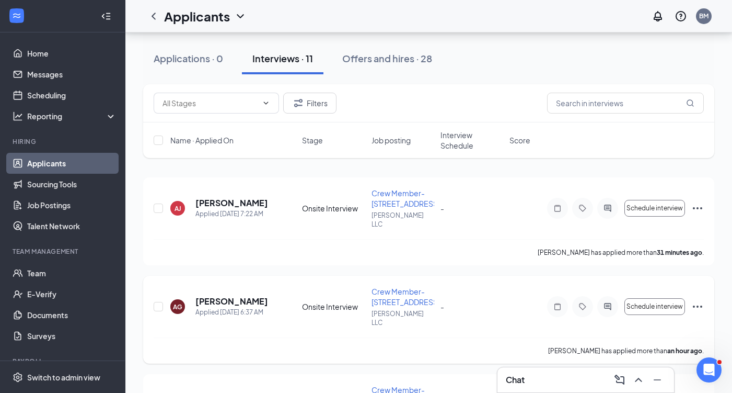
scroll to position [102, 0]
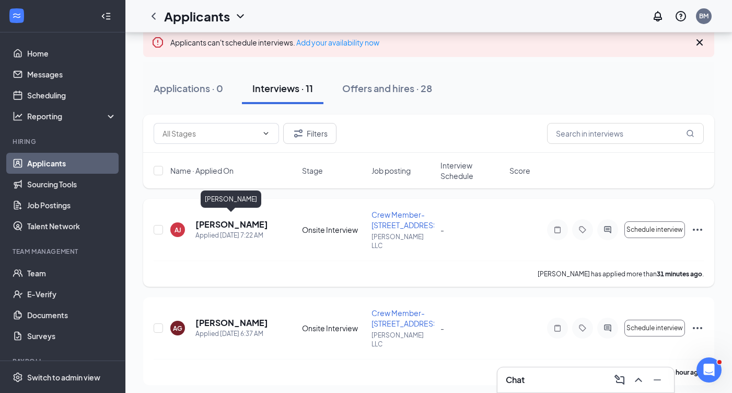
click at [245, 221] on h5 "Abdullah Johnson" at bounding box center [231, 223] width 73 height 11
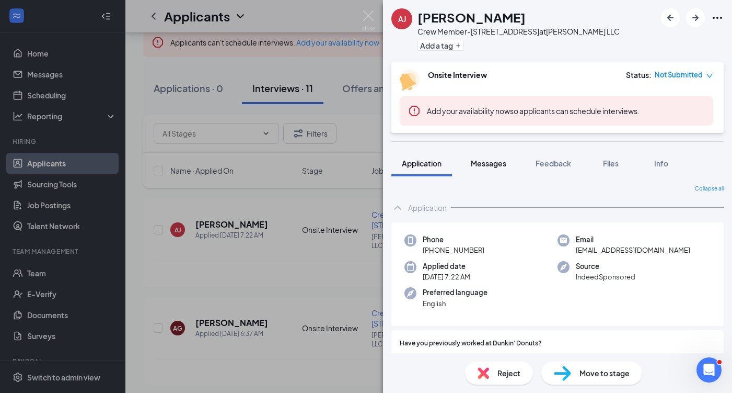
click at [488, 170] on button "Messages" at bounding box center [488, 163] width 56 height 26
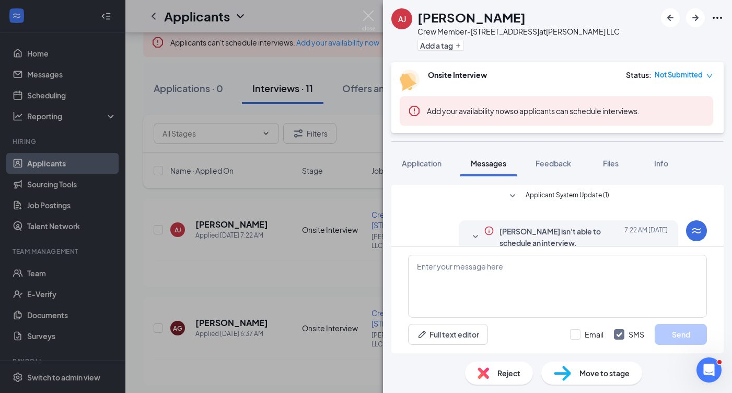
scroll to position [203, 0]
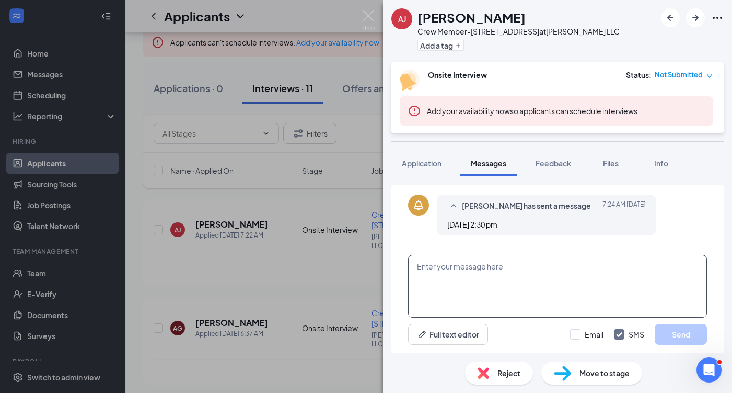
click at [530, 271] on textarea at bounding box center [557, 286] width 299 height 63
paste textarea "Hey Alyssa, my name is Brian Mascaro. I am the director of hr for the managemen…"
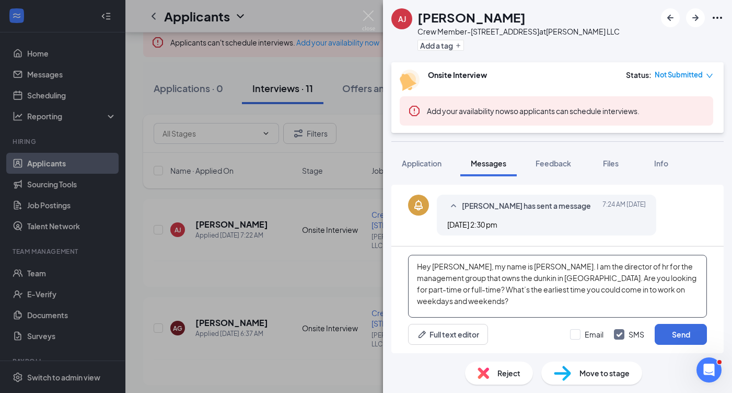
click at [442, 269] on textarea "Hey Alyssa, my name is Brian Mascaro. I am the director of hr for the managemen…" at bounding box center [557, 286] width 299 height 63
click at [507, 303] on textarea "Hey Abdullah, my name is Brian Mascaro. I am the director of hr for the managem…" at bounding box center [557, 286] width 299 height 63
drag, startPoint x: 418, startPoint y: 302, endPoint x: 466, endPoint y: 303, distance: 48.1
click at [466, 303] on textarea "Hey Abdullah, my name is Brian Mascaro. I am the director of hr for the managem…" at bounding box center [557, 286] width 299 height 63
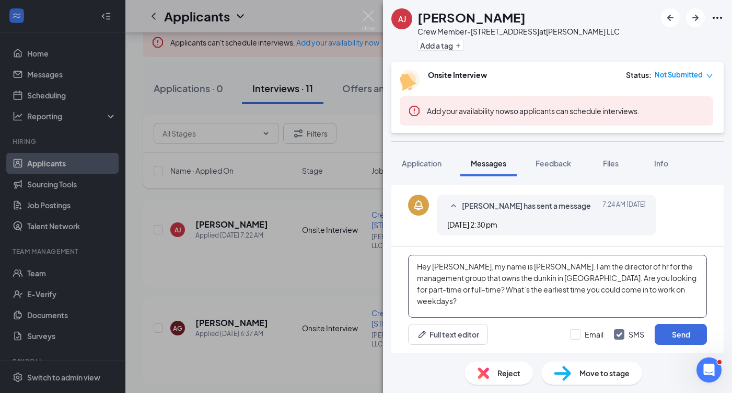
click at [485, 302] on textarea "Hey Abdullah, my name is Brian Mascaro. I am the director of hr for the managem…" at bounding box center [557, 286] width 299 height 63
type textarea "Hey Abdullah, my name is Brian Mascaro. I am the director of hr for the managem…"
click at [673, 333] on button "Send" at bounding box center [681, 334] width 52 height 21
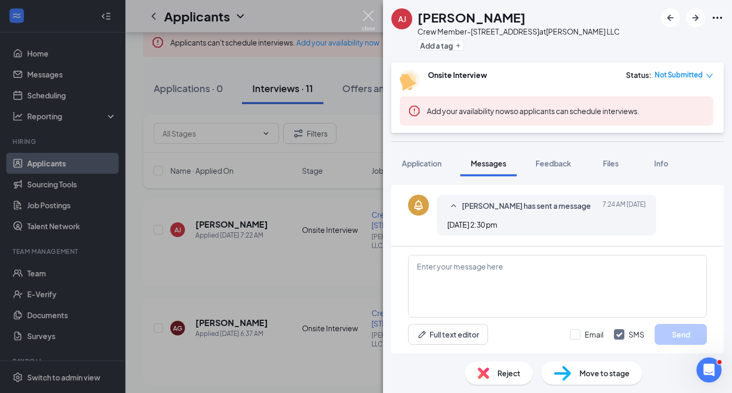
scroll to position [282, 0]
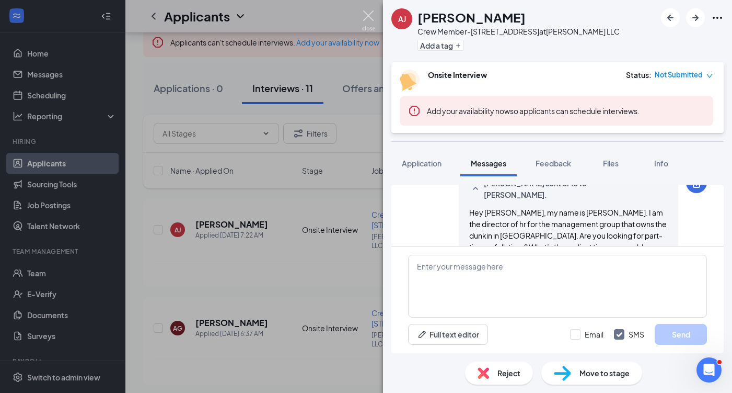
click at [366, 20] on img at bounding box center [368, 20] width 13 height 20
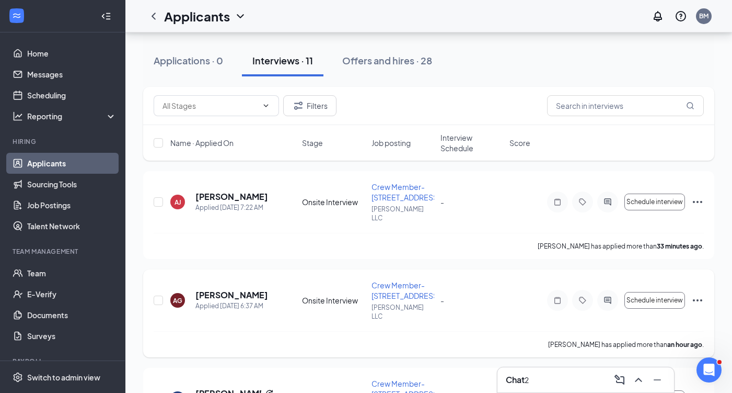
scroll to position [132, 0]
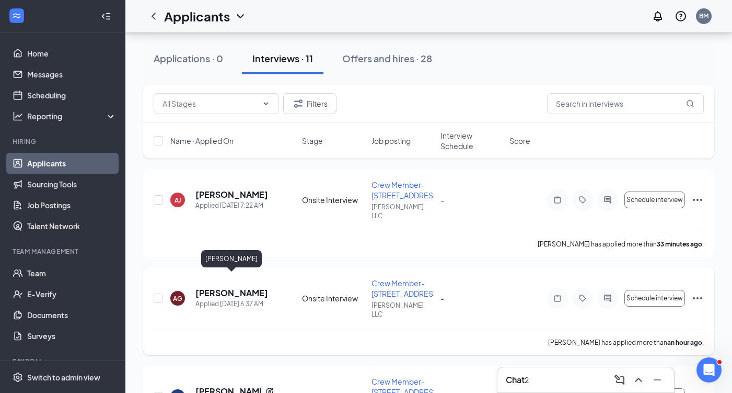
click at [233, 287] on h5 "Antonyo Guzman" at bounding box center [231, 292] width 73 height 11
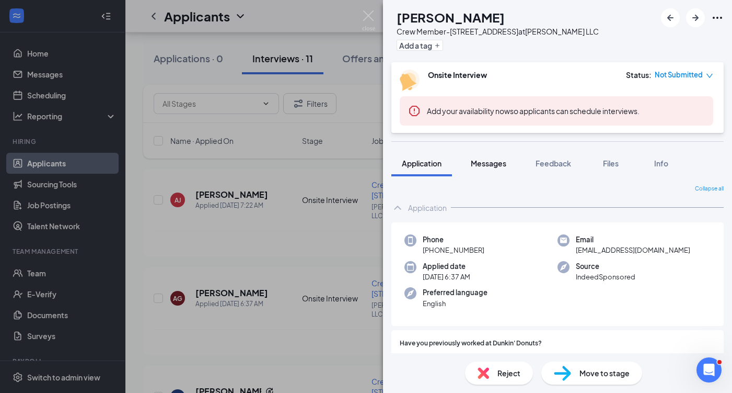
click at [488, 166] on span "Messages" at bounding box center [489, 162] width 36 height 9
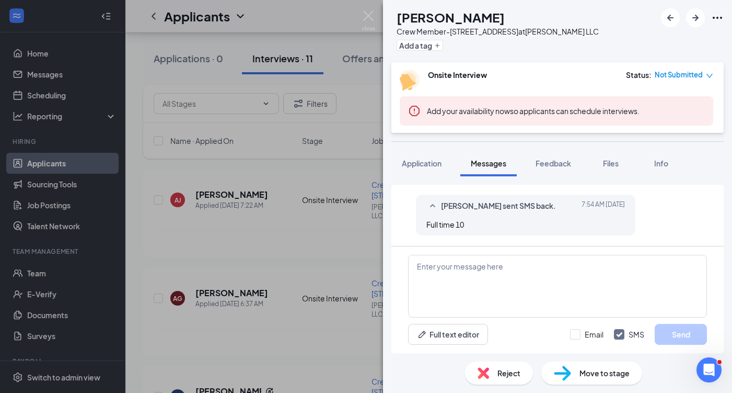
scroll to position [373, 0]
click at [421, 170] on button "Application" at bounding box center [421, 163] width 61 height 26
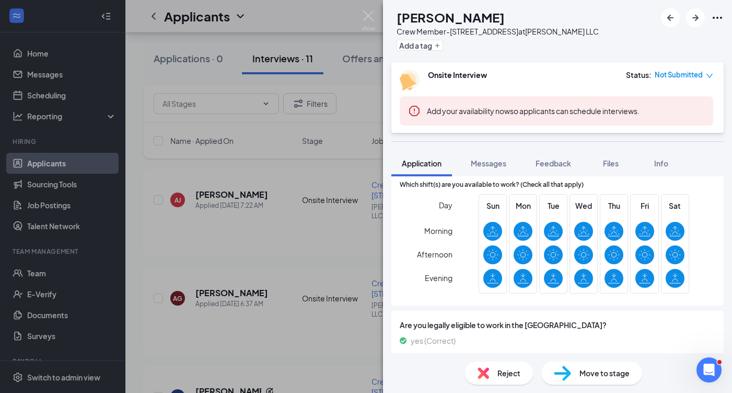
scroll to position [222, 0]
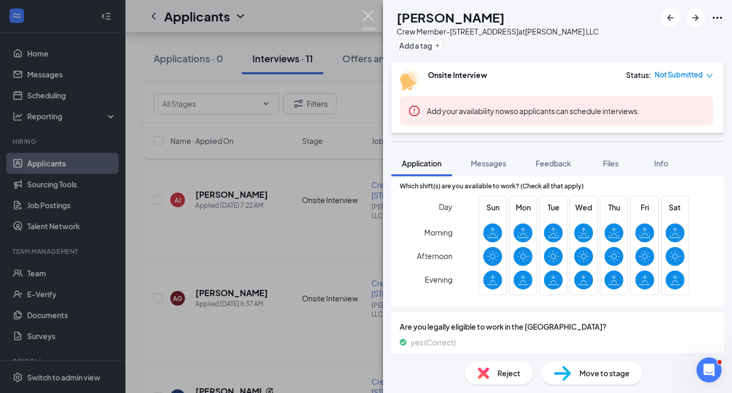
click at [368, 24] on img at bounding box center [368, 20] width 13 height 20
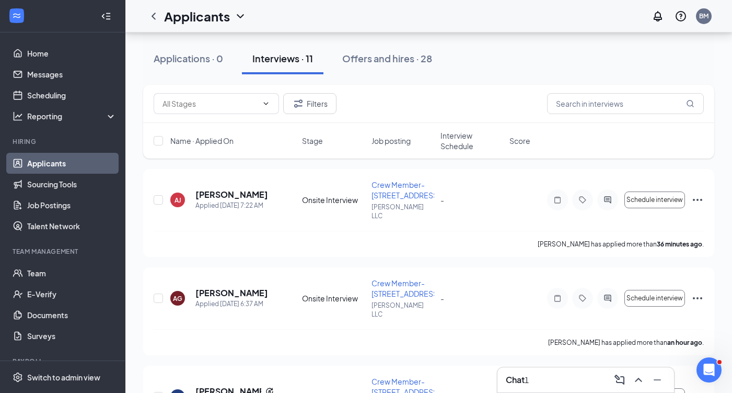
click at [514, 381] on h3 "Chat" at bounding box center [515, 379] width 19 height 11
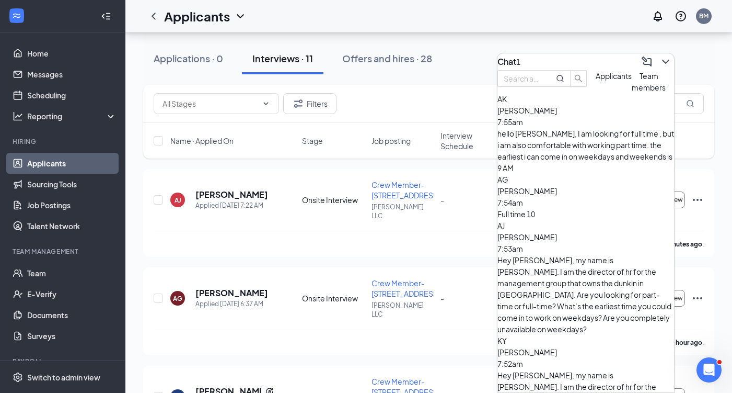
click at [583, 149] on div "hello Brian, I am looking for full time , but i am also comfortable with workin…" at bounding box center [586, 151] width 177 height 46
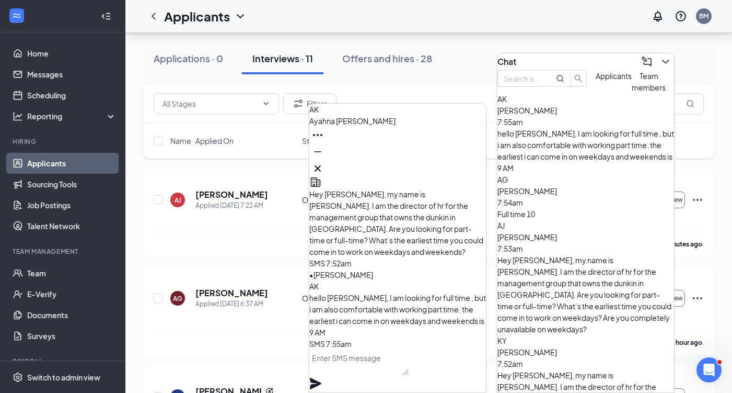
click at [397, 371] on textarea at bounding box center [358, 361] width 99 height 25
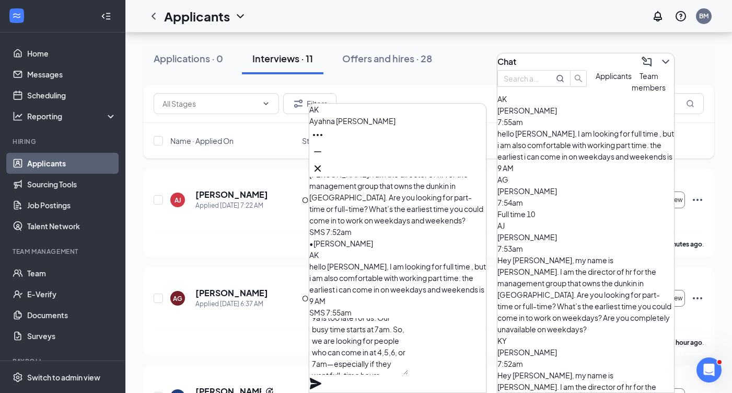
scroll to position [22, 0]
type textarea "Hey Ayahna, thanks for your response. 9a is too late for us. Our busy time star…"
click at [322, 377] on icon "Plane" at bounding box center [315, 383] width 13 height 13
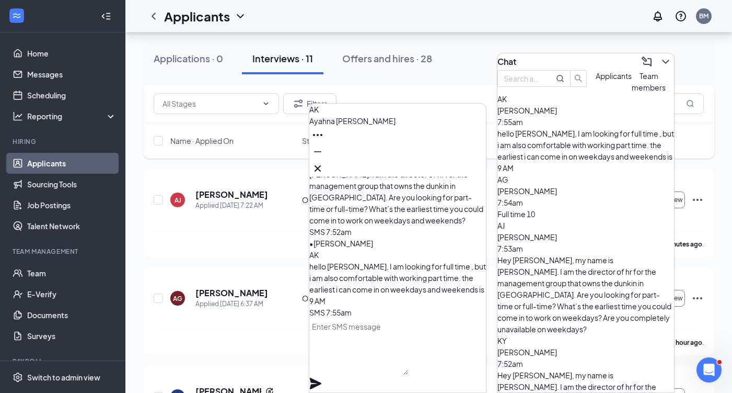
scroll to position [0, 0]
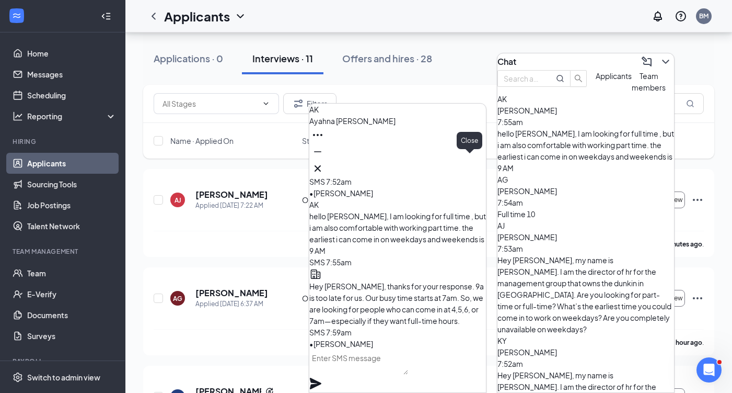
click at [324, 165] on icon "Cross" at bounding box center [318, 168] width 13 height 13
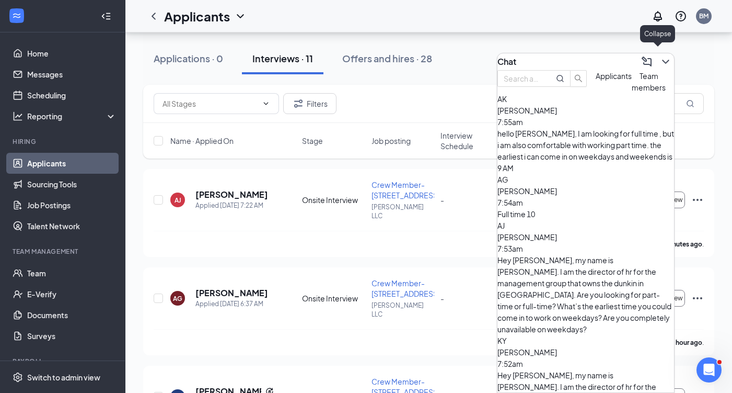
click at [660, 62] on icon "ChevronDown" at bounding box center [666, 61] width 13 height 13
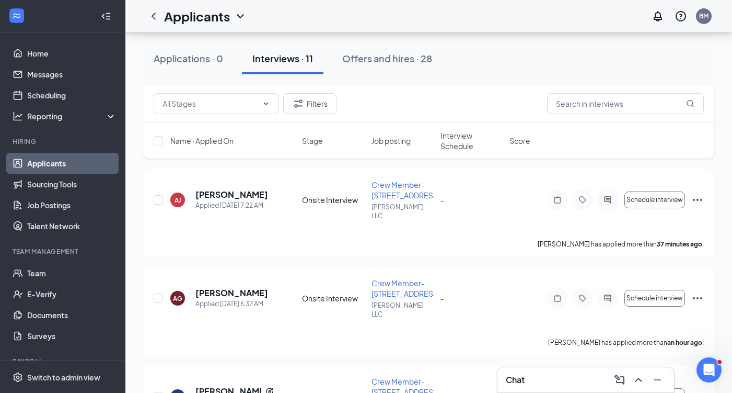
click at [538, 382] on div "Chat" at bounding box center [586, 379] width 160 height 17
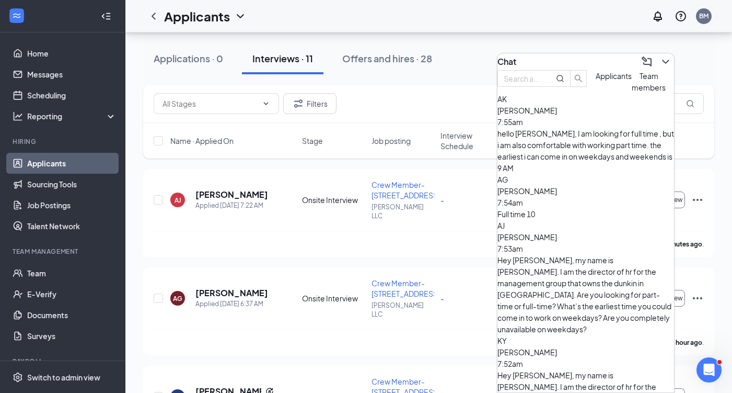
click at [587, 153] on div "hello Brian, I am looking for full time , but i am also comfortable with workin…" at bounding box center [586, 151] width 177 height 46
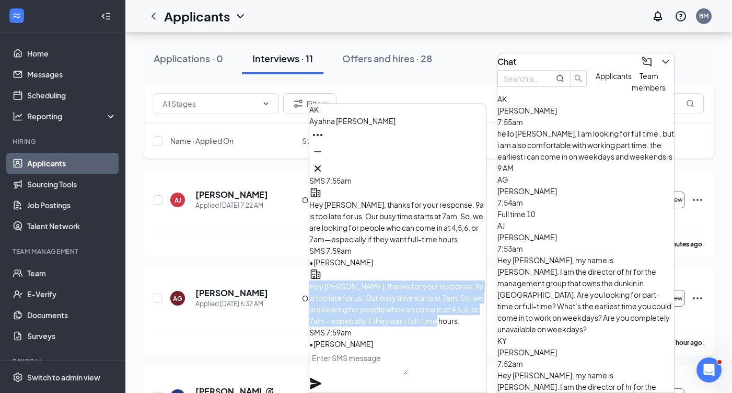
drag, startPoint x: 345, startPoint y: 257, endPoint x: 366, endPoint y: 315, distance: 61.7
click at [366, 315] on p "Hey Ayahna, thanks for your response. 9a is too late for us. Our busy time star…" at bounding box center [397, 303] width 177 height 46
copy span "Hey Ayahna, thanks for your response. 9a is too late for us. Our busy time star…"
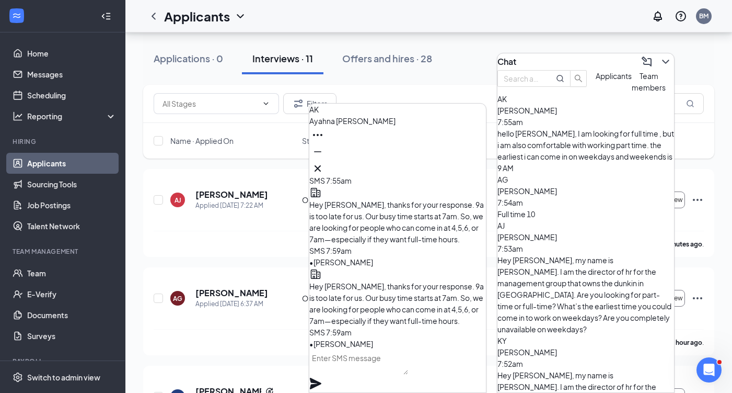
click at [577, 208] on div "Full time 10" at bounding box center [586, 213] width 177 height 11
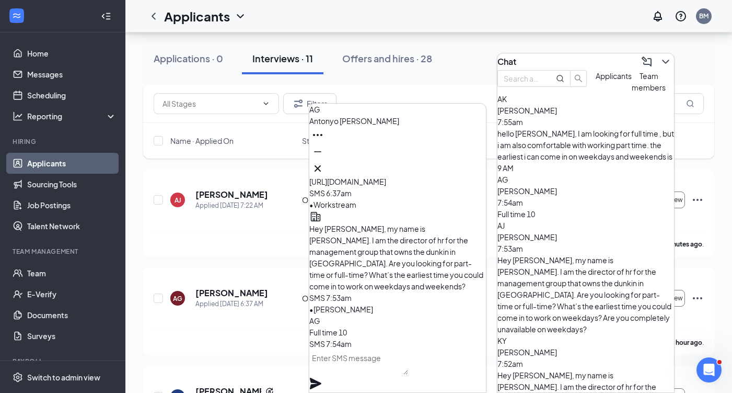
click at [405, 372] on textarea at bounding box center [358, 361] width 99 height 25
paste textarea "Hey Ayahna, thanks for your response. 9a is too late for us. Our busy time star…"
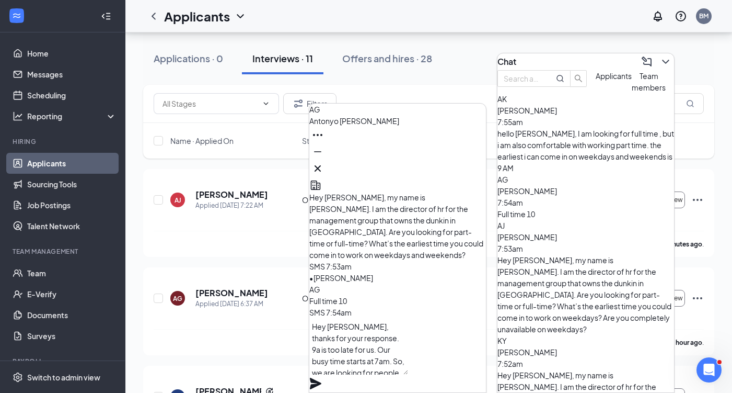
click at [351, 342] on textarea "Hey Ayahna, thanks for your response. 9a is too late for us. Our busy time star…" at bounding box center [358, 346] width 99 height 56
click at [367, 343] on textarea "Hey Antonyo, thanks for your response. 9a is too late for us. Our busy time sta…" at bounding box center [358, 346] width 99 height 56
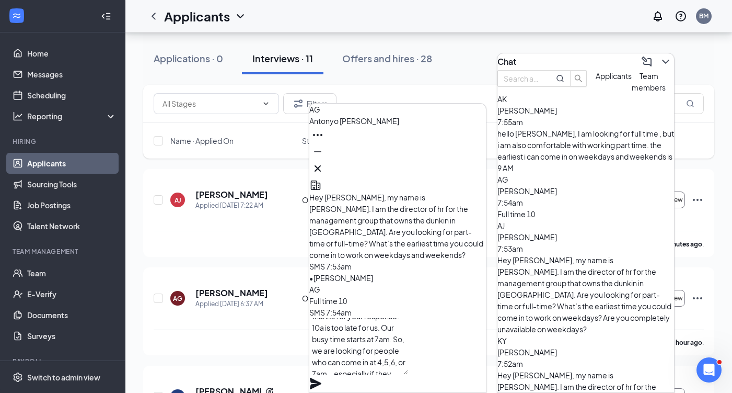
type textarea "Hey Antonyo, thanks for your response. 10a is too late for us. Our busy time st…"
click at [322, 377] on icon "Plane" at bounding box center [315, 383] width 13 height 13
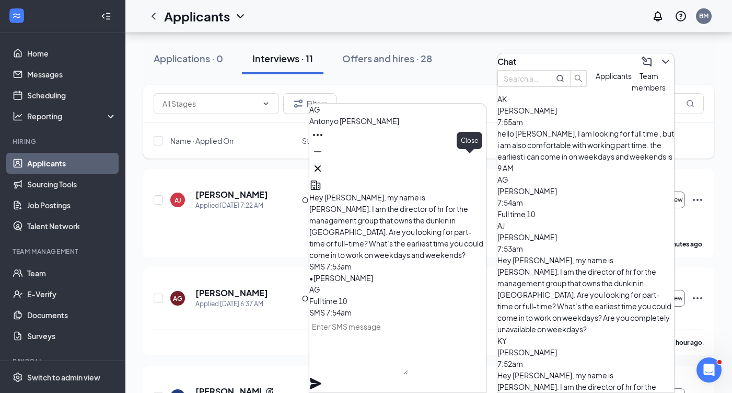
scroll to position [0, 0]
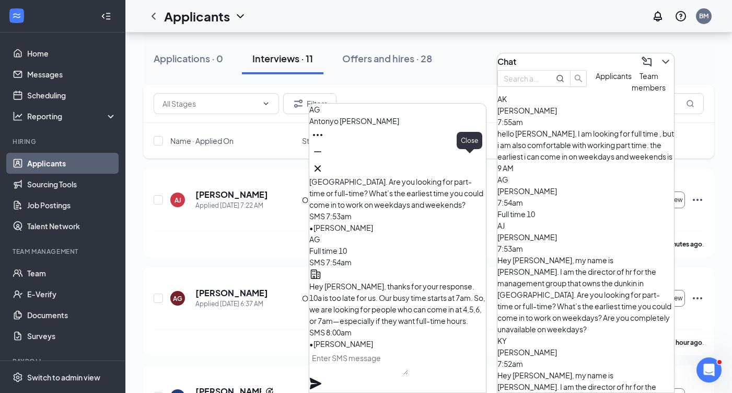
click at [324, 168] on icon "Cross" at bounding box center [318, 168] width 13 height 13
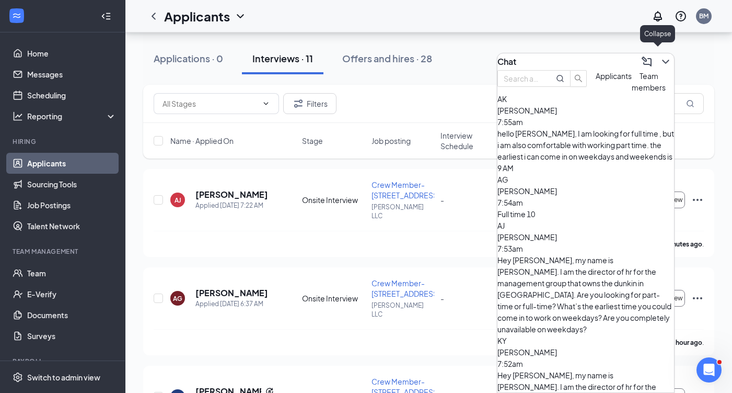
click at [662, 60] on icon "ChevronDown" at bounding box center [665, 62] width 7 height 4
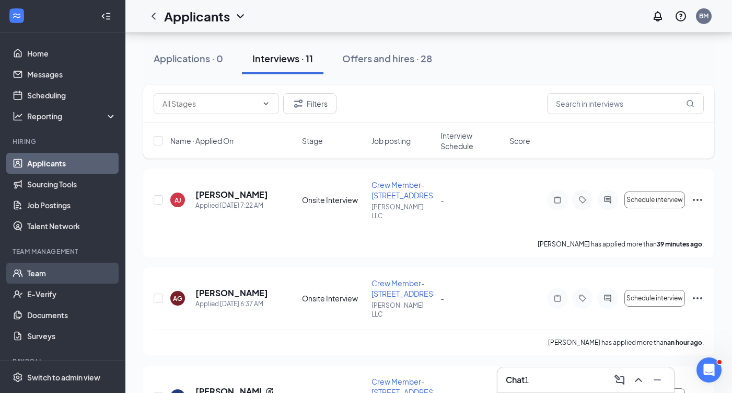
click at [43, 269] on link "Team" at bounding box center [71, 272] width 89 height 21
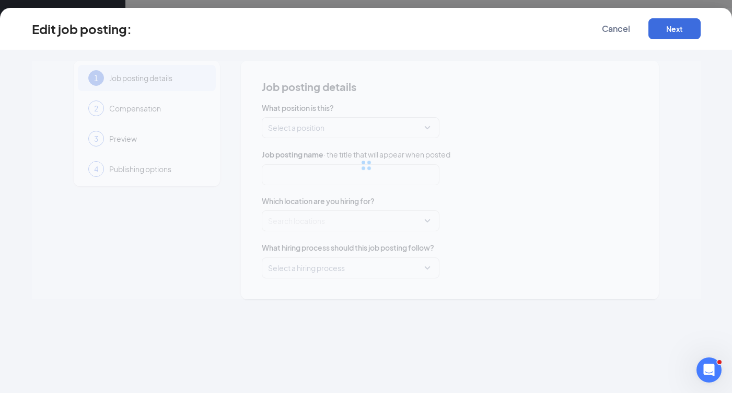
type input "Crew Member-1035 Easton Rd"
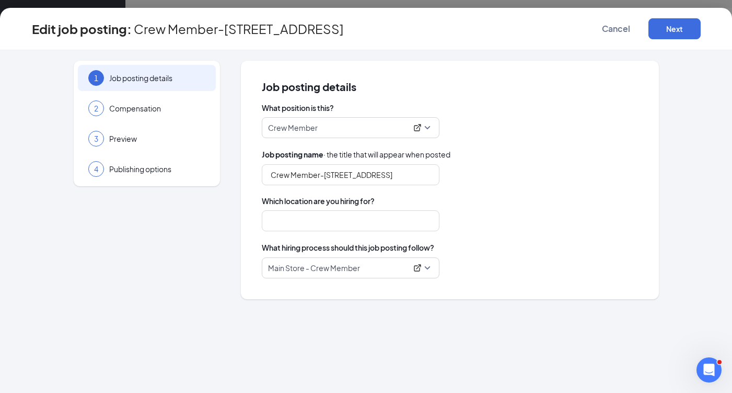
type input "Shree Heri Corp"
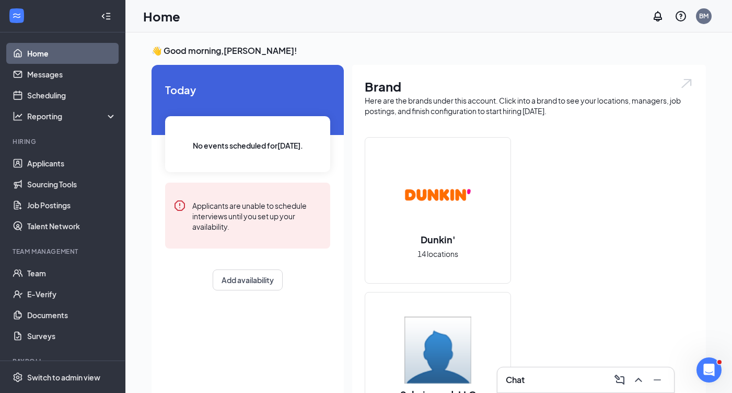
click at [570, 371] on div "Chat" at bounding box center [586, 379] width 177 height 25
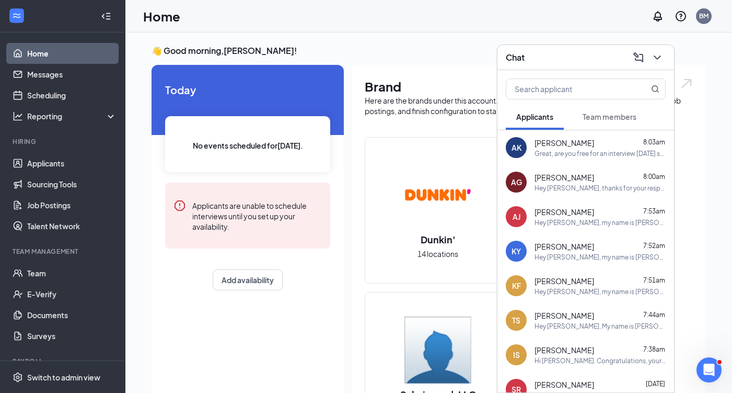
click at [567, 327] on div "Hey Thiara, My name is Brian Mascaro. I'm the Director of HR for the management…" at bounding box center [600, 325] width 131 height 9
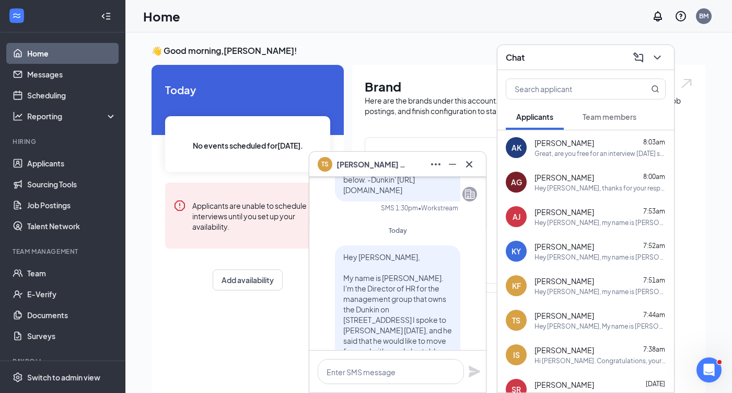
scroll to position [-139, 0]
click at [353, 161] on span "Thiara Savage" at bounding box center [373, 163] width 73 height 11
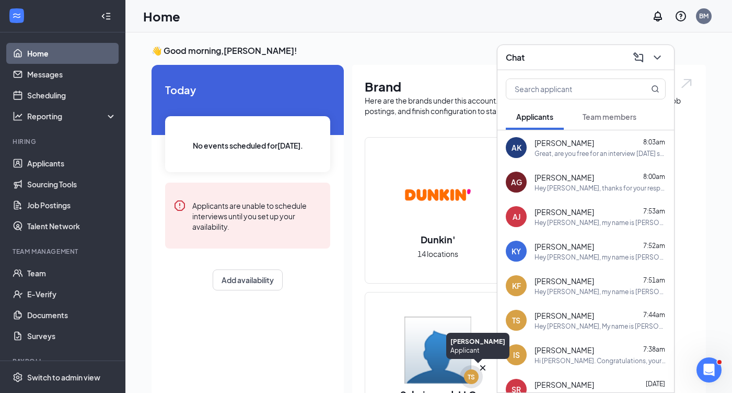
click at [468, 382] on div "TS" at bounding box center [471, 376] width 15 height 15
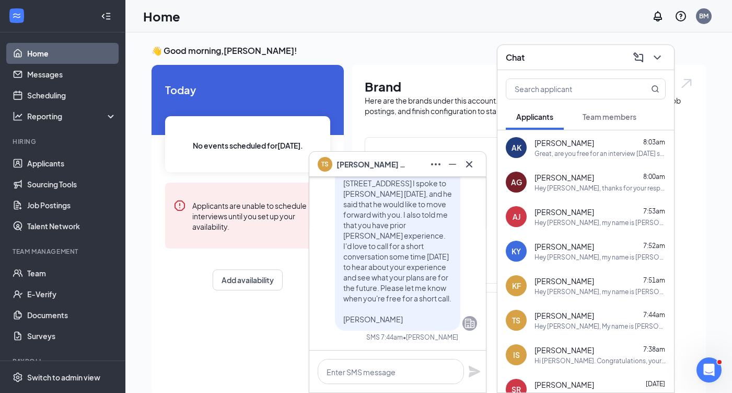
click at [360, 166] on span "Thiara Savage" at bounding box center [373, 163] width 73 height 11
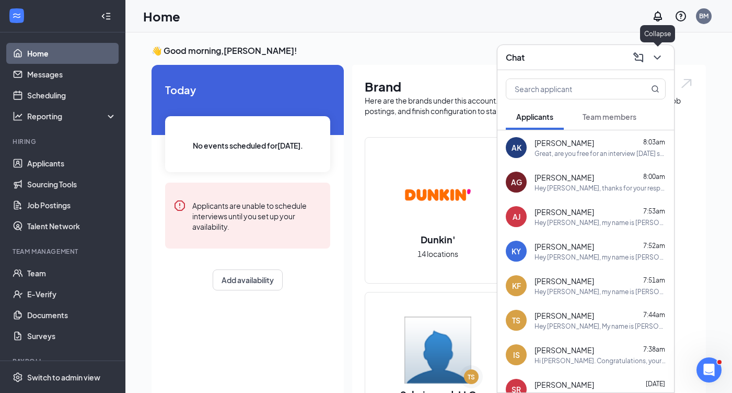
click at [660, 55] on icon "ChevronDown" at bounding box center [657, 57] width 13 height 13
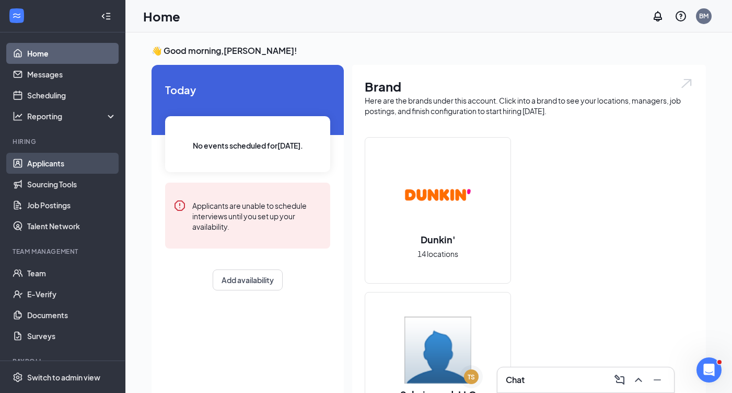
click at [66, 160] on link "Applicants" at bounding box center [71, 163] width 89 height 21
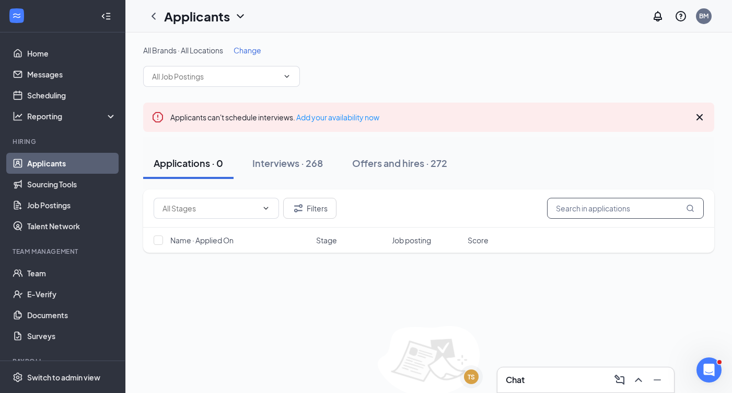
click at [570, 210] on input "text" at bounding box center [625, 208] width 157 height 21
type input "tha"
click at [299, 164] on div "Interviews · 10 / 268" at bounding box center [311, 162] width 89 height 13
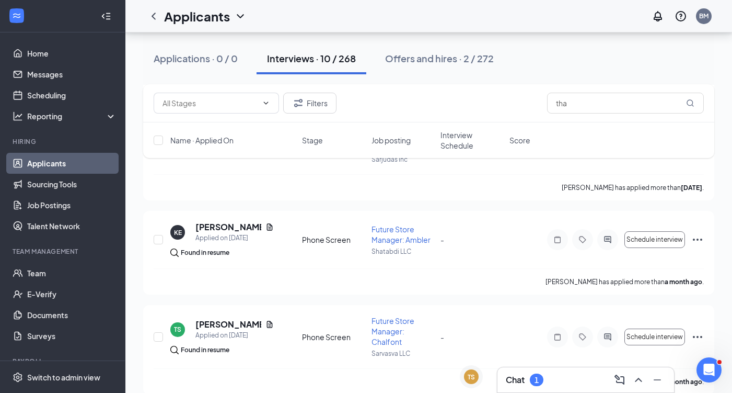
scroll to position [859, 0]
click at [566, 367] on div "Chat 1" at bounding box center [586, 379] width 177 height 25
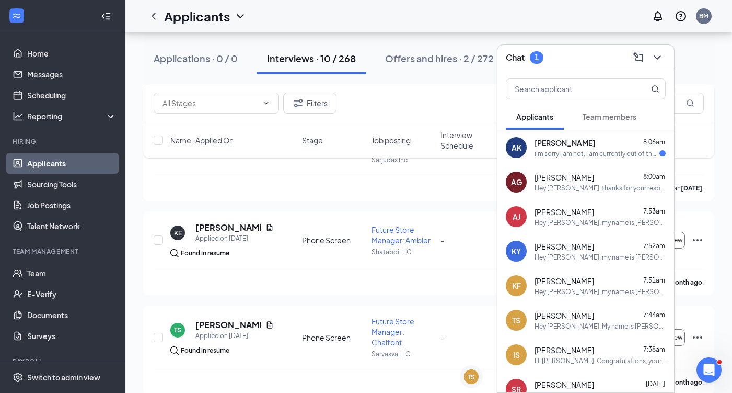
click at [609, 151] on div "i'm sorry i am not, i am currently out of the country as of right now due to a …" at bounding box center [597, 153] width 125 height 9
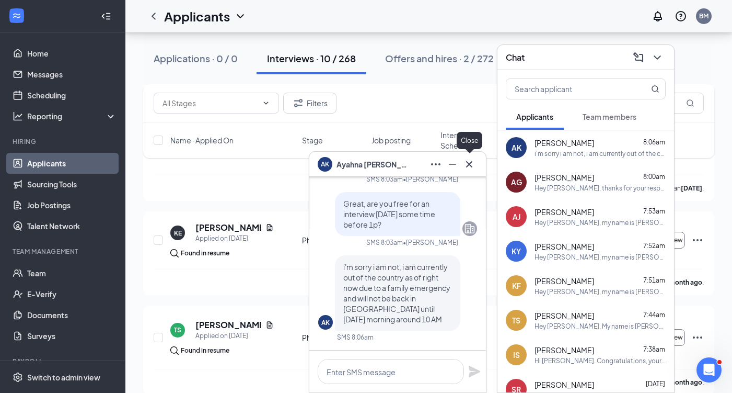
click at [472, 169] on icon "Cross" at bounding box center [469, 164] width 13 height 13
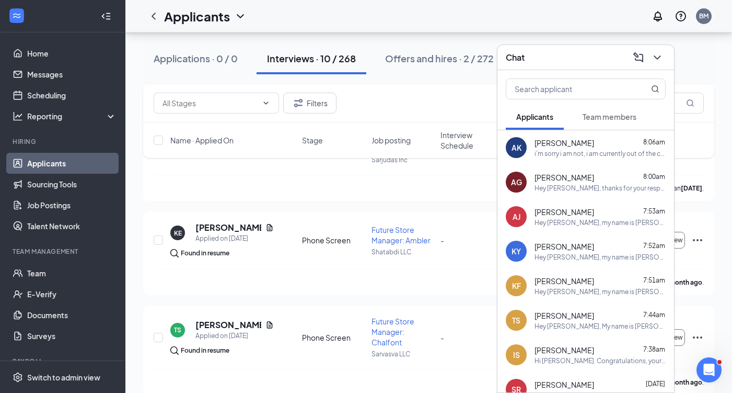
click at [584, 143] on span "Ayahna Kirce-Gowdy" at bounding box center [565, 142] width 60 height 10
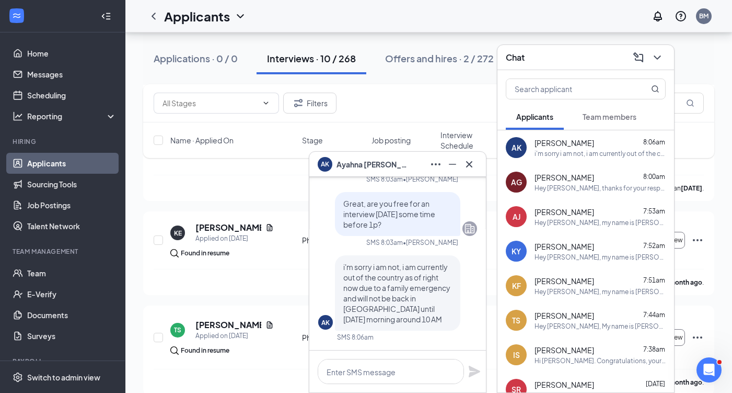
click at [353, 167] on span "Ayahna Kirce-Gowdy" at bounding box center [373, 163] width 73 height 11
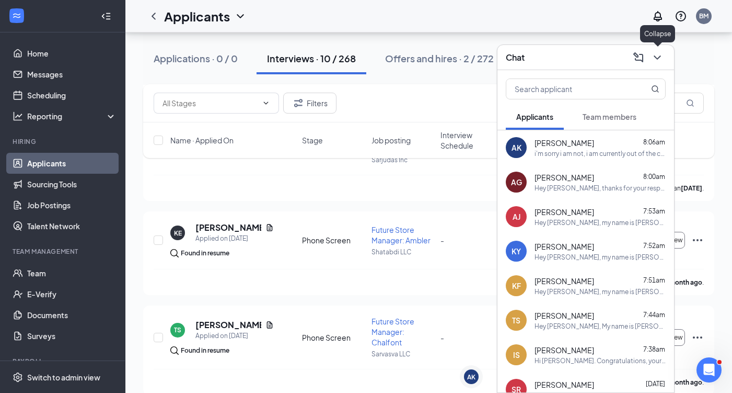
click at [660, 60] on icon "ChevronDown" at bounding box center [657, 57] width 13 height 13
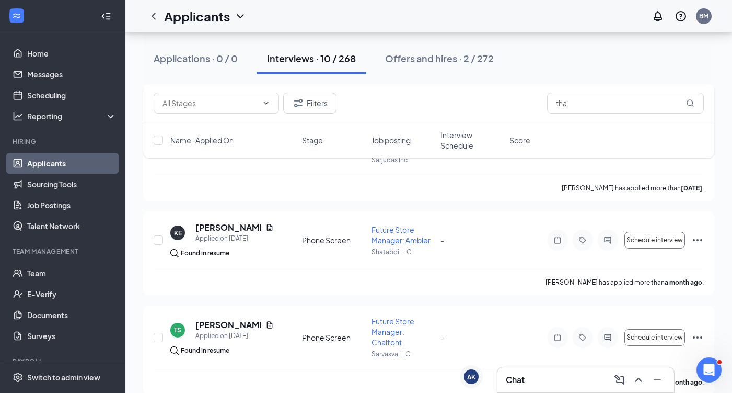
click at [537, 385] on div "Chat" at bounding box center [586, 379] width 160 height 17
click at [537, 385] on div "Chat" at bounding box center [586, 379] width 178 height 26
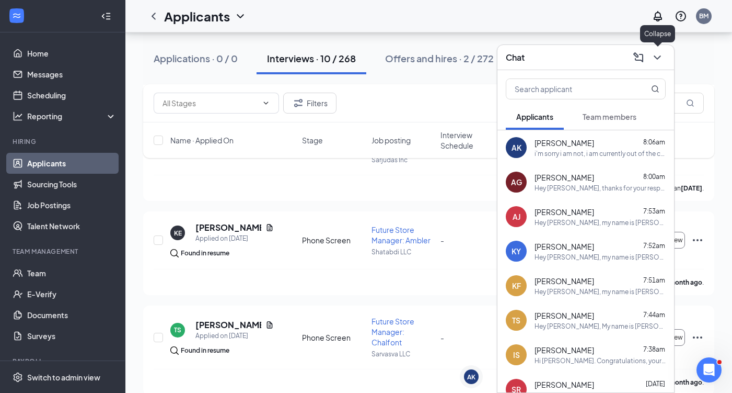
click at [657, 54] on icon "ChevronDown" at bounding box center [657, 57] width 13 height 13
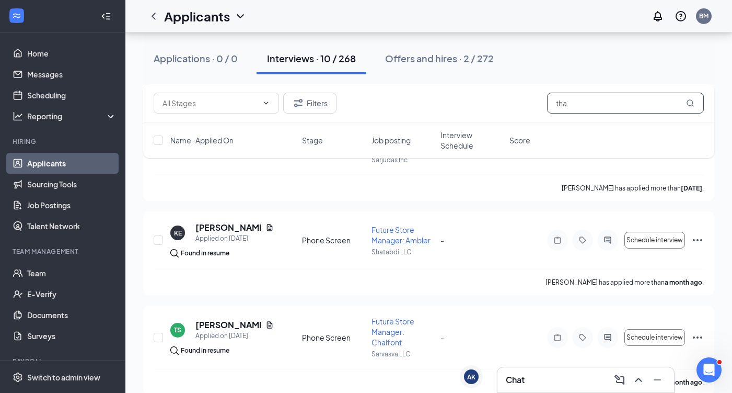
click at [576, 98] on input "tha" at bounding box center [625, 103] width 157 height 21
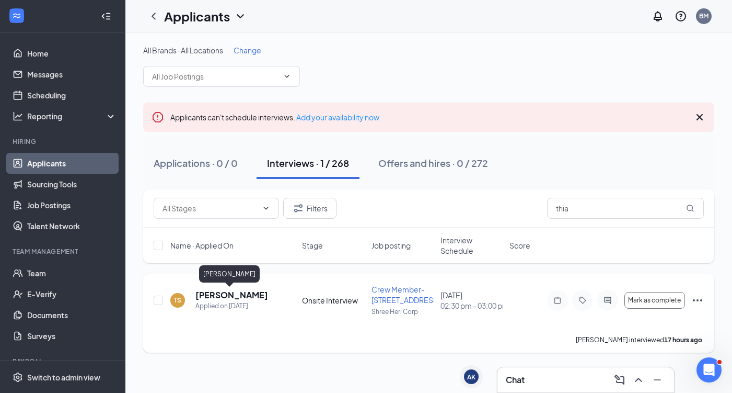
click at [226, 297] on h5 "Thiara Savage" at bounding box center [231, 294] width 73 height 11
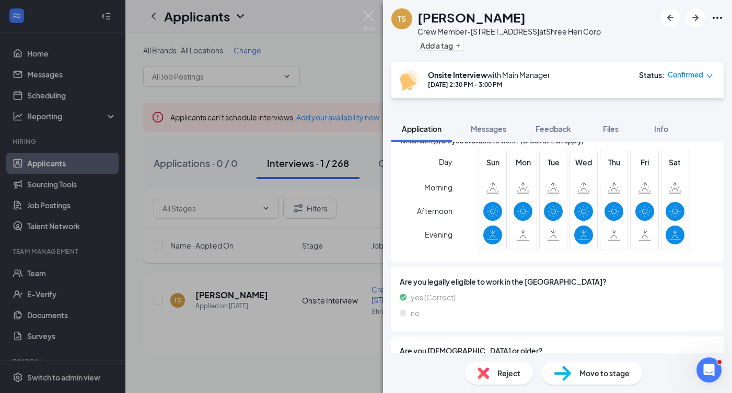
scroll to position [220, 0]
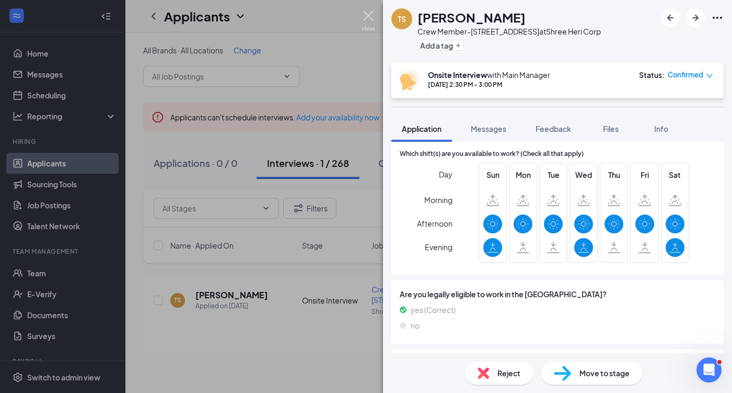
click at [372, 19] on img at bounding box center [368, 20] width 13 height 20
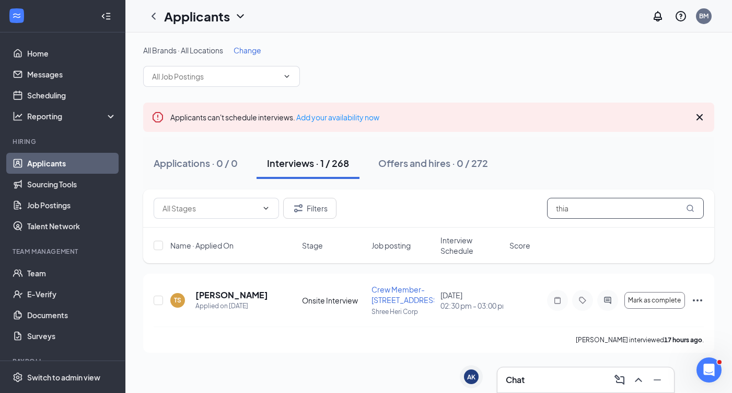
click at [590, 214] on input "thia" at bounding box center [625, 208] width 157 height 21
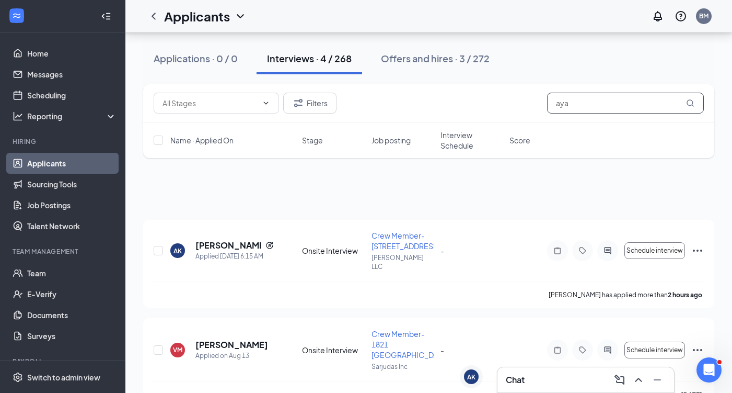
scroll to position [24, 0]
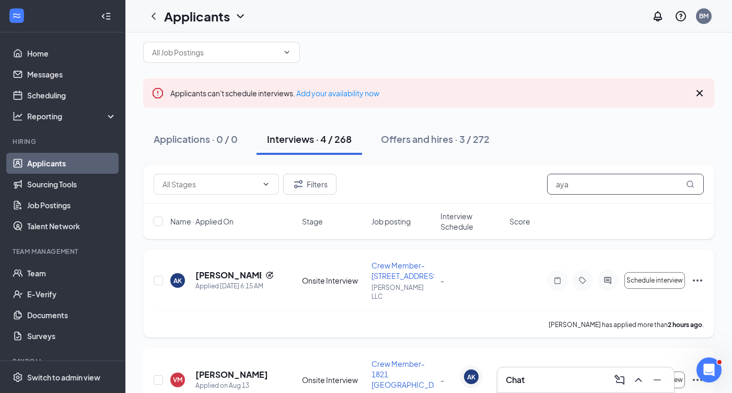
type input "aya"
click at [701, 279] on icon "Ellipses" at bounding box center [697, 280] width 9 height 2
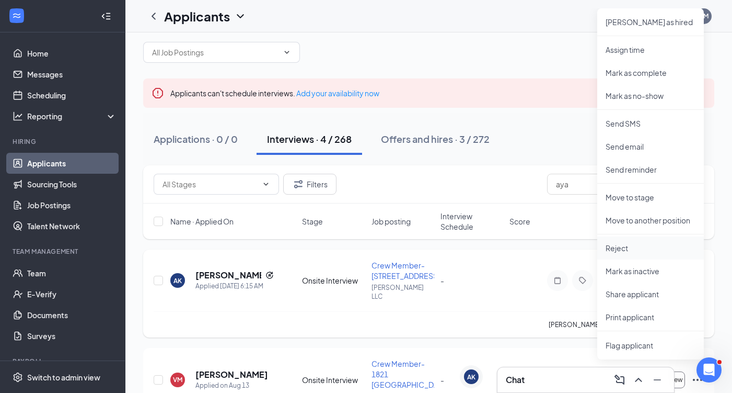
click at [669, 254] on li "Reject" at bounding box center [650, 247] width 107 height 23
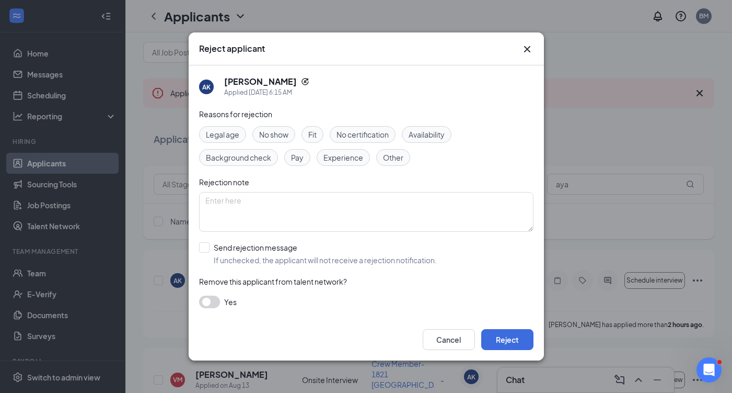
click at [416, 136] on span "Availability" at bounding box center [427, 134] width 36 height 11
click at [307, 137] on div "Fit" at bounding box center [313, 134] width 22 height 17
click at [207, 247] on div at bounding box center [204, 247] width 10 height 10
click at [207, 247] on input "Send rejection message If unchecked, the applicant will not receive a rejection…" at bounding box center [318, 253] width 238 height 23
checkbox input "true"
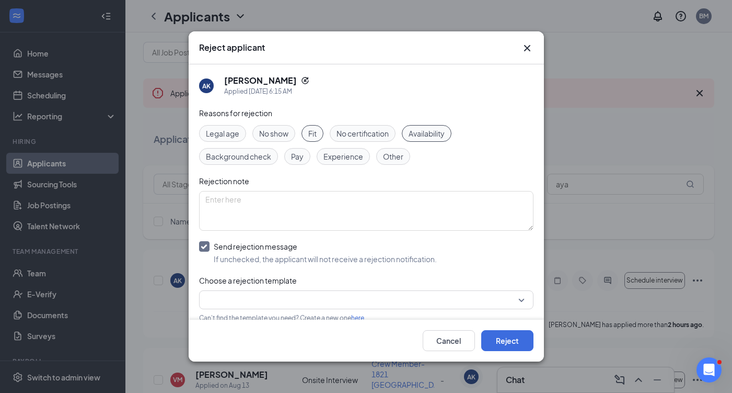
click at [360, 301] on input "search" at bounding box center [362, 300] width 315 height 18
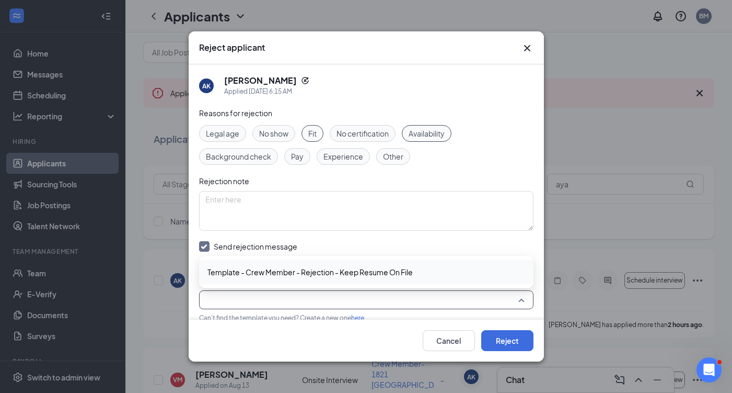
click at [354, 273] on span "Template - Crew Member - Rejection - Keep Resume On File" at bounding box center [309, 271] width 205 height 11
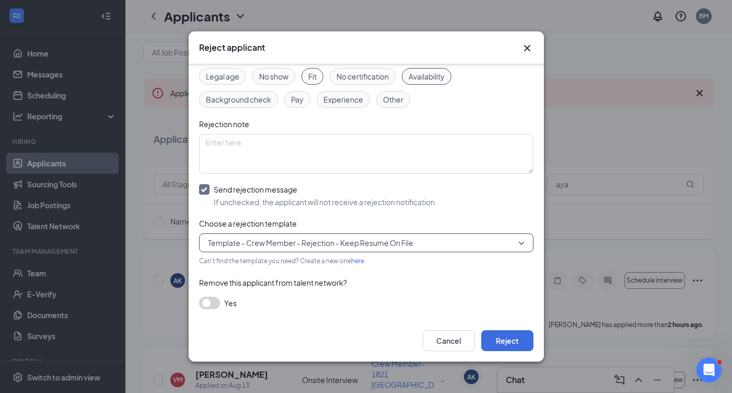
scroll to position [56, 0]
click at [206, 304] on button "button" at bounding box center [209, 303] width 21 height 13
click at [497, 342] on button "Reject" at bounding box center [507, 340] width 52 height 21
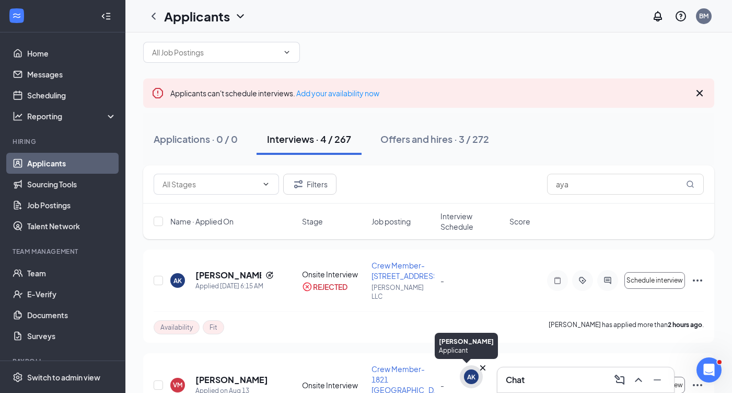
click at [481, 368] on icon "Cross" at bounding box center [483, 367] width 10 height 10
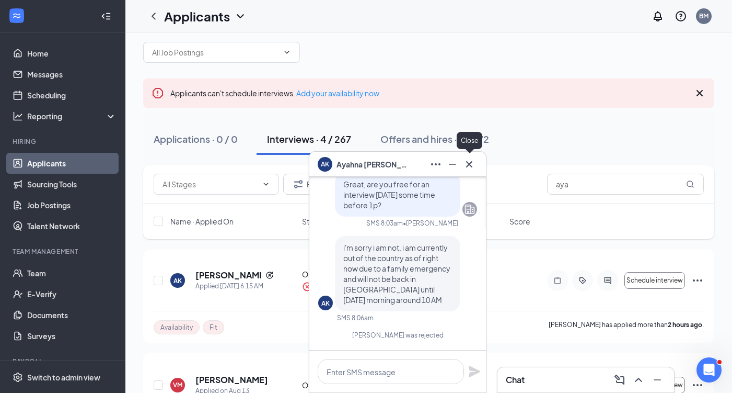
click at [475, 164] on icon "Cross" at bounding box center [469, 164] width 13 height 13
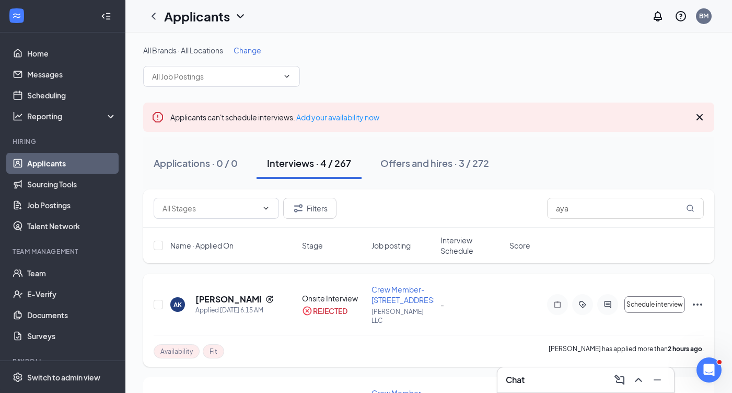
scroll to position [0, 0]
click at [544, 372] on div "Chat" at bounding box center [586, 379] width 160 height 17
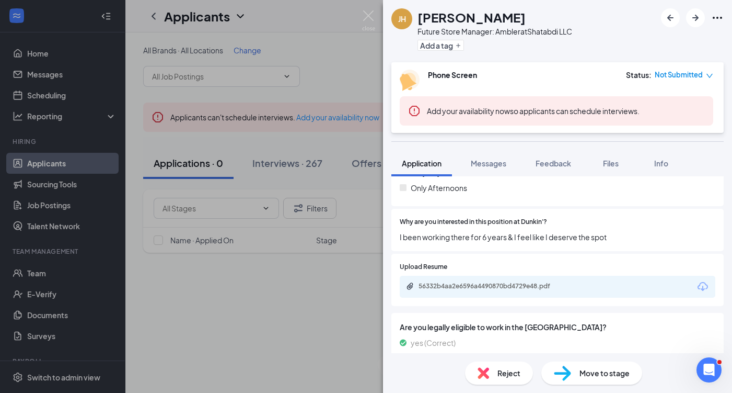
scroll to position [274, 0]
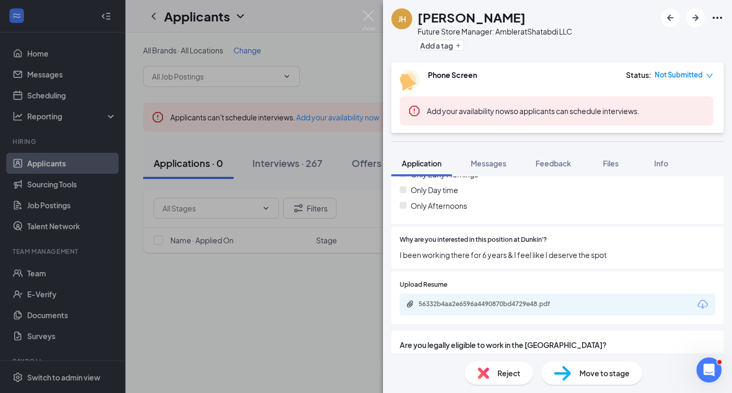
click at [499, 295] on div "56332b4aa2e6596a4490870bd4729e48.pdf" at bounding box center [558, 304] width 316 height 22
click at [491, 301] on div "56332b4aa2e6596a4490870bd4729e48.pdf" at bounding box center [492, 303] width 146 height 8
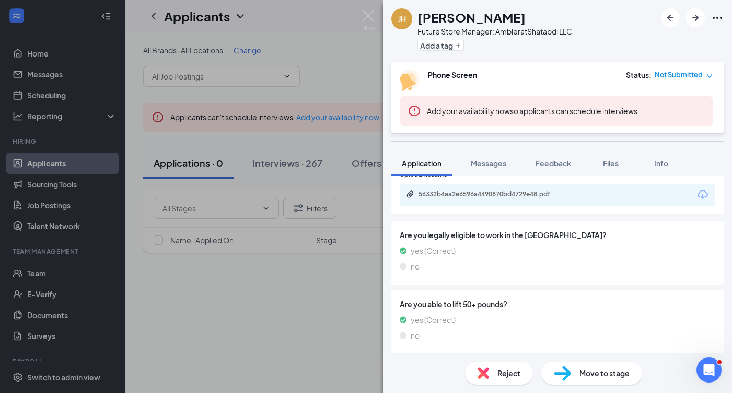
scroll to position [384, 0]
click at [367, 20] on img at bounding box center [368, 20] width 13 height 20
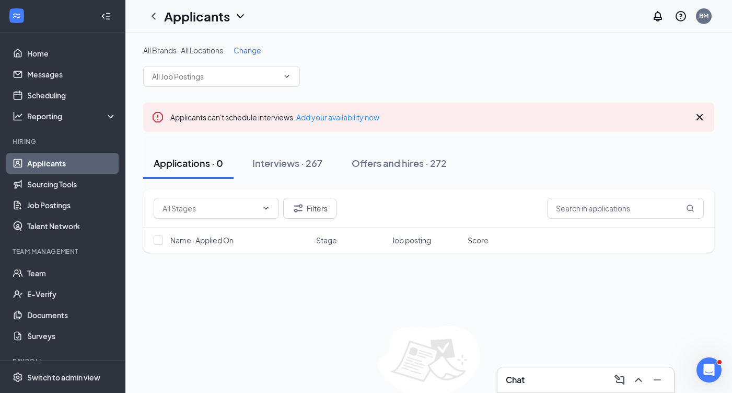
click at [441, 1] on div "Applicants BM" at bounding box center [428, 16] width 607 height 32
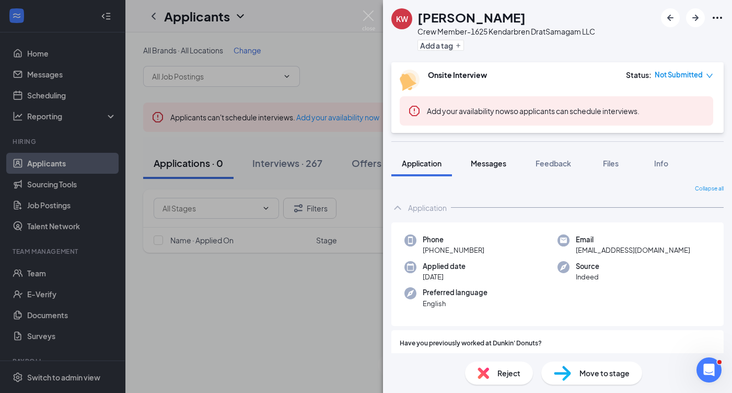
click at [490, 169] on button "Messages" at bounding box center [488, 163] width 56 height 26
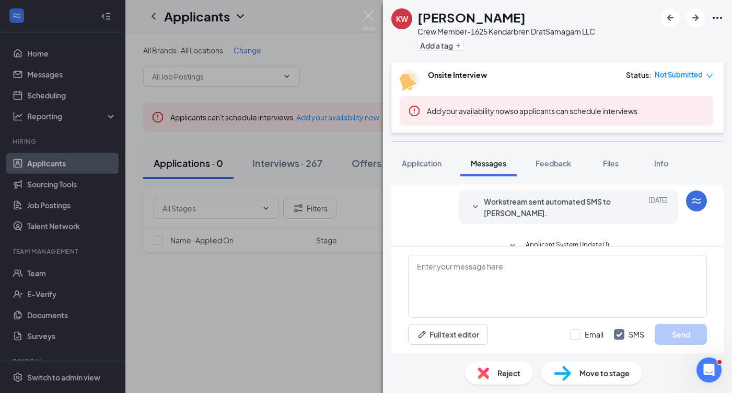
scroll to position [147, 0]
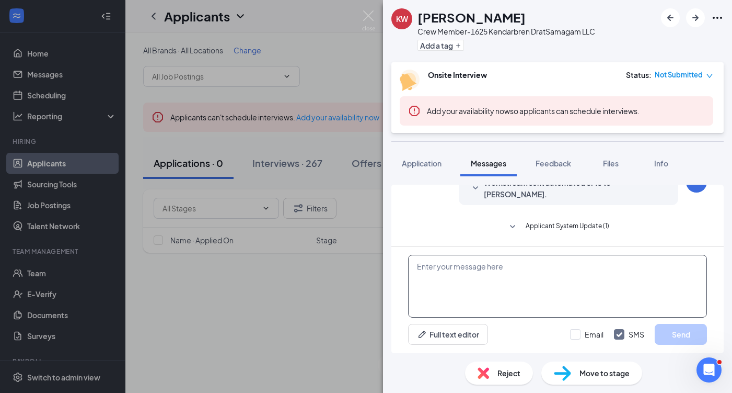
click at [535, 274] on textarea at bounding box center [557, 286] width 299 height 63
paste textarea "2156107061"
type textarea "2156107061"
click at [445, 268] on textarea "2156107061" at bounding box center [557, 286] width 299 height 63
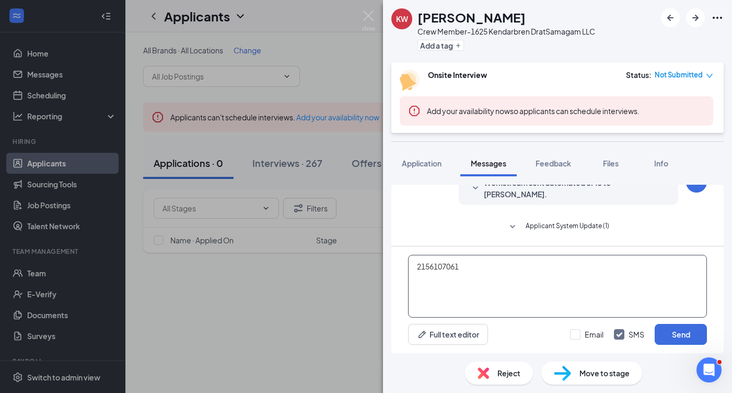
click at [445, 268] on textarea "2156107061" at bounding box center [557, 286] width 299 height 63
click at [320, 59] on div "KW [PERSON_NAME] Crew Member-[STREET_ADDRESS] at Samagam LLC Add a tag Onsite I…" at bounding box center [366, 196] width 732 height 393
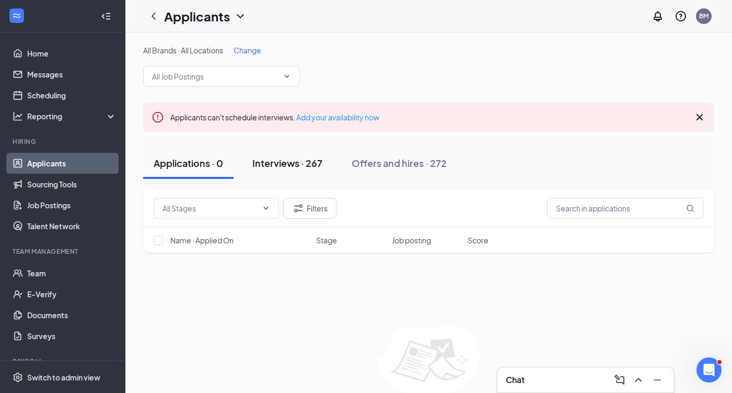
click at [279, 169] on button "Interviews · 267" at bounding box center [287, 162] width 91 height 31
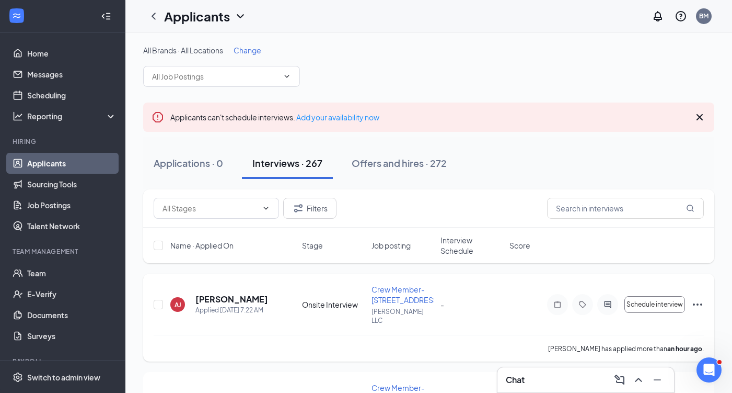
click at [605, 301] on icon "ActiveChat" at bounding box center [608, 304] width 13 height 8
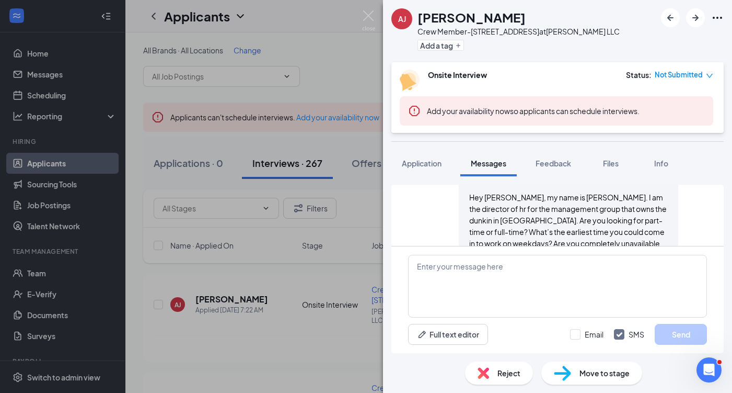
scroll to position [291, 0]
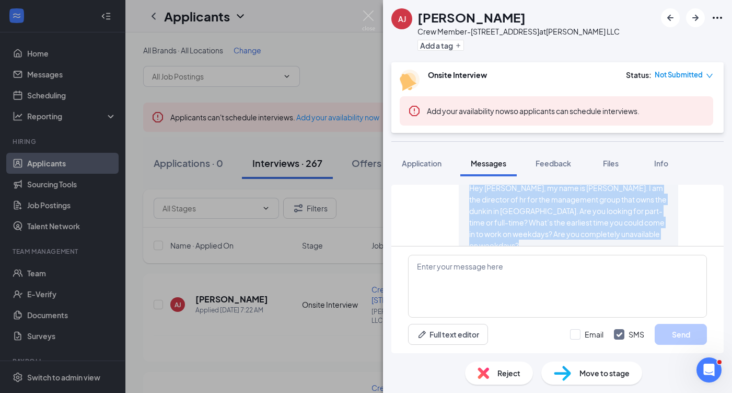
scroll to position [310, 0]
drag, startPoint x: 470, startPoint y: 204, endPoint x: 666, endPoint y: 235, distance: 198.5
click at [666, 235] on div "Hey [PERSON_NAME], my name is [PERSON_NAME]. I am the director of hr for the ma…" at bounding box center [568, 213] width 199 height 69
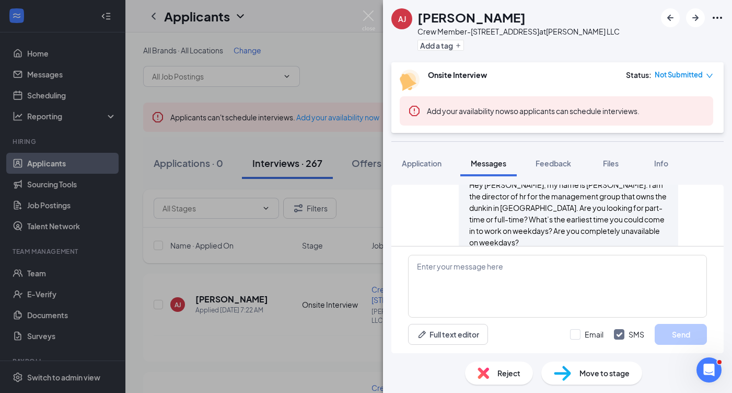
click at [377, 18] on div "AJ Abdullah Johnson Crew Member-1055 York Rd at Smruti LLC Add a tag Onsite Int…" at bounding box center [366, 196] width 732 height 393
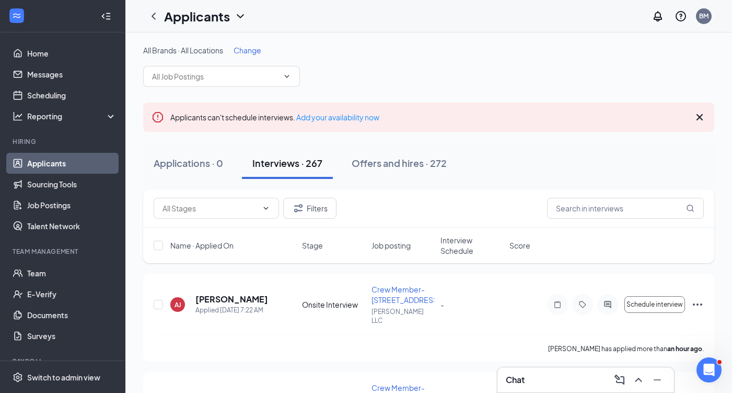
click at [509, 1] on div "Applicants BM" at bounding box center [428, 16] width 607 height 32
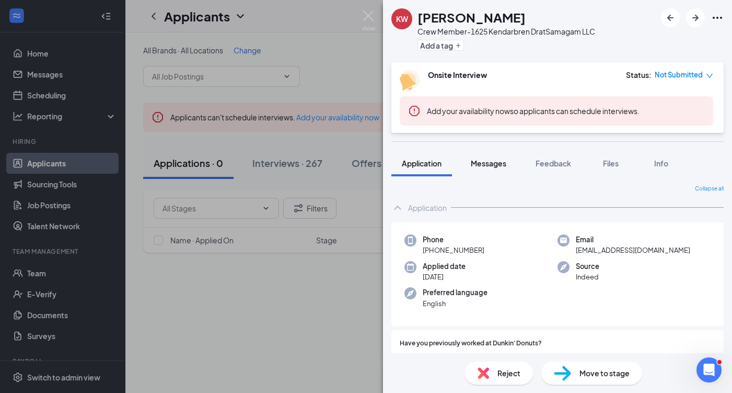
click at [494, 168] on button "Messages" at bounding box center [488, 163] width 56 height 26
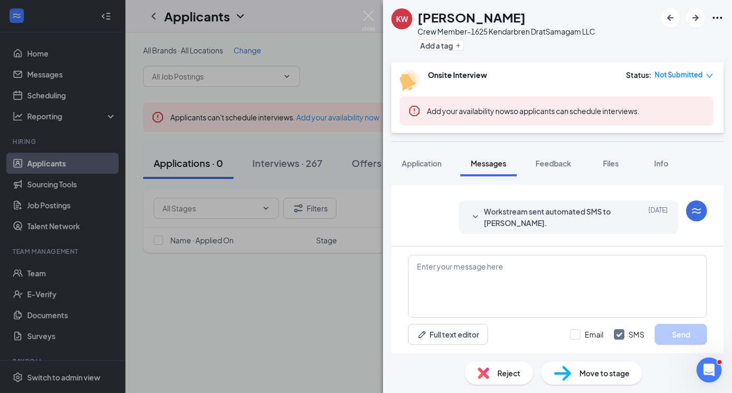
scroll to position [147, 0]
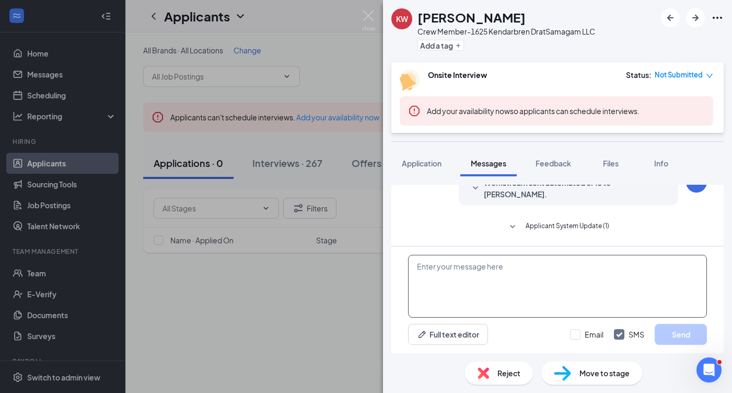
click at [475, 270] on textarea at bounding box center [557, 286] width 299 height 63
paste textarea "Hey [PERSON_NAME], my name is [PERSON_NAME]. I am the director of hr for the ma…"
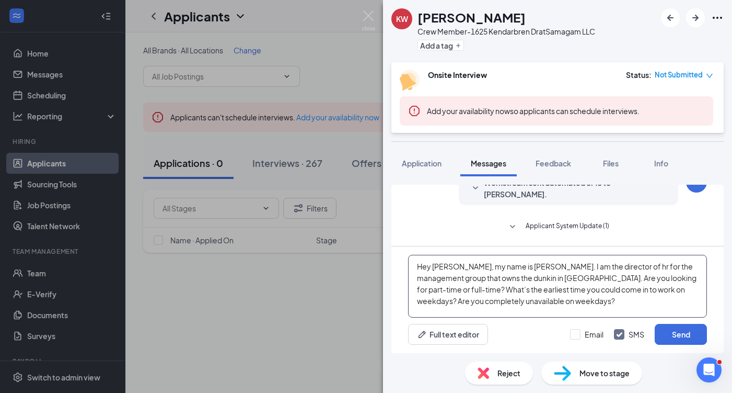
click at [444, 264] on textarea "Hey [PERSON_NAME], my name is [PERSON_NAME]. I am the director of hr for the ma…" at bounding box center [557, 286] width 299 height 63
drag, startPoint x: 485, startPoint y: 276, endPoint x: 609, endPoint y: 289, distance: 125.5
click at [609, 289] on textarea "Hey Keyonna, my name is Brian Mascaro. I am the director of hr for the manageme…" at bounding box center [557, 286] width 299 height 63
drag, startPoint x: 454, startPoint y: 299, endPoint x: 574, endPoint y: 297, distance: 120.2
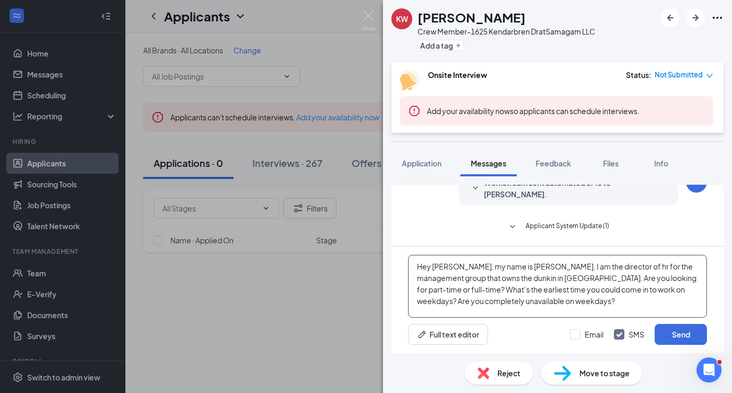
click at [574, 297] on textarea "Hey Keyonna, my name is Brian Mascaro. I am the director of hr for the manageme…" at bounding box center [557, 286] width 299 height 63
click at [466, 301] on textarea "Hey Keyonna, my name is Brian Mascaro. I am the director of hr for the manageme…" at bounding box center [557, 286] width 299 height 63
click at [535, 301] on textarea "Hey [PERSON_NAME], my name is [PERSON_NAME]. I am the director of hr for the ma…" at bounding box center [557, 286] width 299 height 63
type textarea "Hey [PERSON_NAME], my name is [PERSON_NAME]. I am the director of hr for the ma…"
click at [683, 340] on button "Send" at bounding box center [681, 334] width 52 height 21
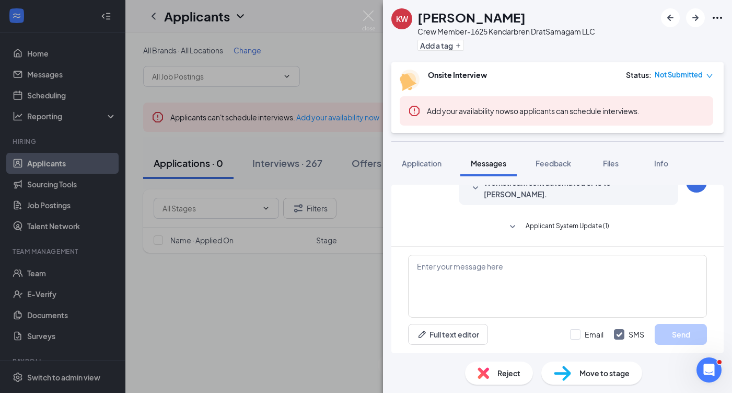
scroll to position [260, 0]
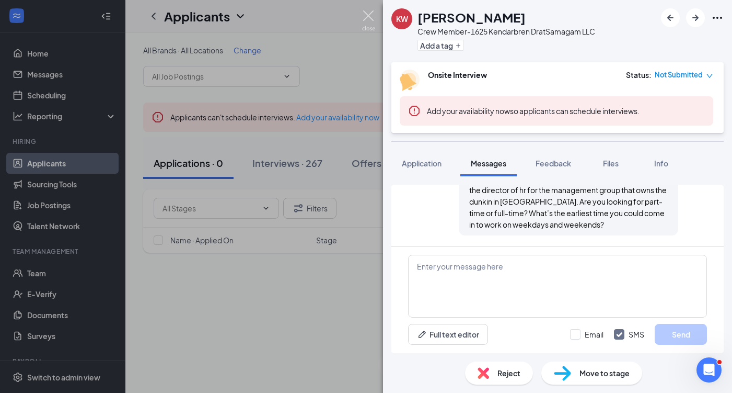
click at [370, 19] on img at bounding box center [368, 20] width 13 height 20
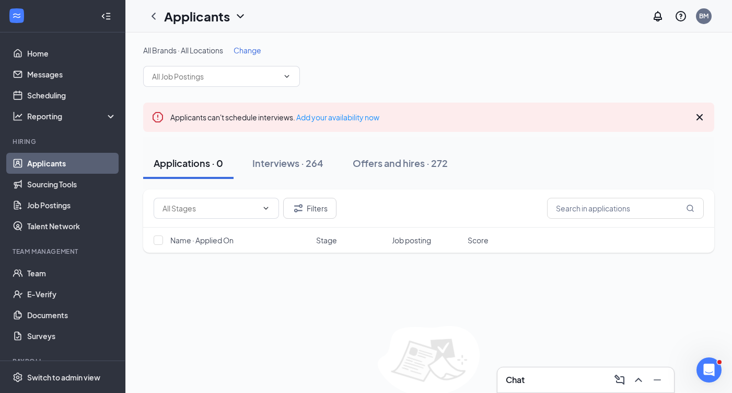
click at [550, 378] on div "Chat" at bounding box center [586, 379] width 160 height 17
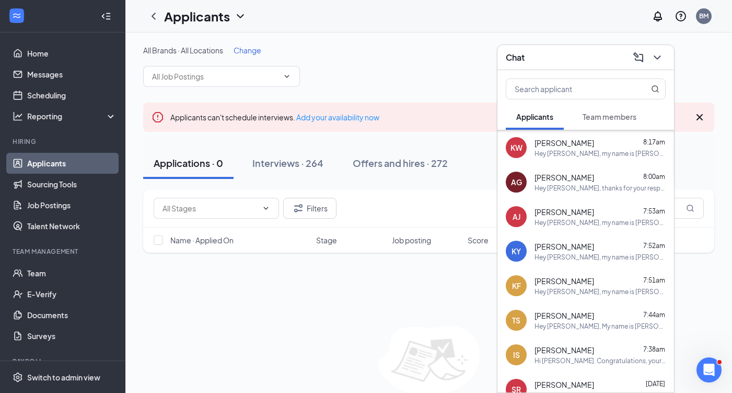
scroll to position [100, 0]
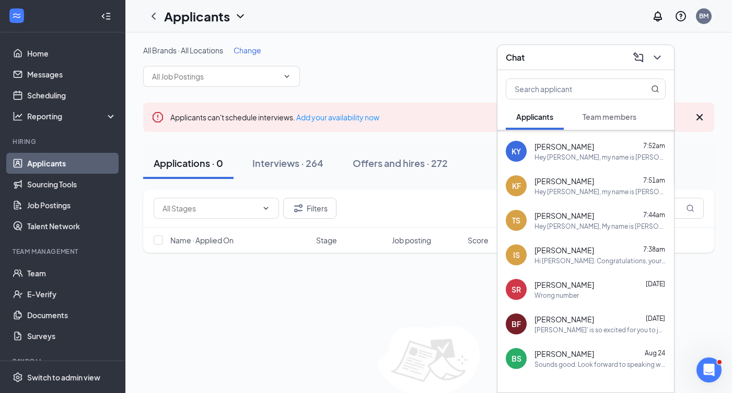
click at [351, 60] on div "All Brands · All Locations Change" at bounding box center [428, 66] width 571 height 42
click at [285, 73] on icon "ChevronDown" at bounding box center [287, 76] width 8 height 8
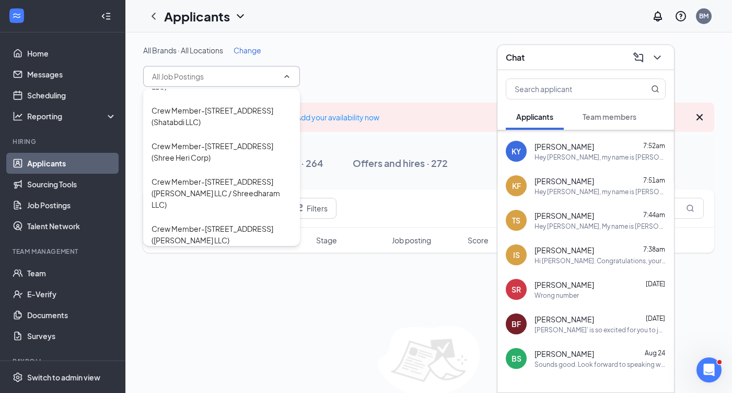
scroll to position [453, 0]
click at [243, 154] on div "Crew Member-1035 Easton Rd (Shree Heri Corp)" at bounding box center [222, 151] width 140 height 23
type input "Crew Member-1035 Easton Rd (Shree Heri Corp)"
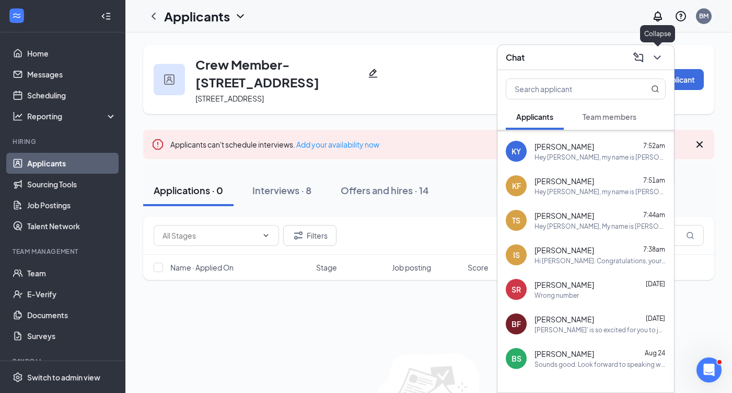
click at [654, 58] on icon "ChevronDown" at bounding box center [657, 57] width 13 height 13
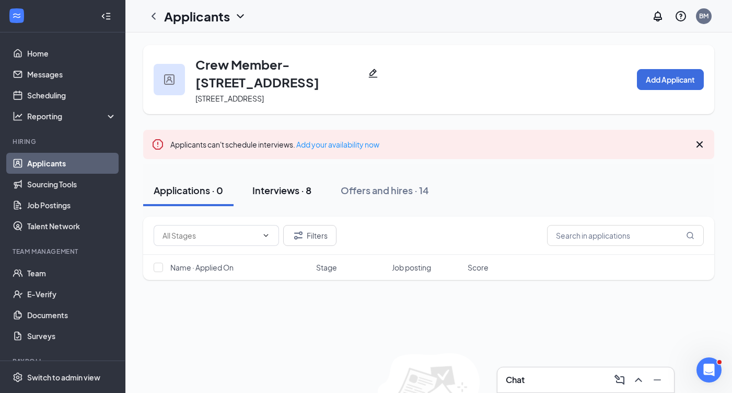
click at [278, 186] on div "Interviews · 8" at bounding box center [281, 189] width 59 height 13
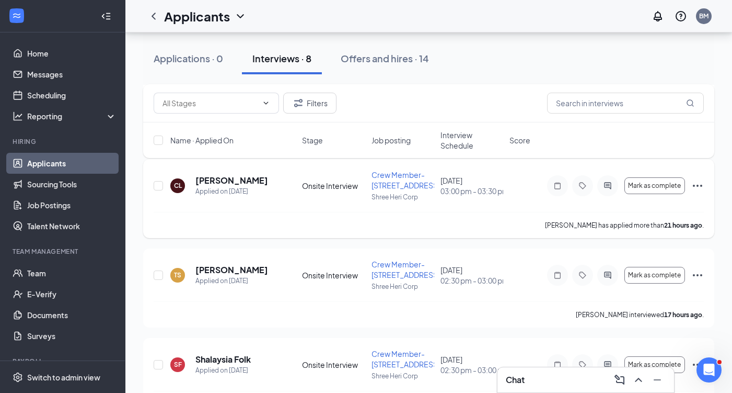
scroll to position [303, 0]
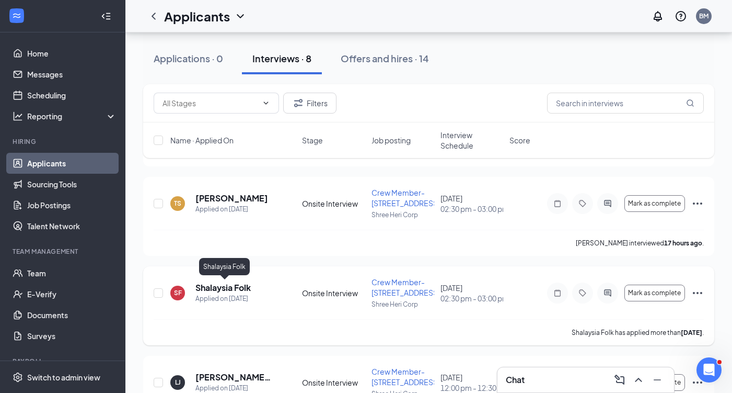
click at [237, 285] on h5 "Shalaysia Folk" at bounding box center [222, 287] width 55 height 11
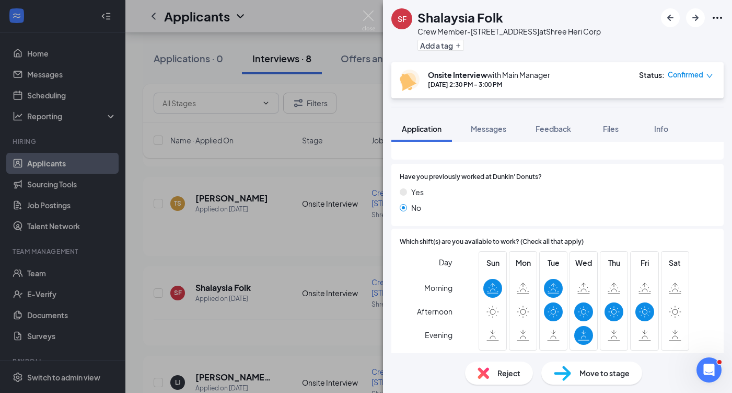
scroll to position [169, 0]
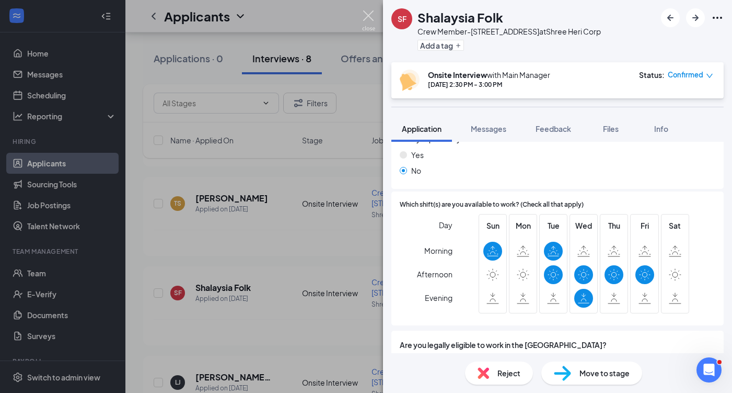
click at [365, 18] on img at bounding box center [368, 20] width 13 height 20
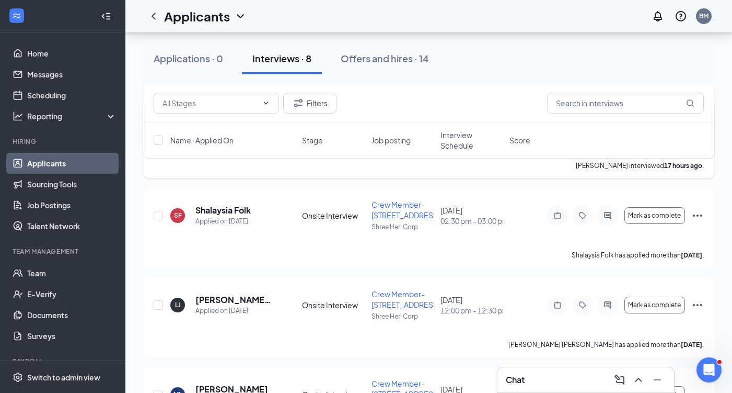
scroll to position [397, 0]
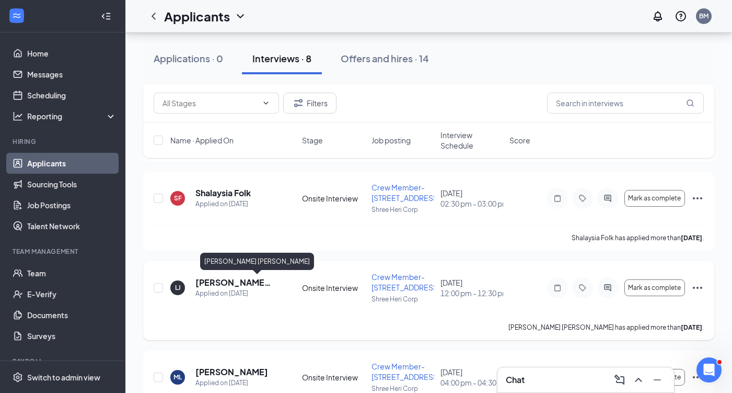
click at [247, 280] on h5 "Leila Jean-Louis" at bounding box center [234, 281] width 78 height 11
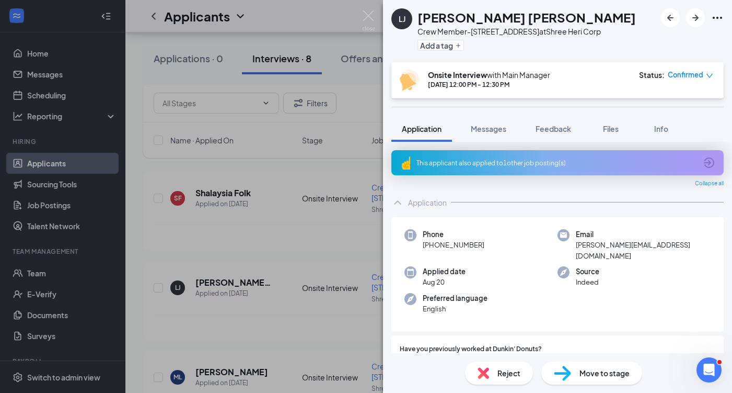
click at [599, 167] on div "This applicant also applied to 1 other job posting(s)" at bounding box center [557, 162] width 332 height 25
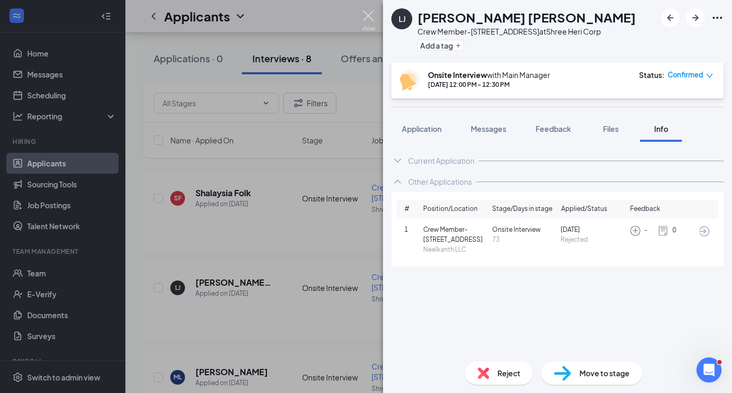
click at [364, 14] on img at bounding box center [368, 20] width 13 height 20
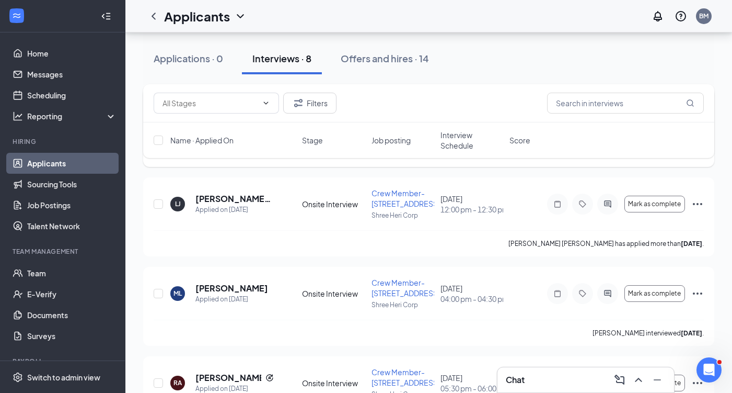
scroll to position [489, 0]
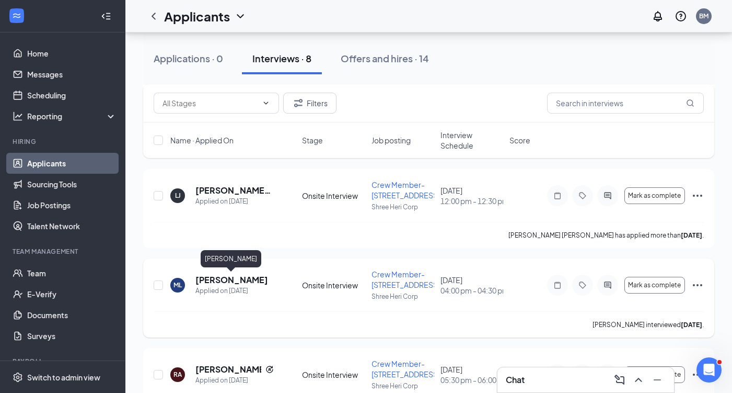
click at [247, 276] on h5 "McKenzie Langer" at bounding box center [231, 279] width 73 height 11
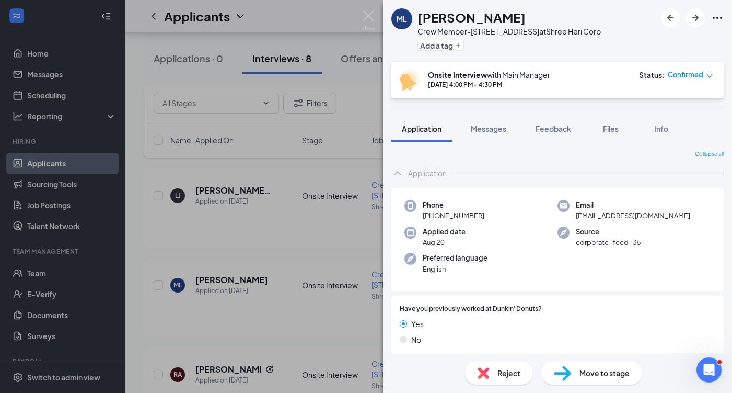
scroll to position [135, 0]
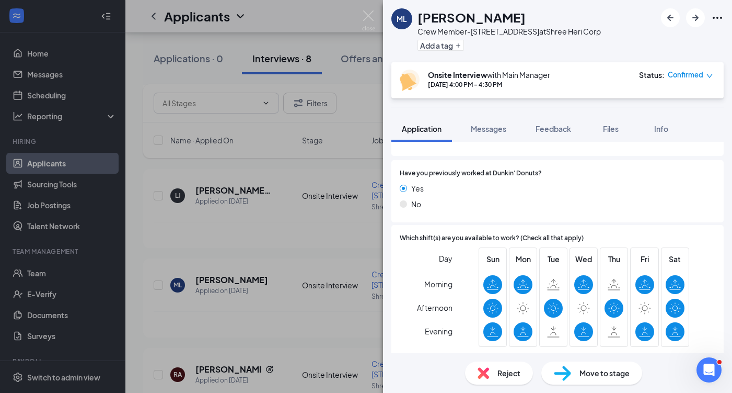
click at [375, 19] on img at bounding box center [368, 20] width 13 height 20
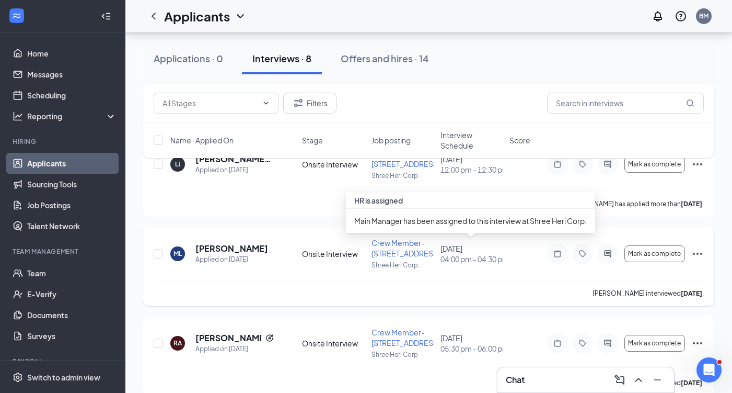
scroll to position [535, 0]
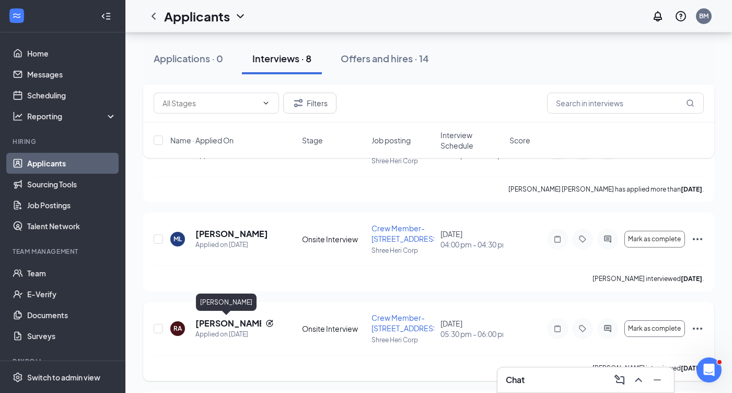
click at [241, 320] on h5 "Ruth Aguilera-Mota" at bounding box center [228, 322] width 66 height 11
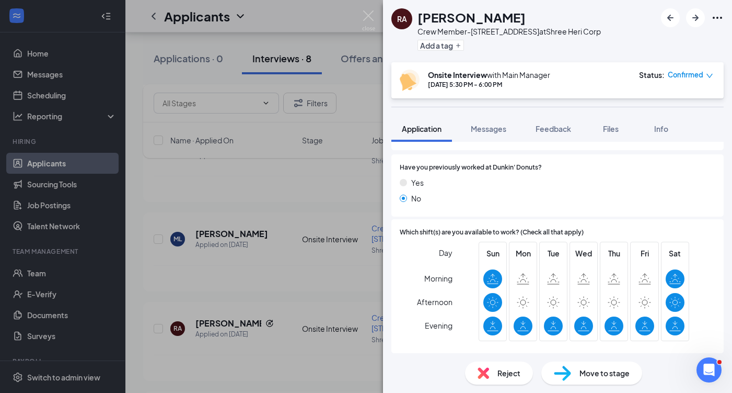
scroll to position [226, 0]
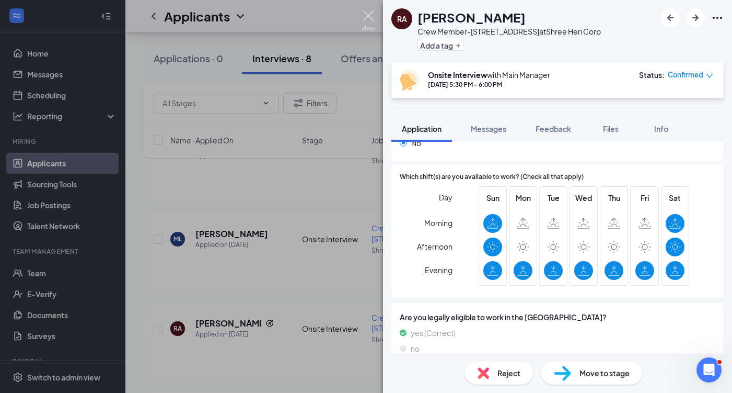
click at [372, 16] on img at bounding box center [368, 20] width 13 height 20
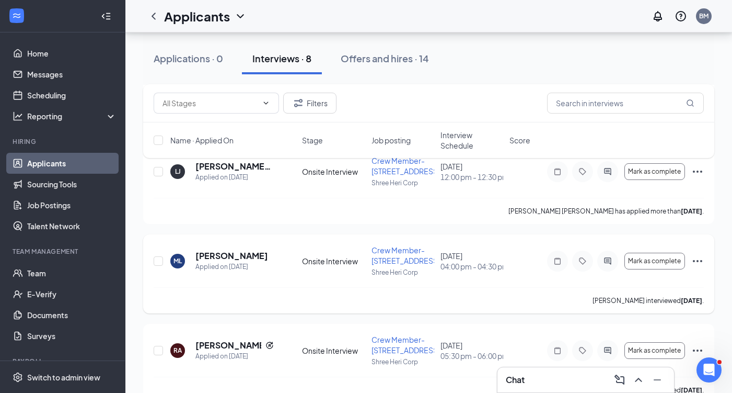
scroll to position [502, 0]
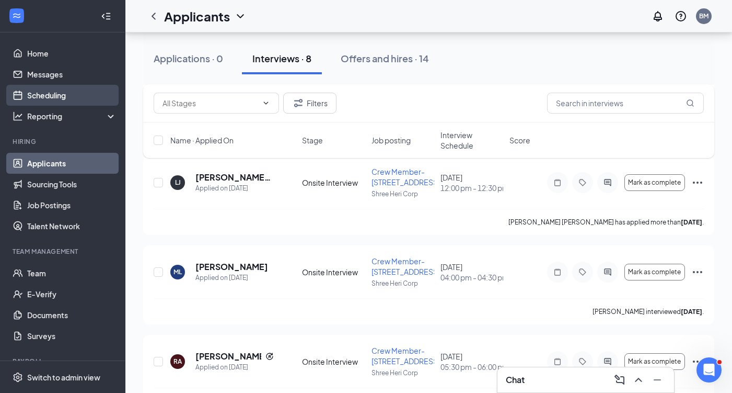
click at [54, 90] on link "Scheduling" at bounding box center [71, 95] width 89 height 21
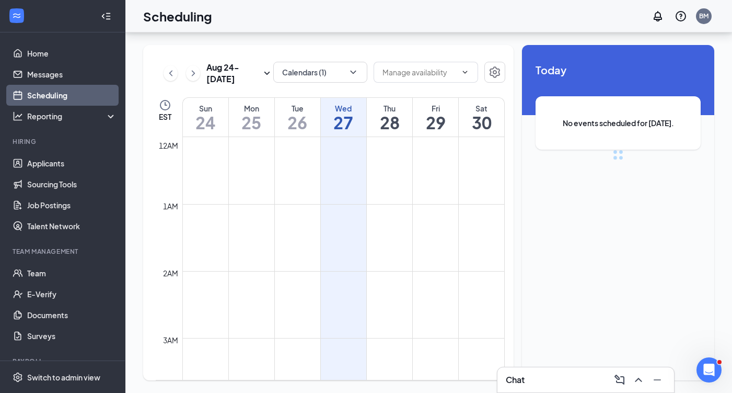
scroll to position [514, 0]
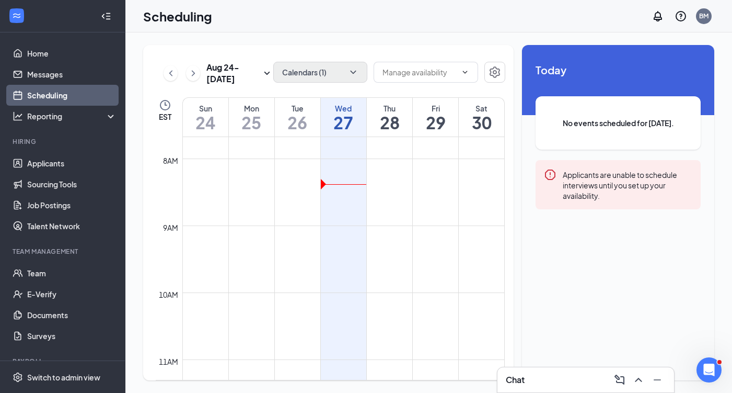
click at [355, 71] on icon "ChevronDown" at bounding box center [353, 72] width 10 height 10
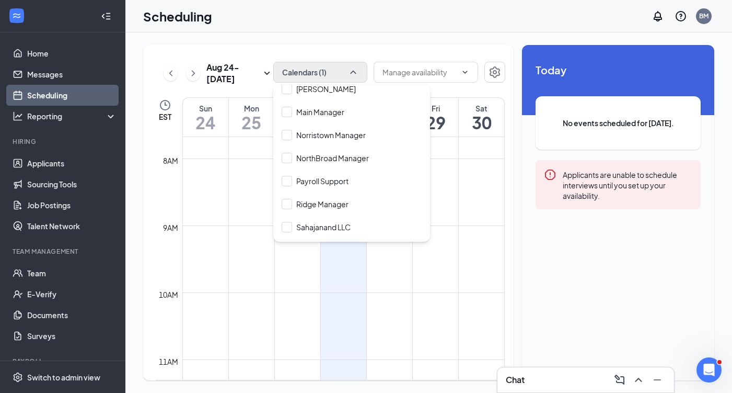
scroll to position [301, 0]
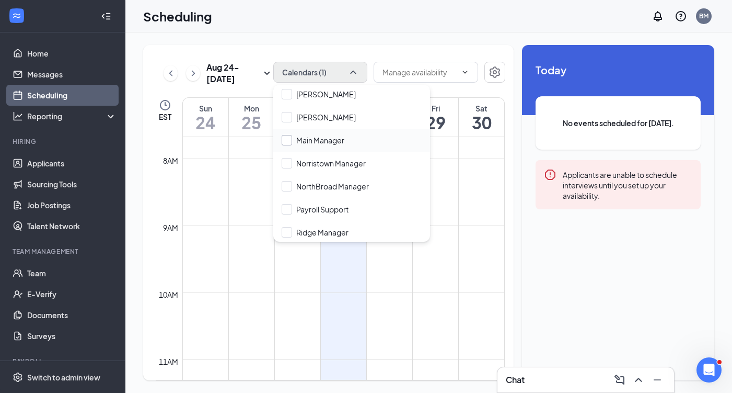
click at [283, 139] on input "Main Manager" at bounding box center [313, 140] width 63 height 10
checkbox input "true"
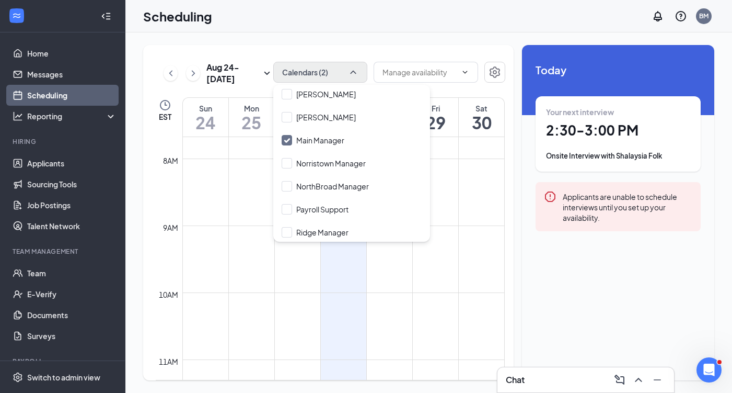
click at [383, 34] on div "Aug 24 - Aug 30 Calendars (2) EST Sun 24 Mon 25 Tue 26 Wed 27 Thu 28 Fri 29 Sat…" at bounding box center [428, 212] width 607 height 360
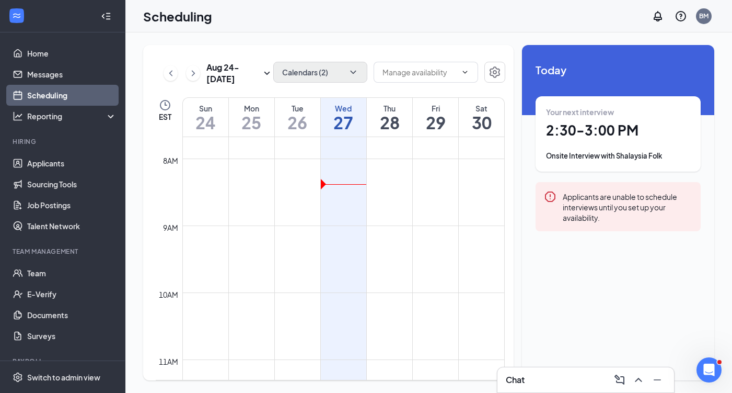
click at [355, 70] on icon "ChevronDown" at bounding box center [353, 72] width 10 height 10
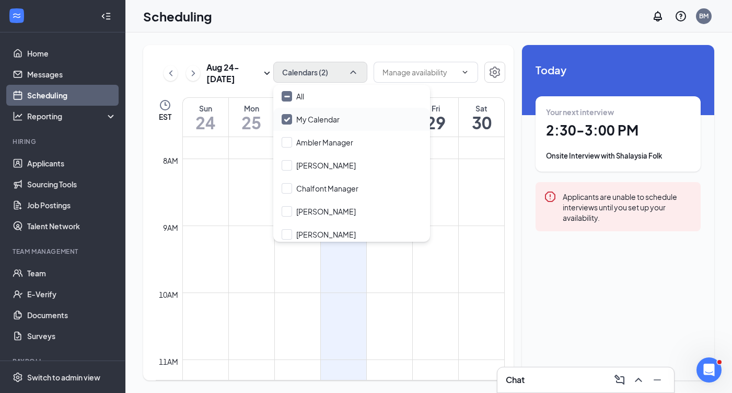
click at [284, 116] on input "My Calendar" at bounding box center [311, 119] width 58 height 10
checkbox input "false"
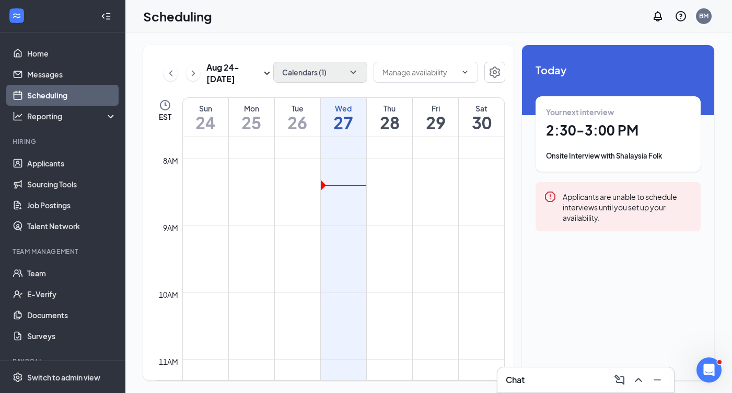
click at [352, 33] on div "Aug 24 - Aug 30 Calendars (1) EST Sun 24 Mon 25 Tue 26 Wed 27 Thu 28 Fri 29 Sat…" at bounding box center [428, 212] width 607 height 360
click at [462, 71] on icon "ChevronDown" at bounding box center [465, 72] width 8 height 8
click at [462, 71] on icon "ChevronUp" at bounding box center [465, 72] width 8 height 8
click at [500, 73] on icon "Settings" at bounding box center [495, 72] width 13 height 13
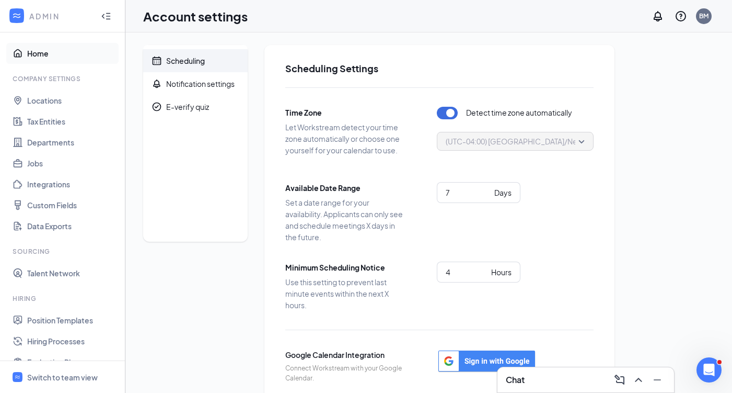
click at [42, 61] on link "Home" at bounding box center [71, 53] width 89 height 21
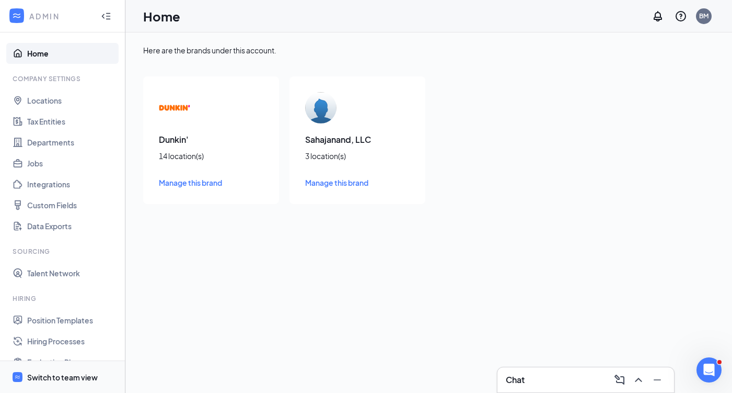
click at [71, 377] on div "Switch to team view" at bounding box center [62, 377] width 71 height 10
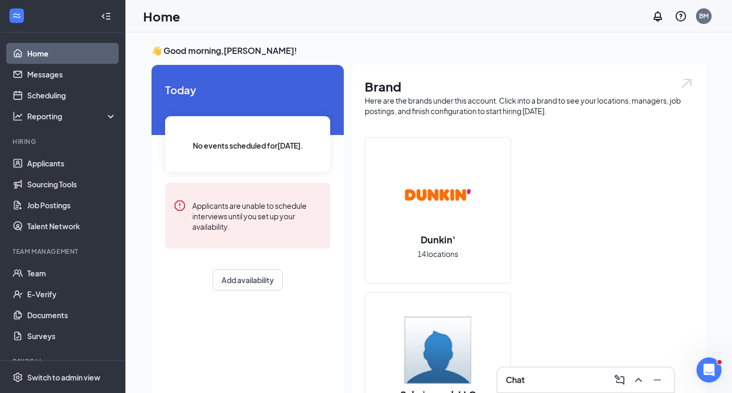
click at [538, 376] on div "Chat" at bounding box center [586, 379] width 160 height 17
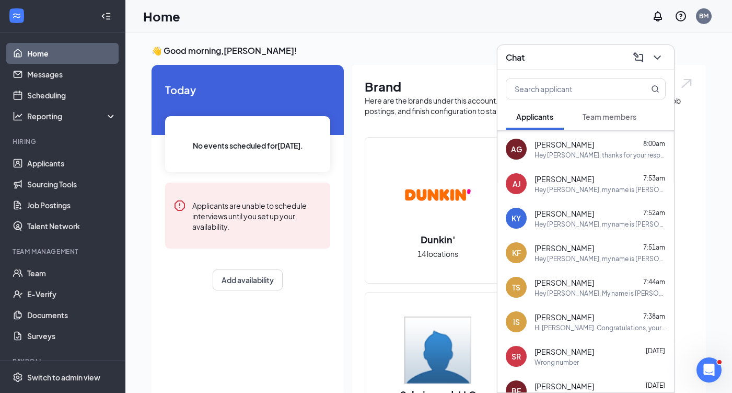
scroll to position [41, 0]
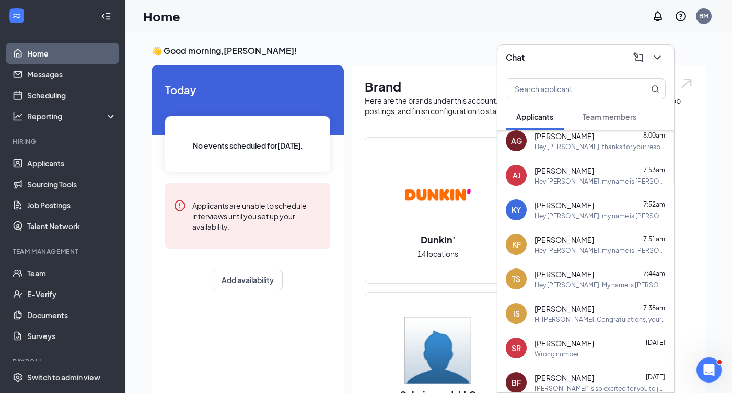
click at [547, 273] on span "[PERSON_NAME]" at bounding box center [565, 274] width 60 height 10
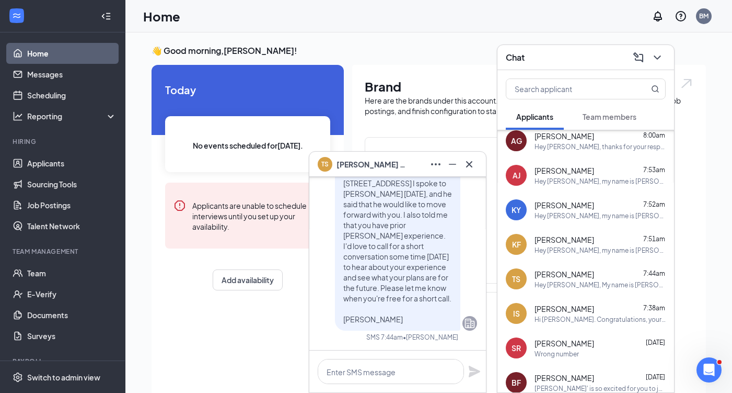
scroll to position [0, 0]
click at [472, 160] on icon "Cross" at bounding box center [469, 164] width 13 height 13
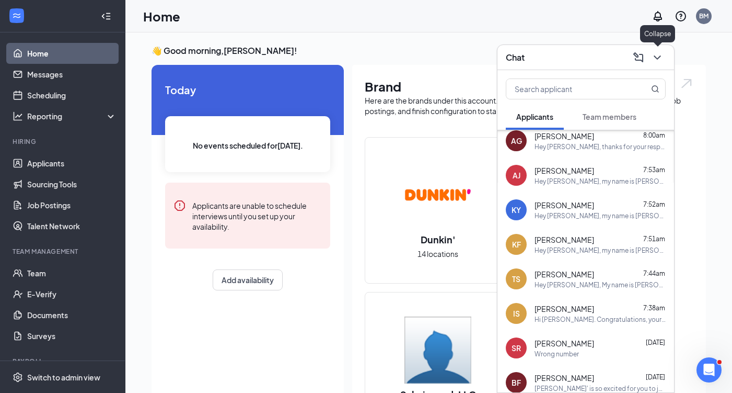
click at [657, 54] on icon "ChevronDown" at bounding box center [657, 57] width 13 height 13
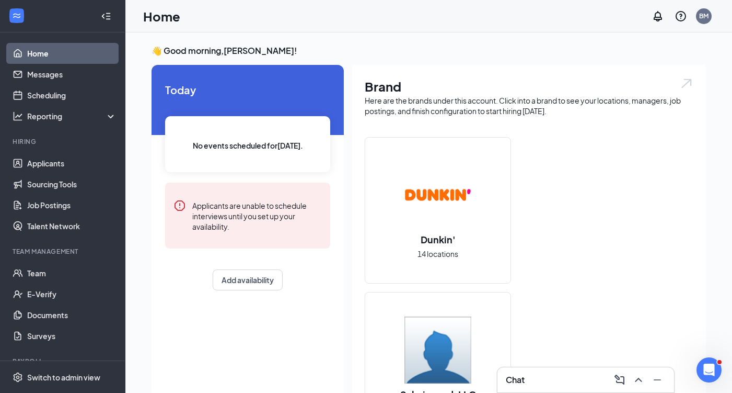
click at [561, 379] on div "Chat" at bounding box center [586, 379] width 160 height 17
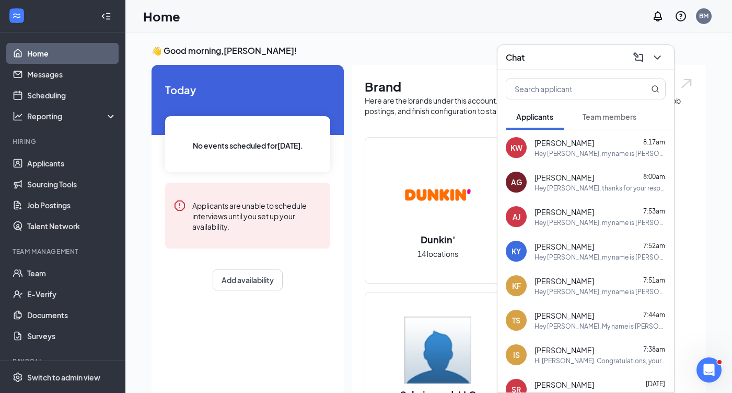
click at [568, 324] on div "Hey [PERSON_NAME], My name is [PERSON_NAME]. I'm the Director of HR for the man…" at bounding box center [600, 325] width 131 height 9
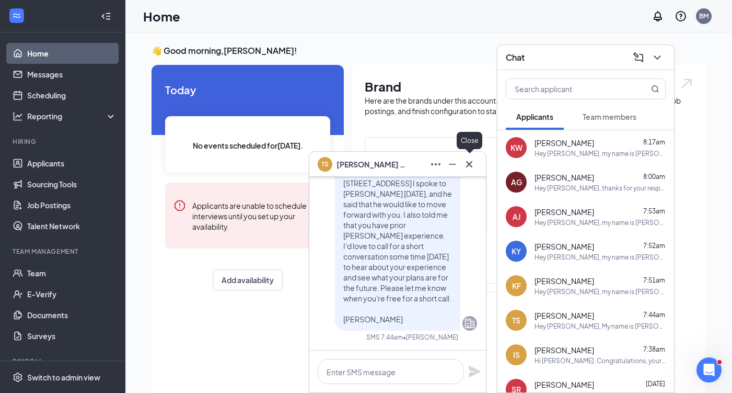
click at [467, 164] on icon "Cross" at bounding box center [469, 164] width 13 height 13
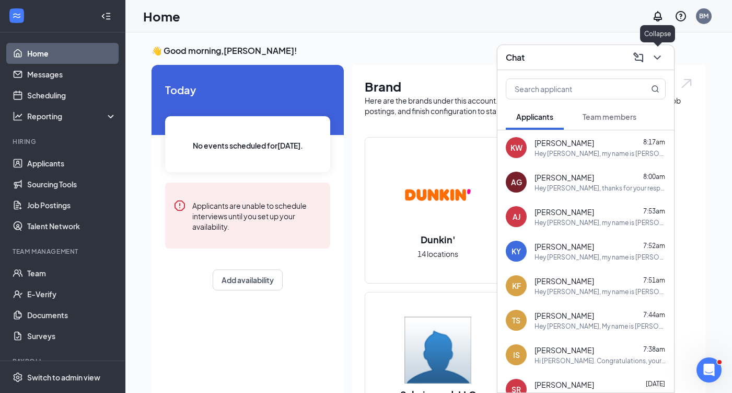
click at [660, 58] on icon "ChevronDown" at bounding box center [657, 57] width 13 height 13
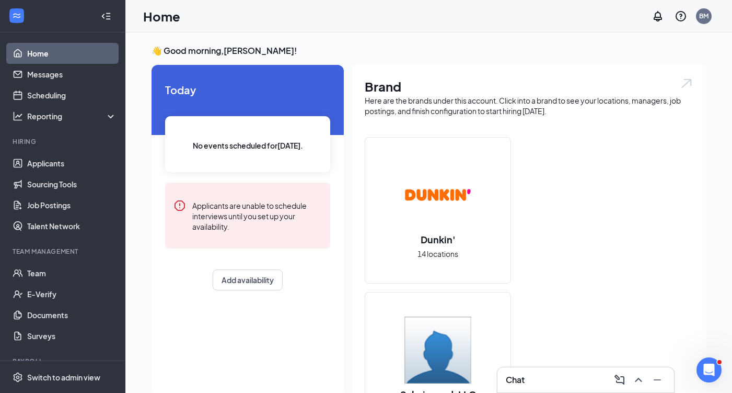
click at [547, 381] on div "Chat" at bounding box center [586, 379] width 160 height 17
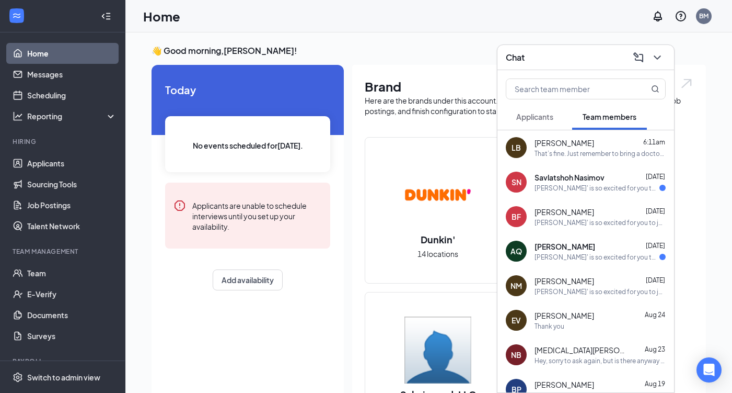
click at [528, 121] on div "Applicants" at bounding box center [534, 116] width 37 height 10
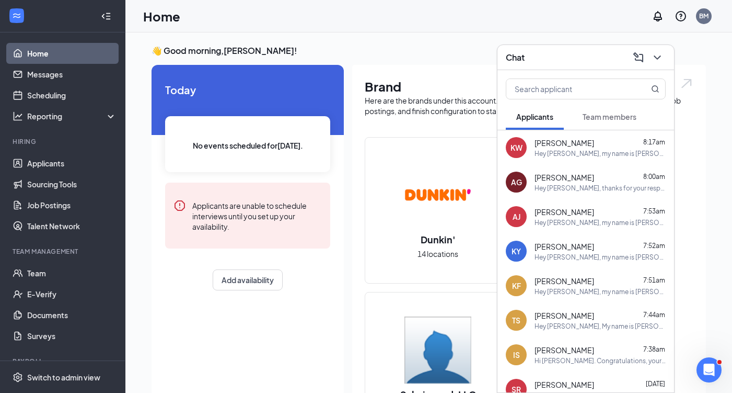
click at [578, 199] on div "AG [PERSON_NAME] 8:00am Hey [PERSON_NAME], thanks for your response. 10a is too…" at bounding box center [586, 182] width 177 height 34
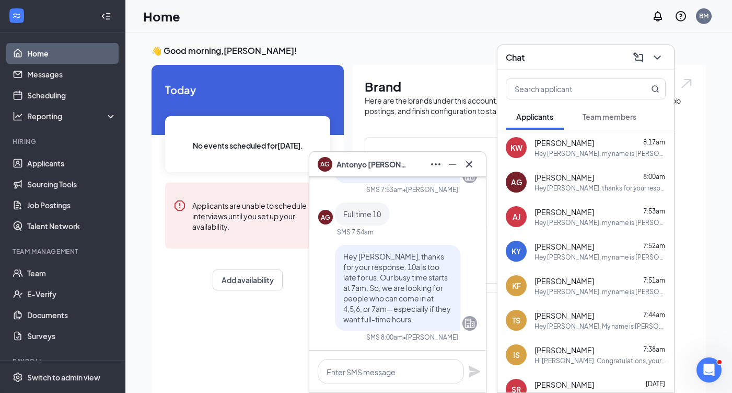
click at [365, 167] on span "[PERSON_NAME]" at bounding box center [373, 163] width 73 height 11
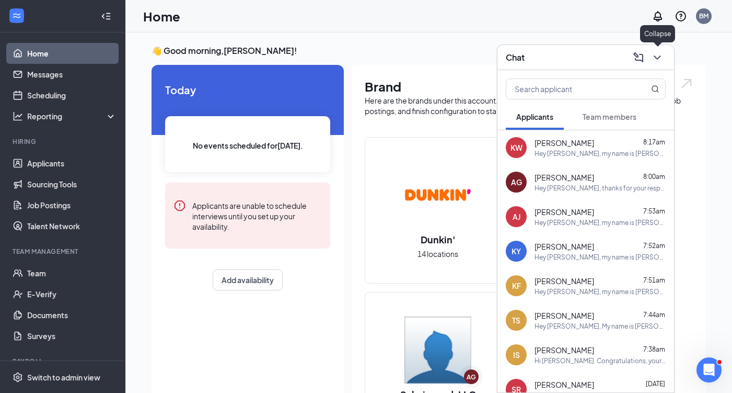
click at [656, 56] on icon "ChevronDown" at bounding box center [657, 57] width 13 height 13
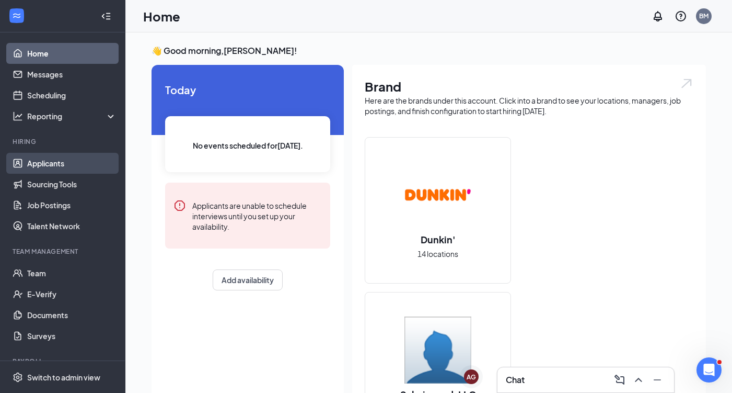
click at [47, 167] on link "Applicants" at bounding box center [71, 163] width 89 height 21
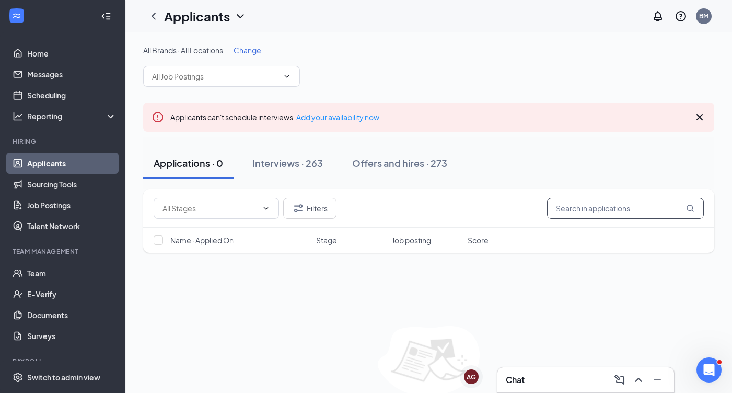
click at [592, 212] on input "text" at bounding box center [625, 208] width 157 height 21
type input "[PERSON_NAME]"
drag, startPoint x: 601, startPoint y: 389, endPoint x: 470, endPoint y: 378, distance: 130.6
click at [470, 378] on div "AG" at bounding box center [471, 376] width 9 height 9
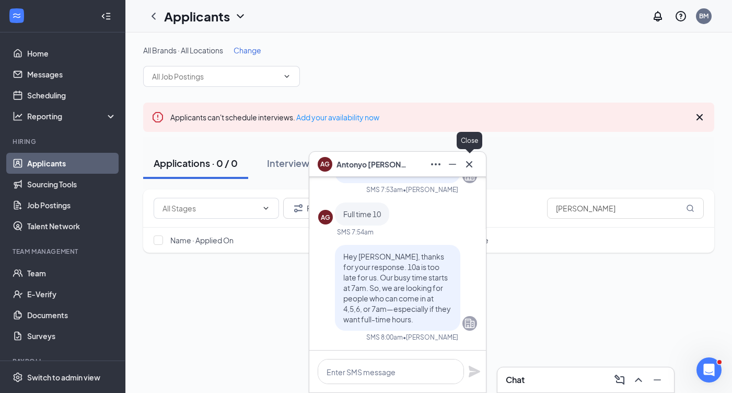
click at [469, 169] on icon "Cross" at bounding box center [469, 164] width 13 height 13
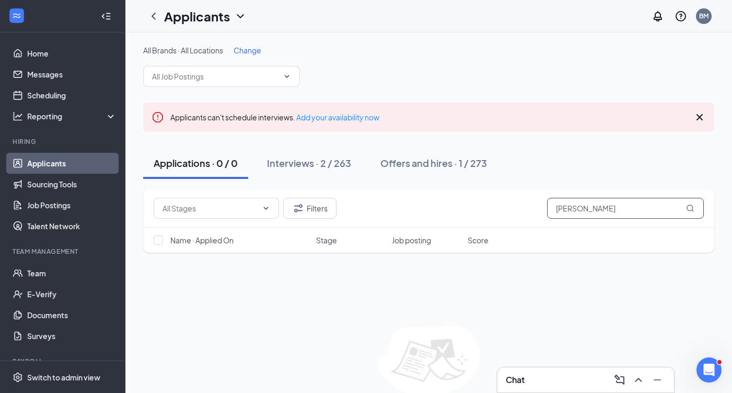
click at [588, 211] on input "[PERSON_NAME]" at bounding box center [625, 208] width 157 height 21
drag, startPoint x: 549, startPoint y: 218, endPoint x: 317, endPoint y: 167, distance: 237.2
click at [317, 167] on div "Interviews · 2 / 263" at bounding box center [309, 162] width 84 height 13
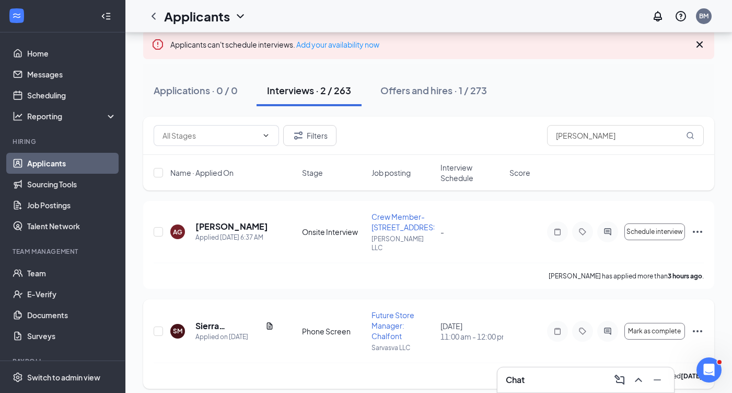
scroll to position [72, 0]
click at [699, 226] on icon "Ellipses" at bounding box center [697, 232] width 13 height 13
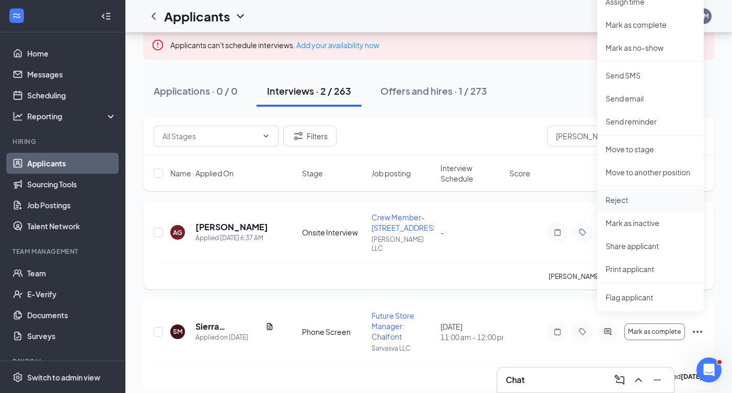
click at [644, 204] on p "Reject" at bounding box center [651, 199] width 90 height 10
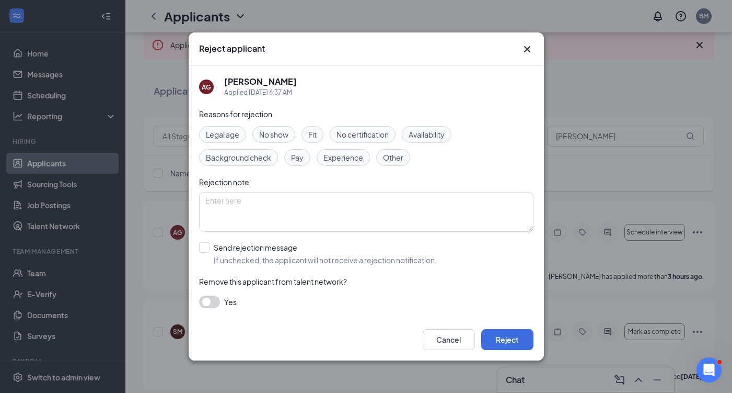
click at [314, 135] on span "Fit" at bounding box center [312, 134] width 8 height 11
click at [296, 215] on textarea at bounding box center [366, 212] width 334 height 40
type textarea "s"
type textarea "Stopped answering"
drag, startPoint x: 297, startPoint y: 215, endPoint x: 205, endPoint y: 304, distance: 127.5
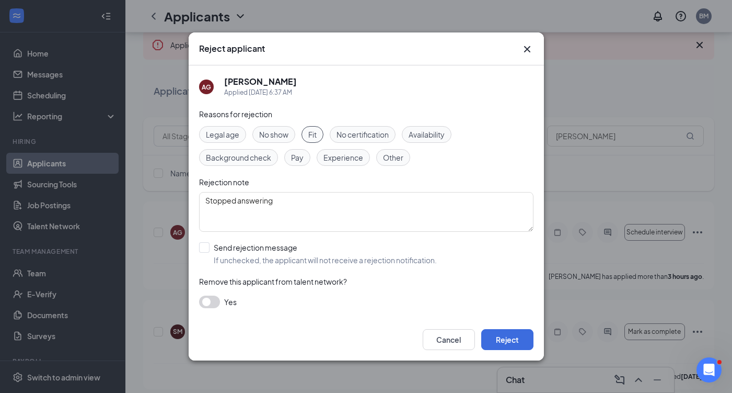
click at [205, 304] on button "button" at bounding box center [209, 301] width 21 height 13
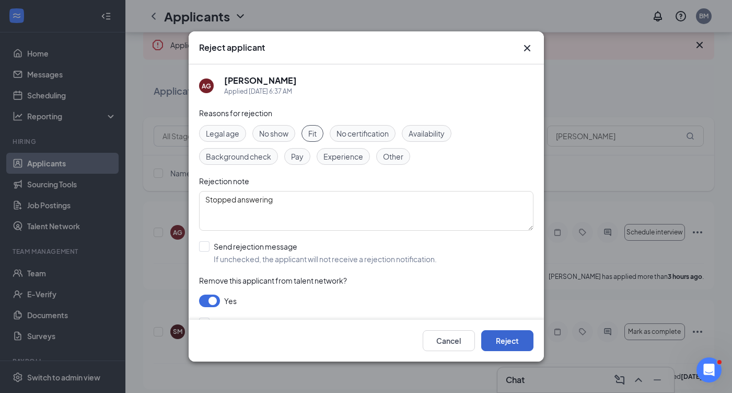
click at [510, 334] on button "Reject" at bounding box center [507, 340] width 52 height 21
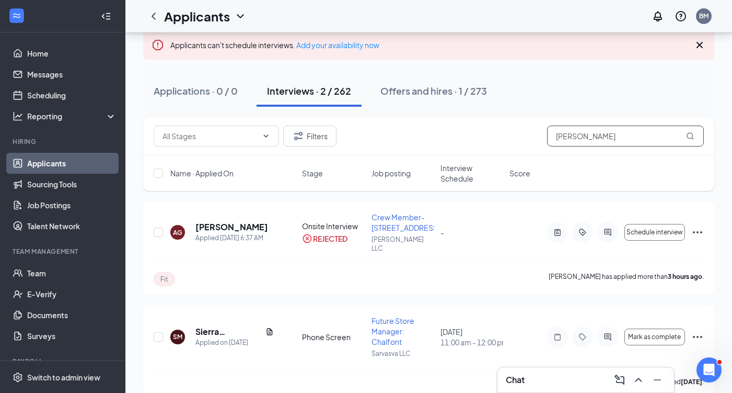
click at [599, 140] on input "Anton" at bounding box center [625, 135] width 157 height 21
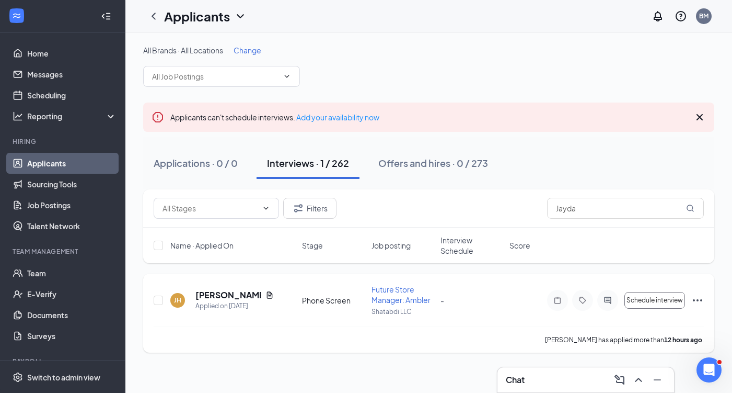
drag, startPoint x: 547, startPoint y: 148, endPoint x: 209, endPoint y: 294, distance: 368.9
click at [209, 294] on h5 "Jayda Hall" at bounding box center [228, 294] width 66 height 11
click at [216, 293] on h5 "Jayda Hall" at bounding box center [228, 294] width 66 height 11
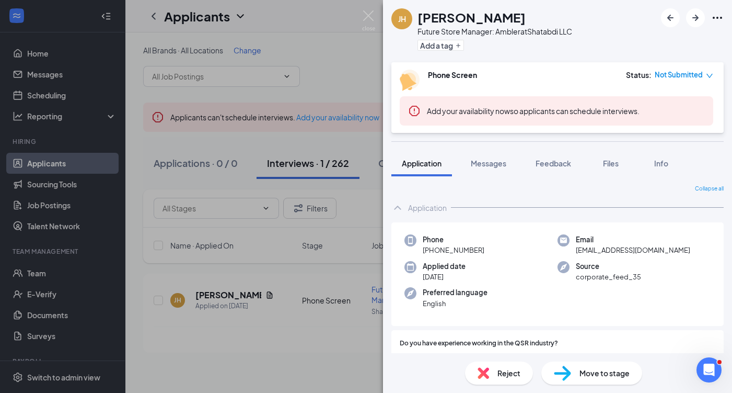
click at [361, 7] on div "JH Jayda Hall Future Store Manager: Ambler at Shatabdi LLC Add a tag Phone Scre…" at bounding box center [366, 196] width 732 height 393
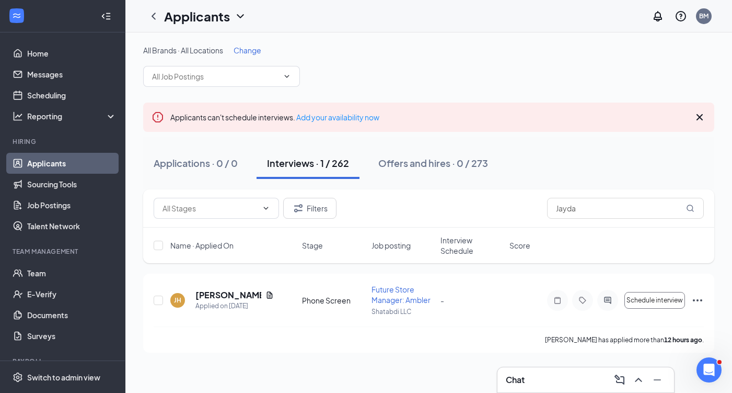
click at [570, 380] on div "Chat" at bounding box center [586, 379] width 160 height 17
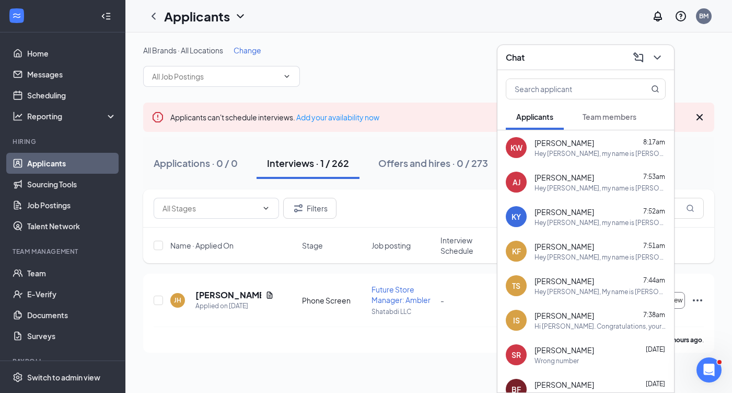
click at [559, 279] on span "[PERSON_NAME]" at bounding box center [565, 280] width 60 height 10
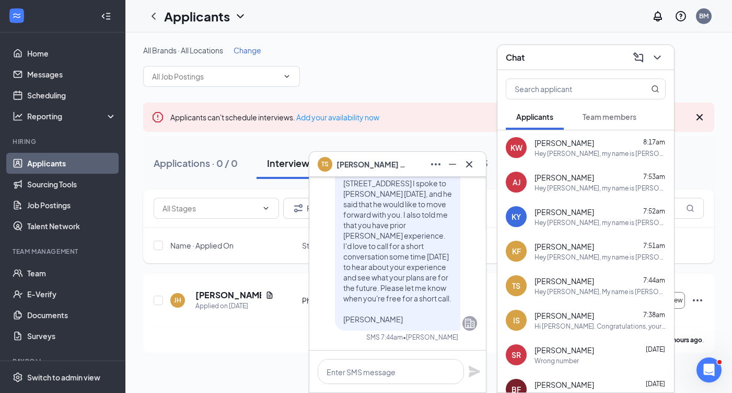
click at [358, 167] on span "Thiara Savage" at bounding box center [373, 163] width 73 height 11
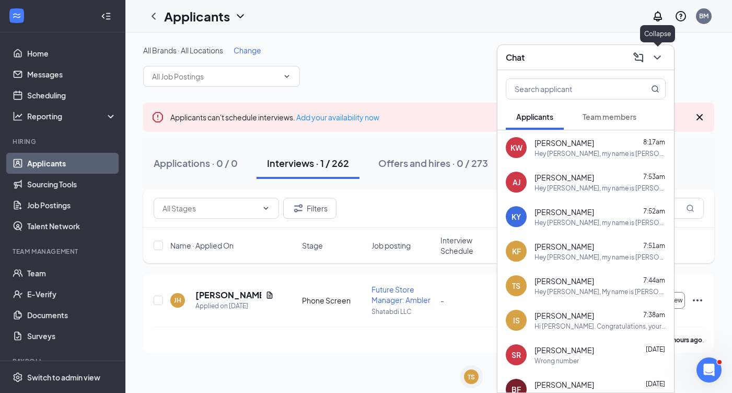
click at [656, 56] on icon "ChevronDown" at bounding box center [657, 57] width 13 height 13
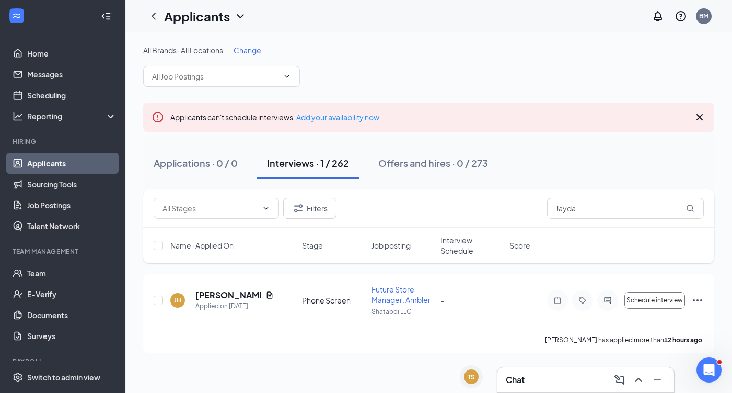
click at [702, 119] on icon "Cross" at bounding box center [700, 117] width 13 height 13
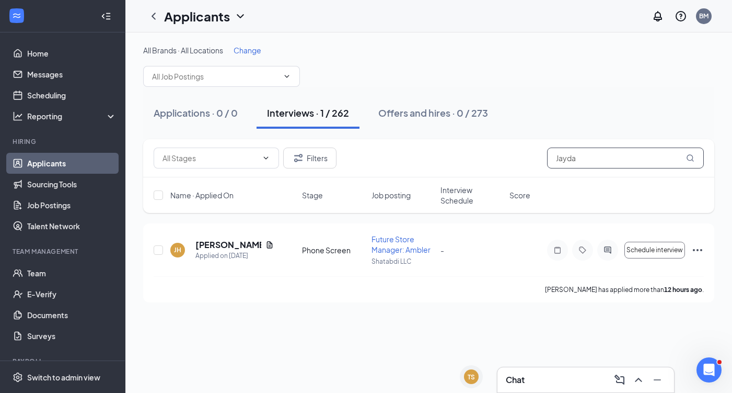
click at [582, 158] on input "Jayda" at bounding box center [625, 157] width 157 height 21
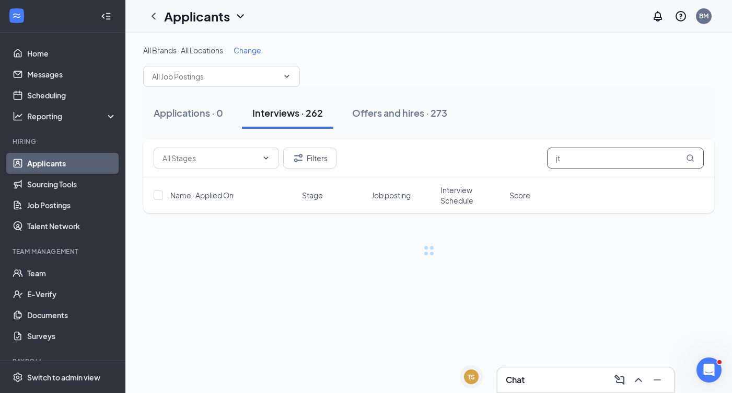
type input "j"
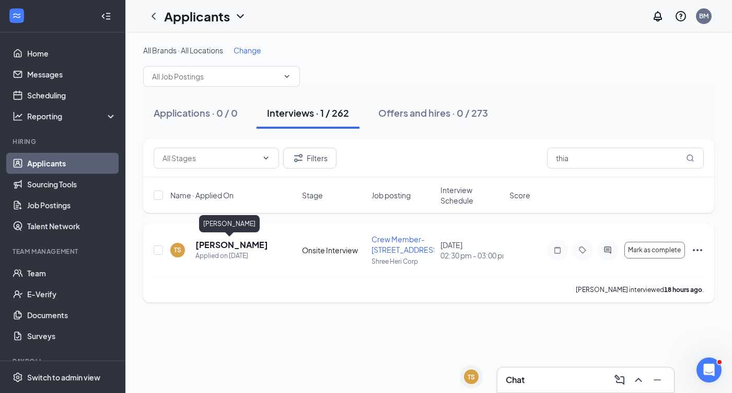
click at [231, 243] on h5 "[PERSON_NAME]" at bounding box center [231, 244] width 73 height 11
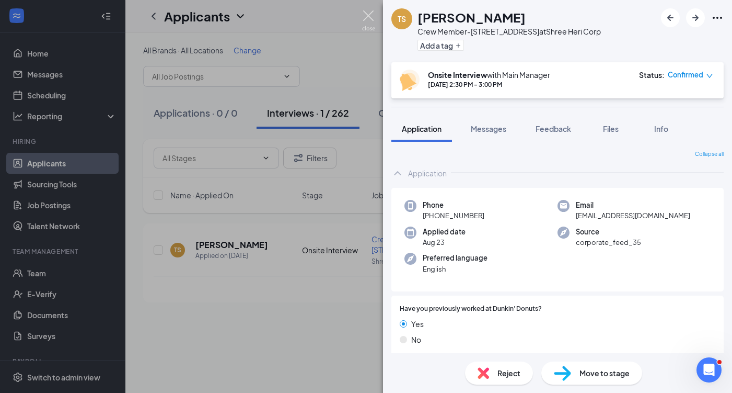
click at [371, 19] on img at bounding box center [368, 20] width 13 height 20
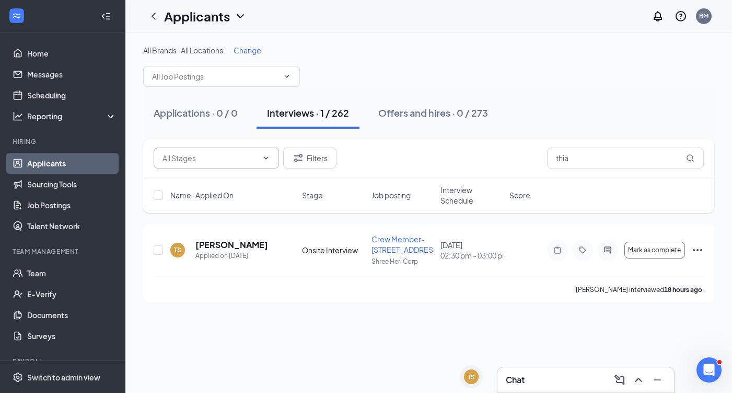
click at [210, 155] on input "text" at bounding box center [210, 157] width 95 height 11
click at [506, 142] on div "Filters thia" at bounding box center [428, 158] width 571 height 38
click at [640, 155] on input "thia" at bounding box center [625, 157] width 157 height 21
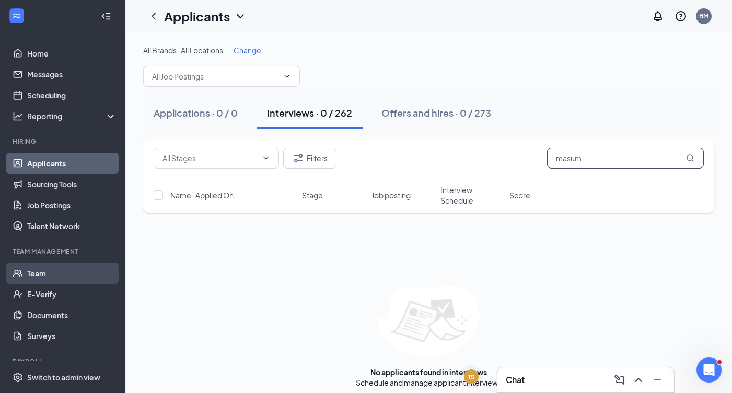
type input "masum"
click at [38, 272] on link "Team" at bounding box center [71, 272] width 89 height 21
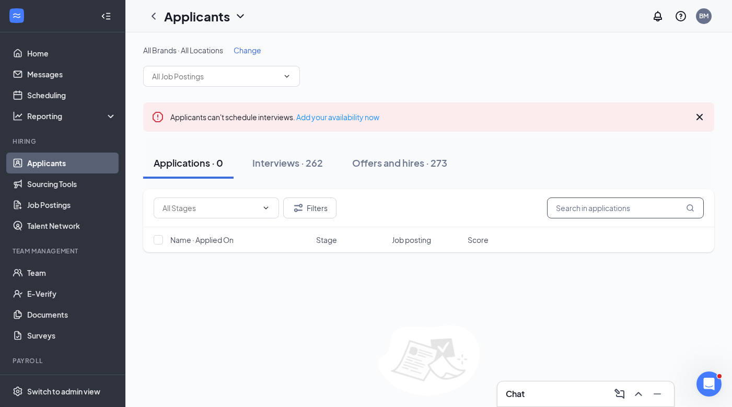
click at [584, 214] on input "text" at bounding box center [625, 208] width 157 height 21
type input "thia"
click at [319, 171] on button "Interviews · 1 / 262" at bounding box center [308, 162] width 103 height 31
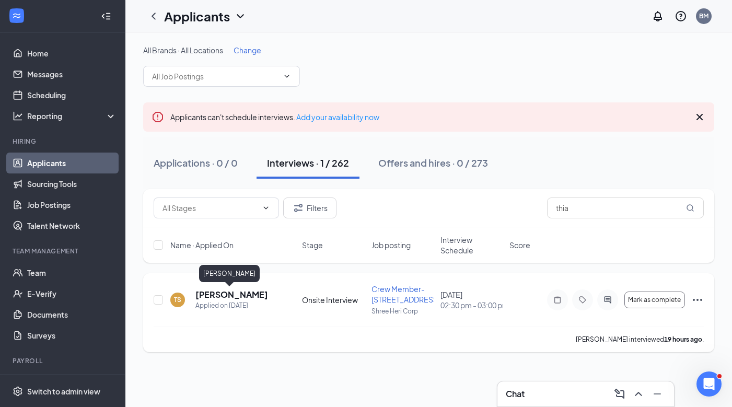
click at [238, 293] on h5 "[PERSON_NAME]" at bounding box center [231, 294] width 73 height 11
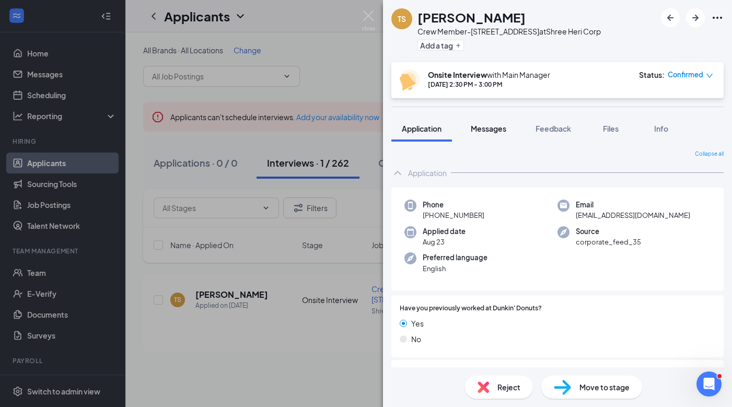
click at [490, 128] on span "Messages" at bounding box center [489, 128] width 36 height 9
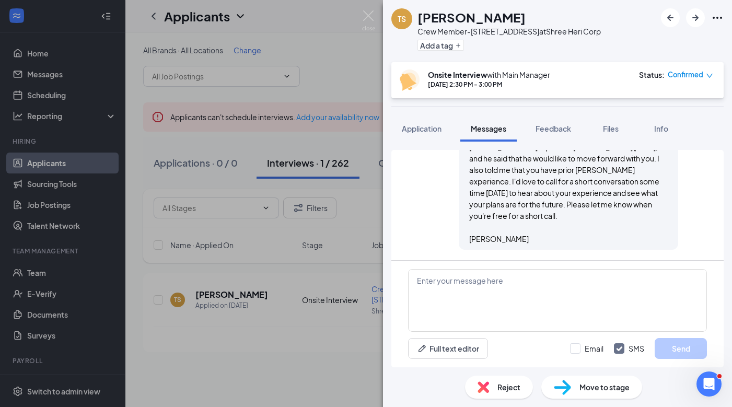
scroll to position [454, 0]
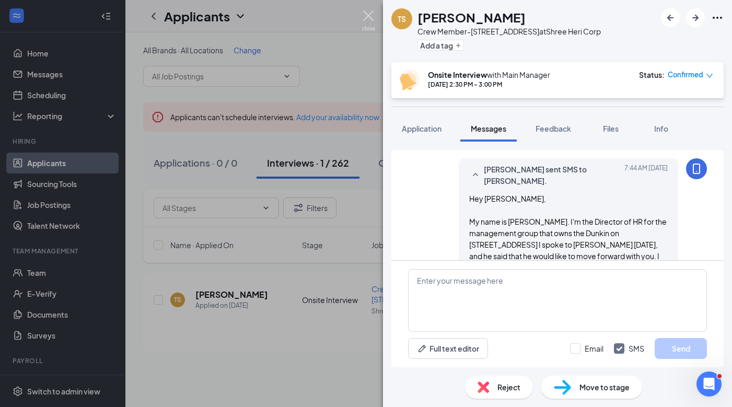
click at [357, 16] on div "[PERSON_NAME] [PERSON_NAME] Crew Member-[STREET_ADDRESS] at Shree Heri Corp Add…" at bounding box center [366, 203] width 732 height 407
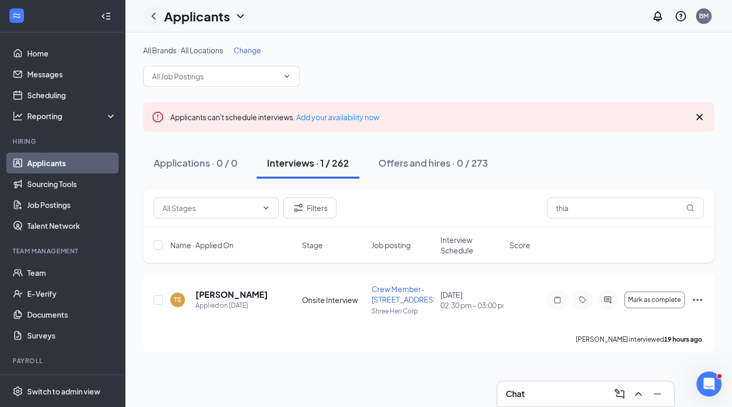
click at [154, 17] on icon "ChevronLeft" at bounding box center [154, 16] width 4 height 7
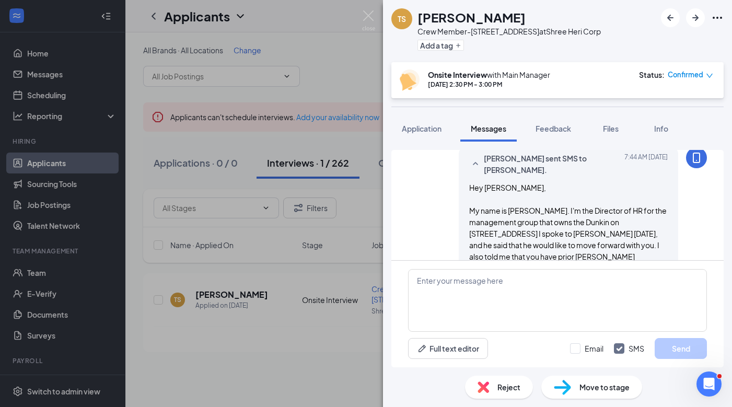
scroll to position [551, 0]
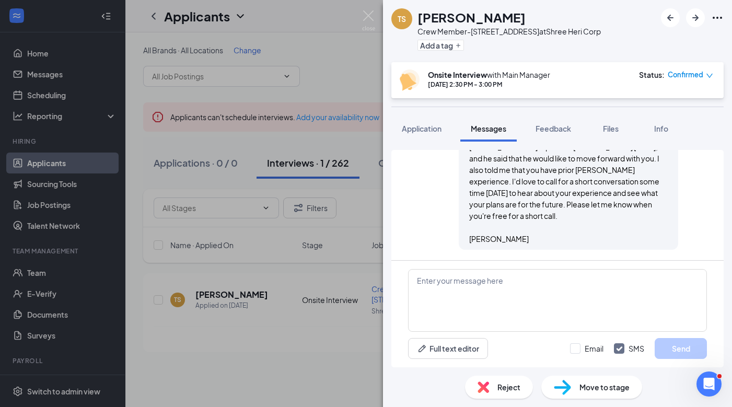
click at [41, 168] on div "[PERSON_NAME] [PERSON_NAME] Crew Member-[STREET_ADDRESS] at Shree Heri Corp Add…" at bounding box center [366, 203] width 732 height 407
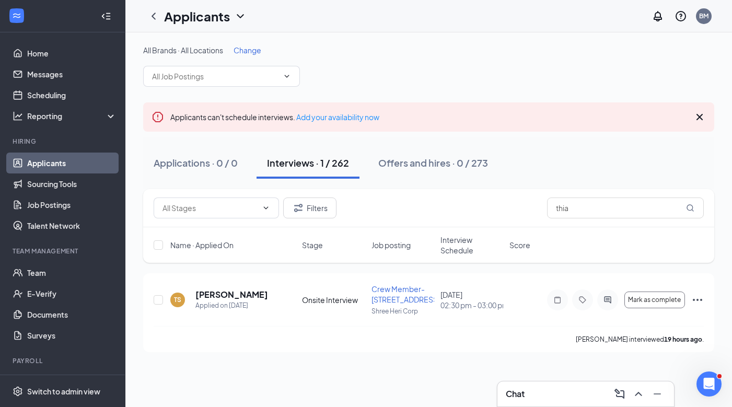
click at [42, 165] on link "Applicants" at bounding box center [71, 163] width 89 height 21
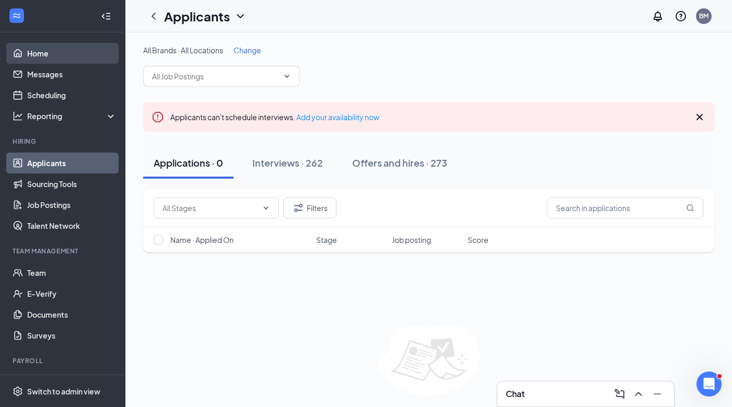
click at [45, 59] on link "Home" at bounding box center [71, 53] width 89 height 21
